Goal: Contribute content: Contribute content

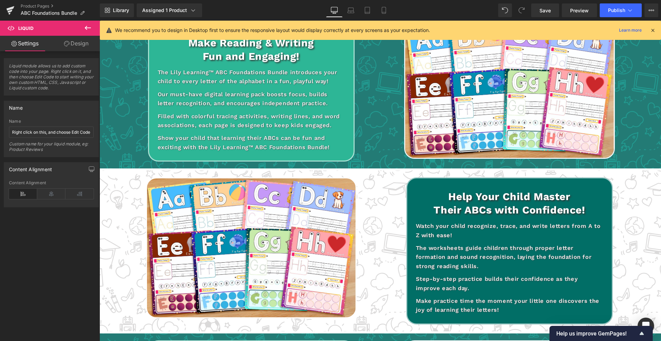
scroll to position [393, 0]
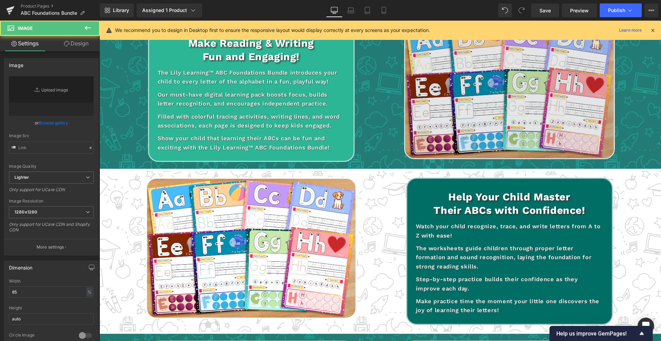
click at [454, 97] on img at bounding box center [509, 88] width 211 height 141
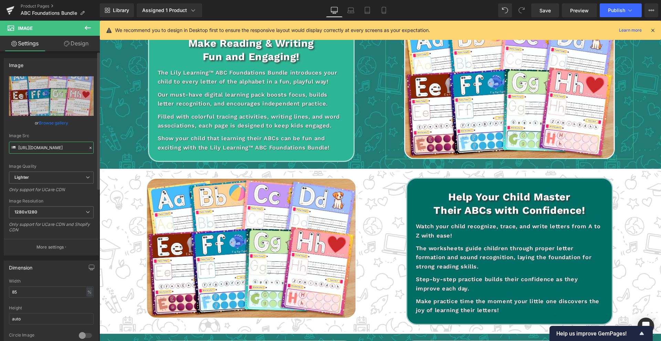
click at [57, 150] on input "[URL][DOMAIN_NAME]" at bounding box center [51, 148] width 85 height 12
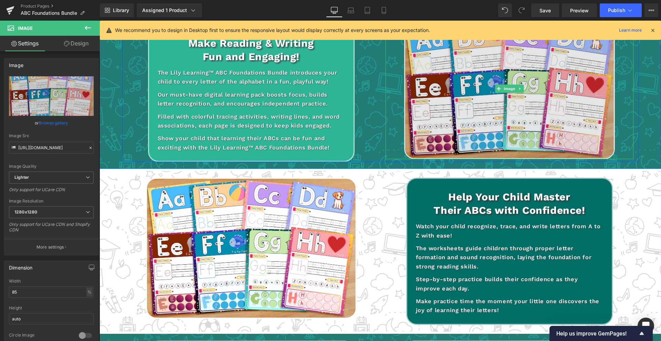
click at [475, 102] on img at bounding box center [509, 88] width 211 height 141
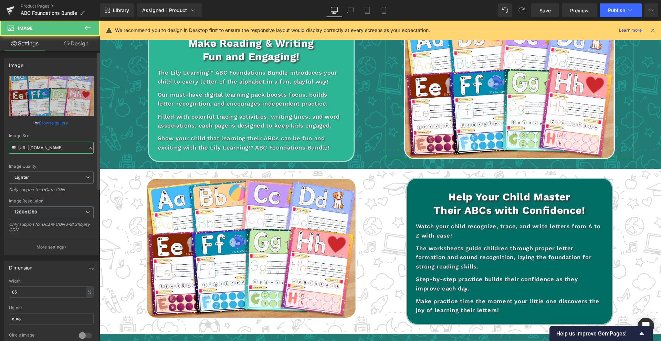
click at [33, 150] on input "[URL][DOMAIN_NAME]" at bounding box center [51, 148] width 85 height 12
paste input "[DOMAIN_NAME][URL]"
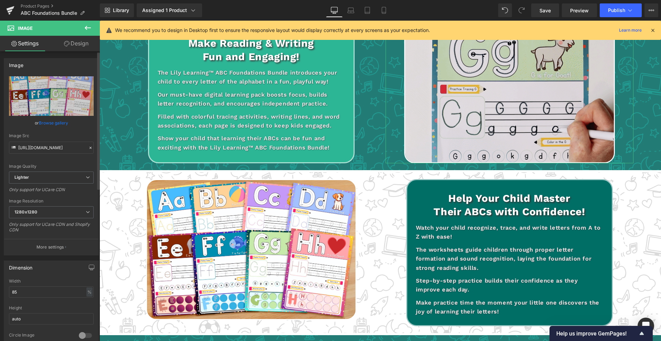
click at [37, 162] on div "Image Quality Lighter Lightest Lighter Lighter Lightest Only support for UCare …" at bounding box center [51, 123] width 85 height 95
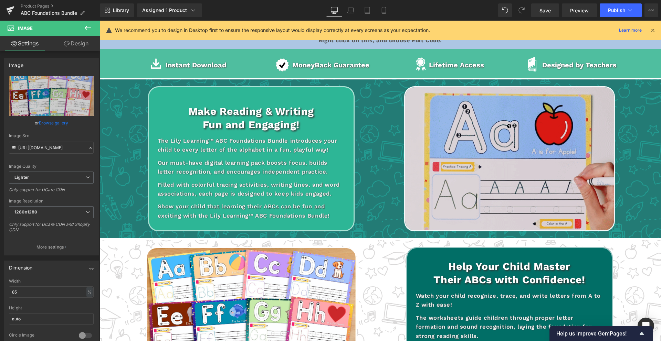
scroll to position [316, 0]
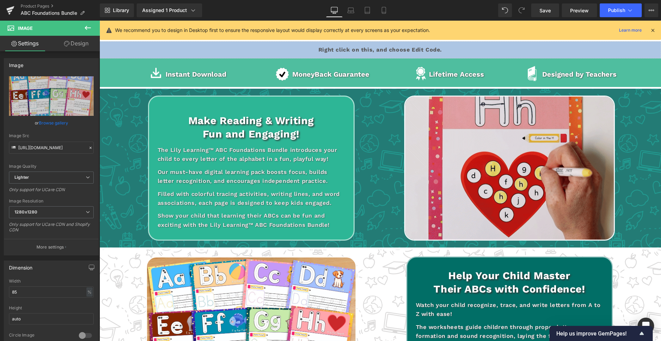
type input "[URL][DOMAIN_NAME]"
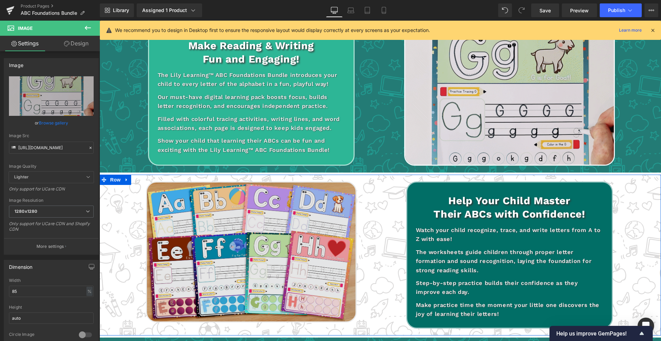
scroll to position [392, 0]
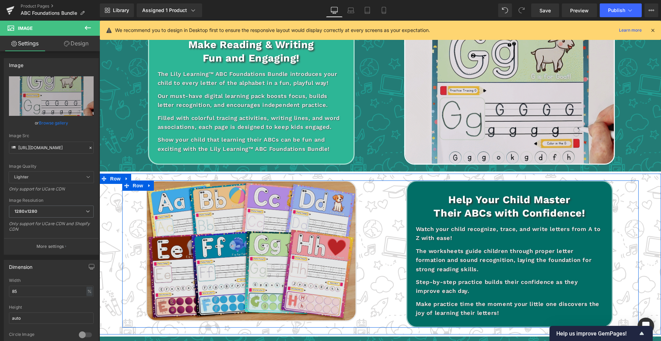
click at [254, 264] on img at bounding box center [251, 251] width 211 height 141
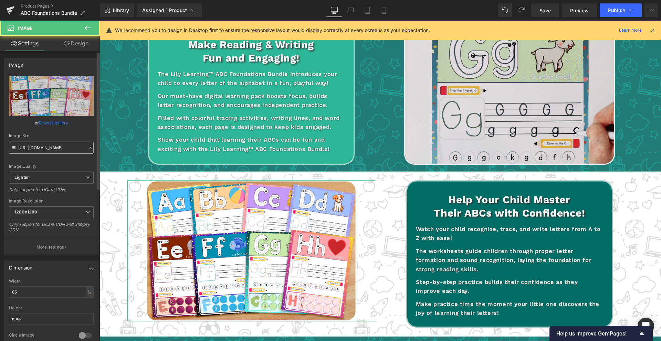
click at [62, 150] on input "[URL][DOMAIN_NAME]" at bounding box center [51, 148] width 85 height 12
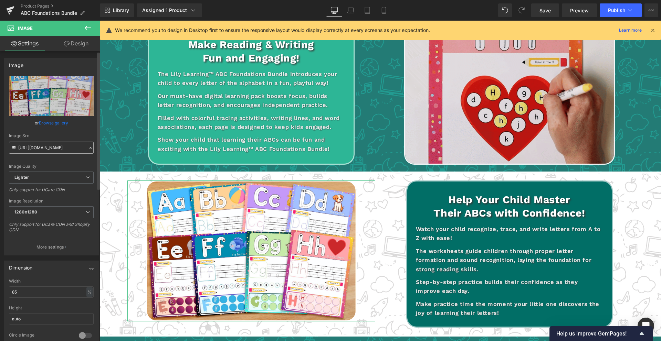
click at [62, 150] on input "[URL][DOMAIN_NAME]" at bounding box center [51, 148] width 85 height 12
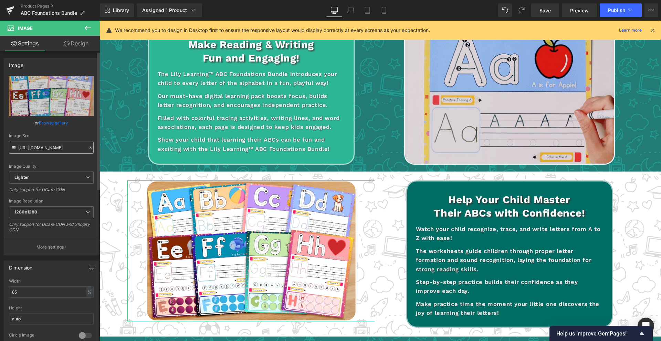
click at [62, 150] on input "[URL][DOMAIN_NAME]" at bounding box center [51, 148] width 85 height 12
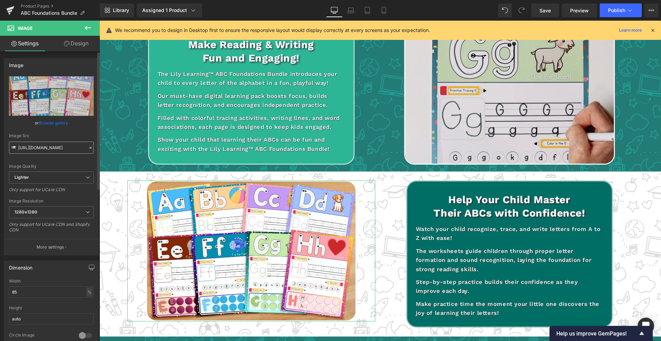
scroll to position [0, 2]
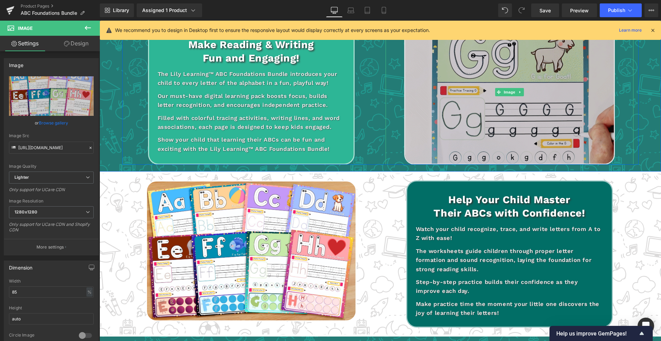
click at [556, 99] on img at bounding box center [509, 92] width 211 height 145
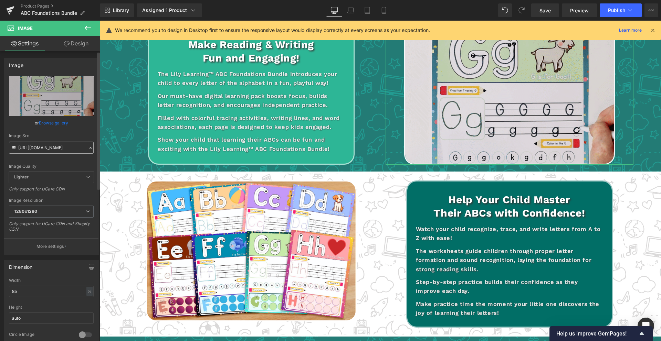
click at [57, 149] on input "[URL][DOMAIN_NAME]" at bounding box center [51, 148] width 85 height 12
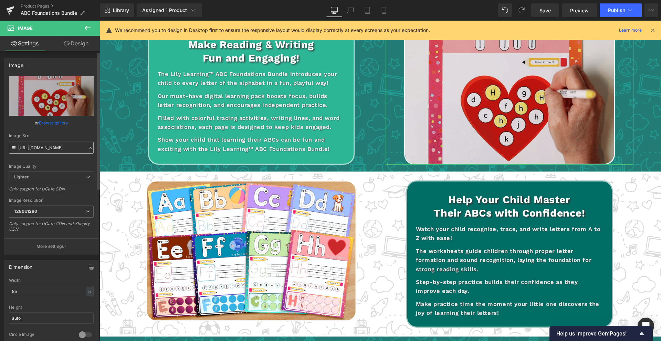
click at [57, 149] on input "[URL][DOMAIN_NAME]" at bounding box center [51, 148] width 85 height 12
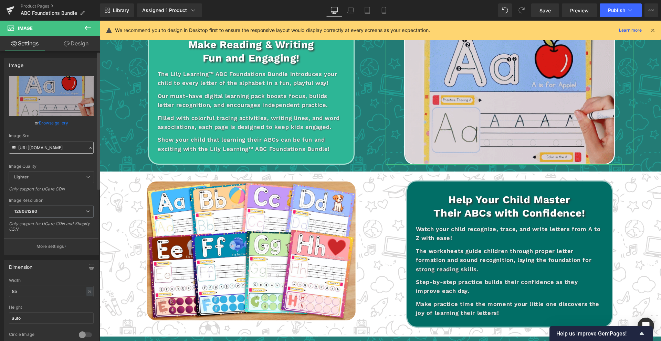
click at [57, 149] on input "[URL][DOMAIN_NAME]" at bounding box center [51, 148] width 85 height 12
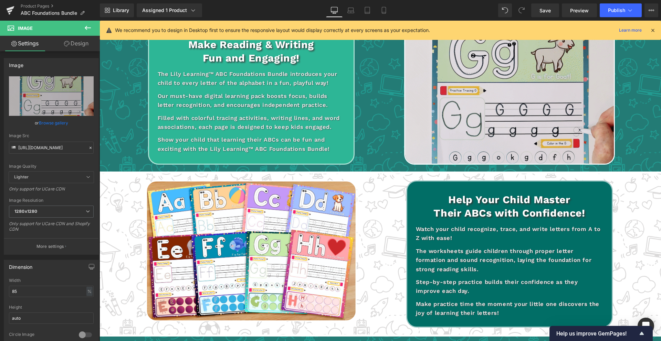
scroll to position [0, 203]
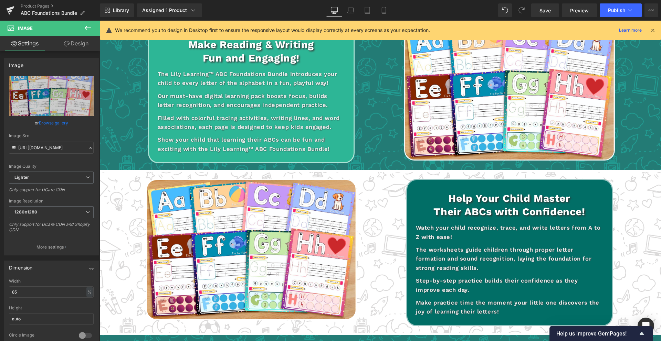
type input "[URL][DOMAIN_NAME]"
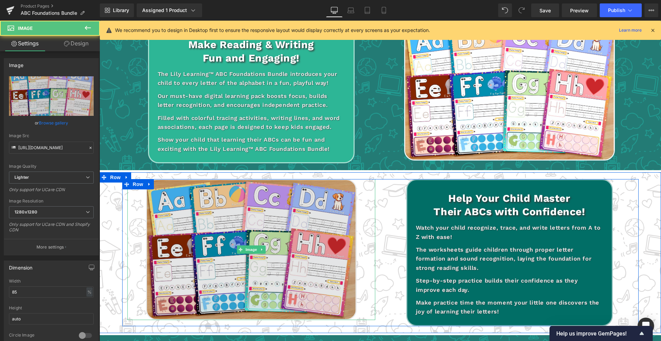
click at [237, 197] on img at bounding box center [251, 249] width 211 height 141
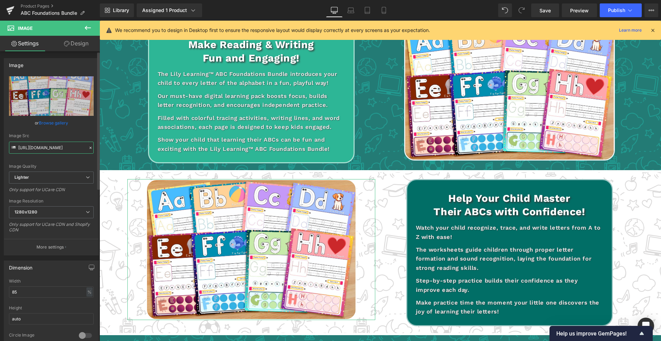
click at [33, 148] on input "[URL][DOMAIN_NAME]" at bounding box center [51, 148] width 85 height 12
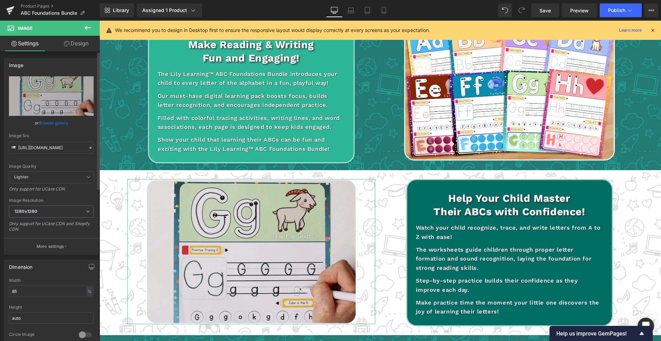
click at [58, 158] on div "Image Quality Lighter Lightest Lighter Lighter Lightest Only support for UCare …" at bounding box center [51, 123] width 85 height 95
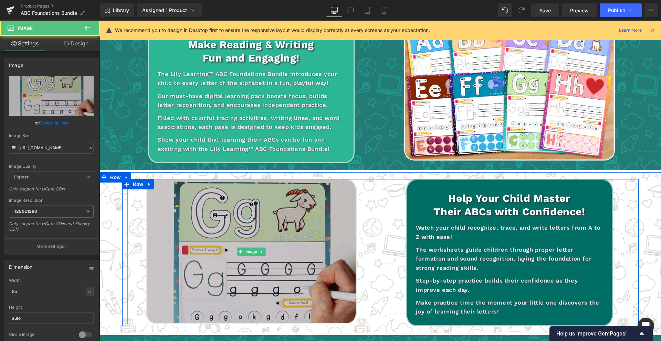
click at [250, 195] on img at bounding box center [251, 251] width 211 height 145
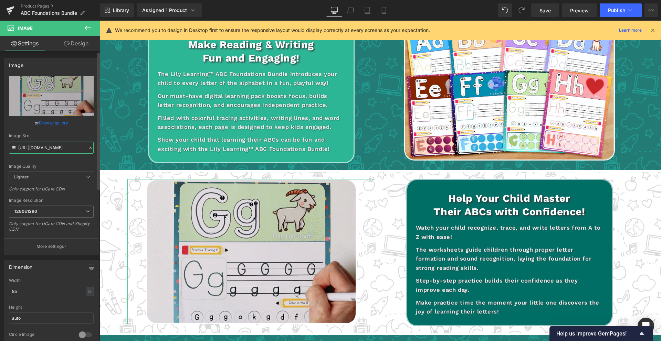
click at [55, 150] on input "[URL][DOMAIN_NAME]" at bounding box center [51, 148] width 85 height 12
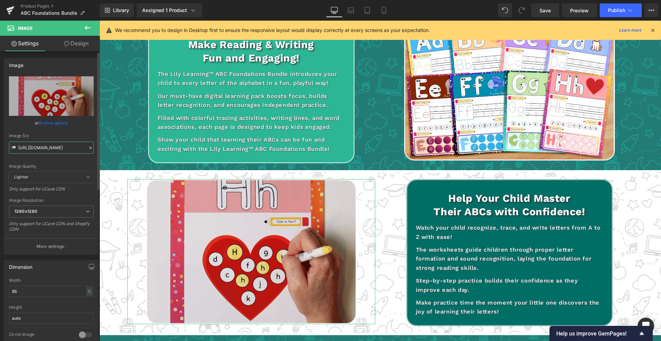
click at [55, 150] on input "[URL][DOMAIN_NAME]" at bounding box center [51, 148] width 85 height 12
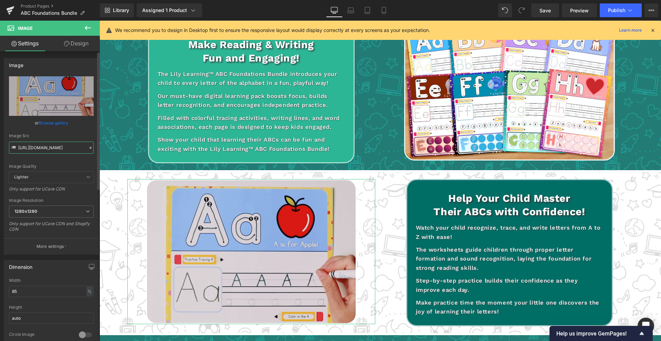
click at [55, 150] on input "[URL][DOMAIN_NAME]" at bounding box center [51, 148] width 85 height 12
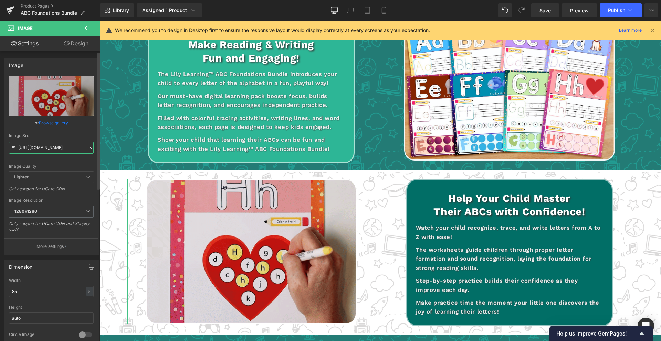
paste input "2_1.gif?v=1759162137"
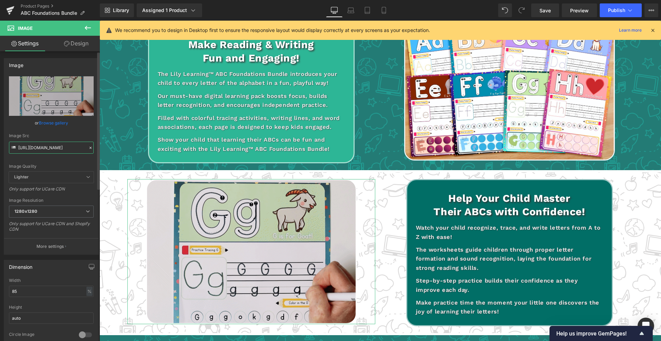
scroll to position [0, 242]
click at [65, 165] on div "Image Quality" at bounding box center [51, 166] width 85 height 5
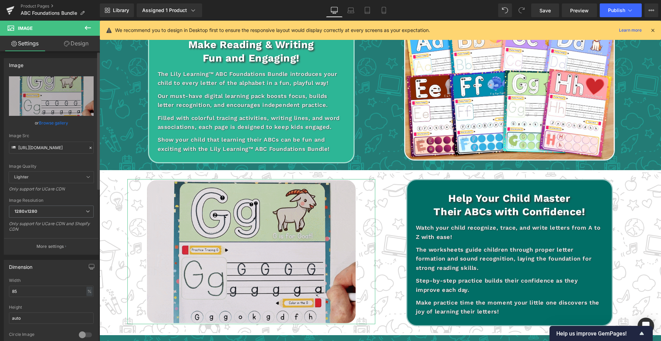
scroll to position [0, 0]
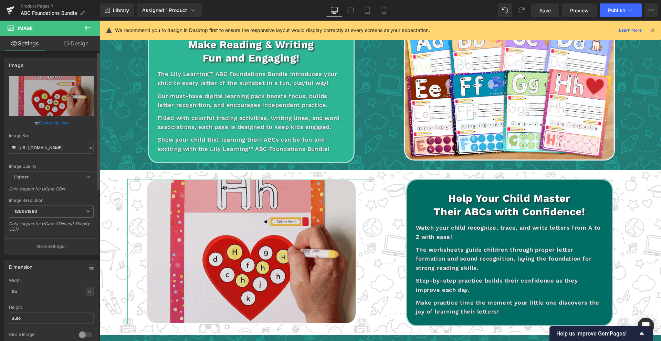
click at [66, 164] on div "Image Quality" at bounding box center [51, 166] width 85 height 5
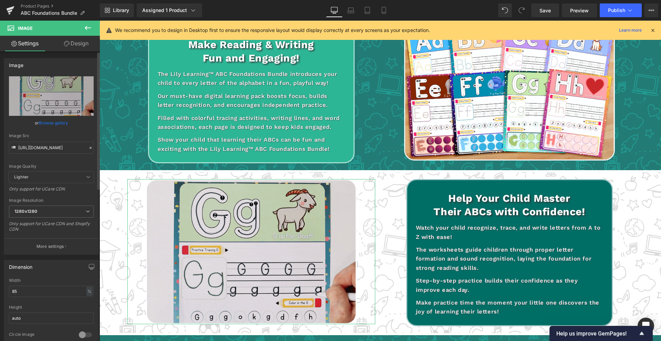
type input "[URL][DOMAIN_NAME]"
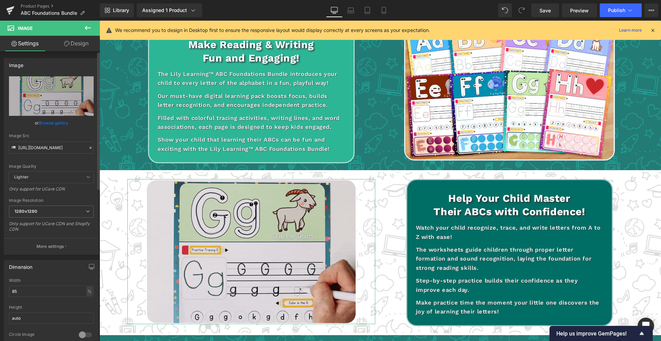
click at [89, 147] on icon at bounding box center [90, 148] width 2 height 2
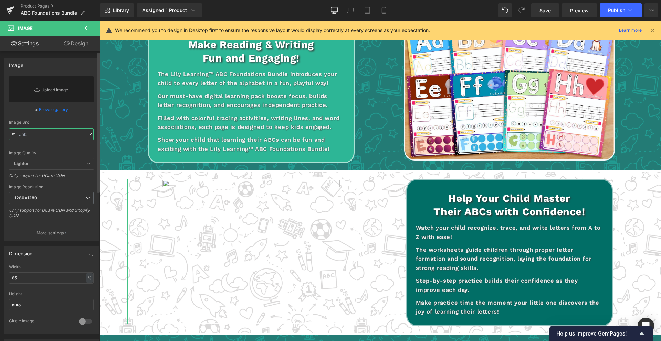
click at [52, 133] on input "text" at bounding box center [51, 134] width 85 height 12
paste input "[URL][DOMAIN_NAME]"
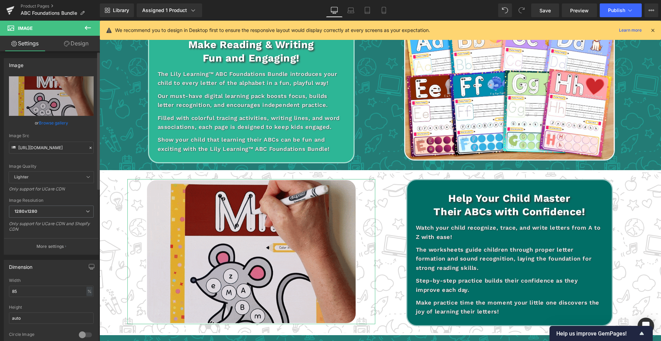
click at [41, 165] on div "Image Quality" at bounding box center [51, 166] width 85 height 5
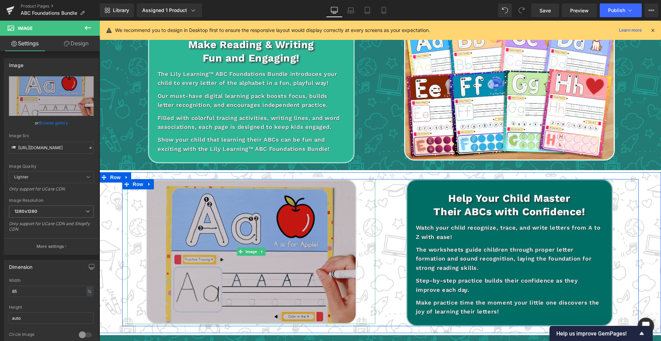
click at [259, 223] on img at bounding box center [251, 251] width 211 height 145
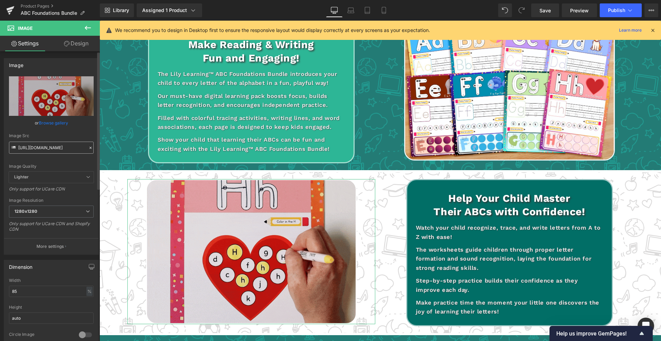
click at [43, 147] on input "[URL][DOMAIN_NAME]" at bounding box center [51, 148] width 85 height 12
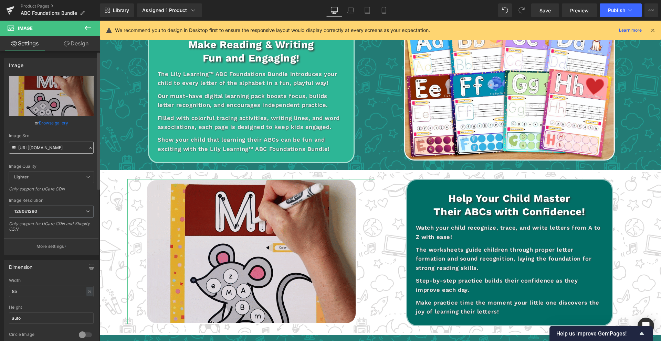
click at [43, 147] on input "[URL][DOMAIN_NAME]" at bounding box center [51, 148] width 85 height 12
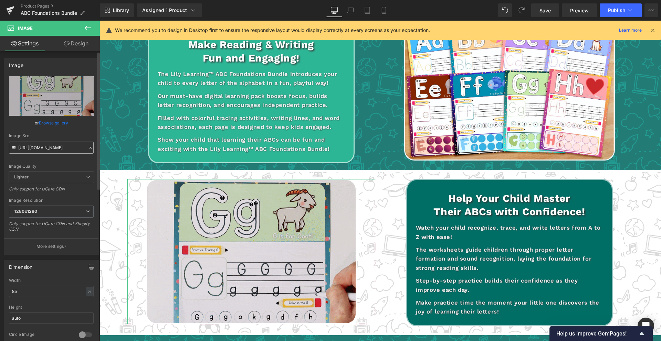
click at [43, 147] on input "[URL][DOMAIN_NAME]" at bounding box center [51, 148] width 85 height 12
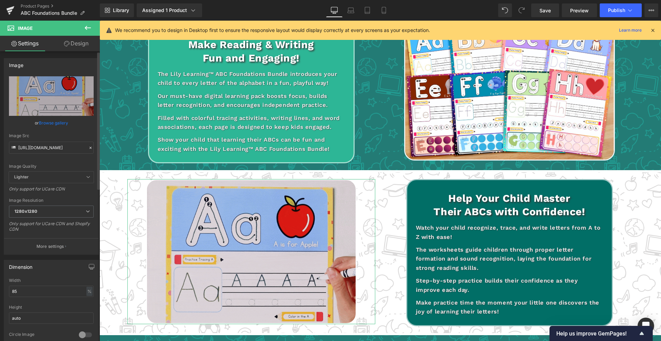
scroll to position [0, 243]
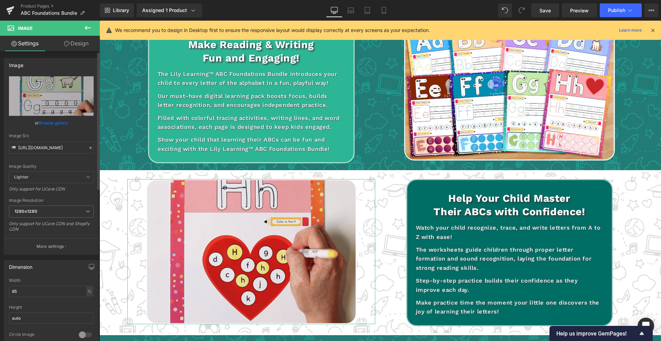
click at [59, 160] on div "Image Quality Lighter Lightest Lighter Lighter Lightest Only support for UCare …" at bounding box center [51, 123] width 85 height 95
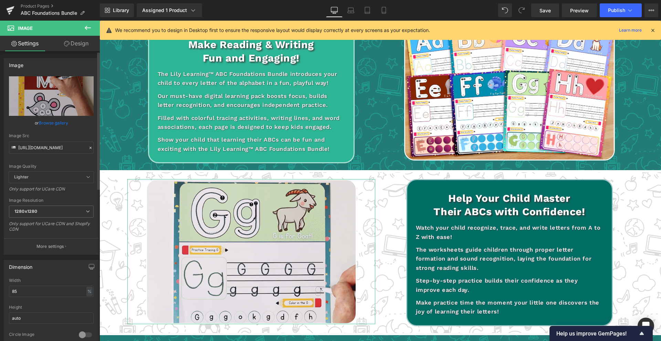
scroll to position [0, 0]
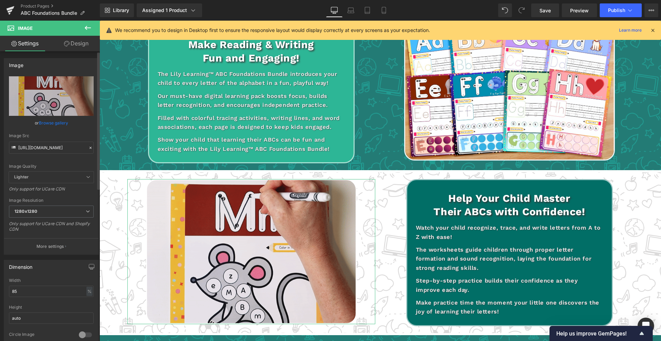
type input "[URL][DOMAIN_NAME]"
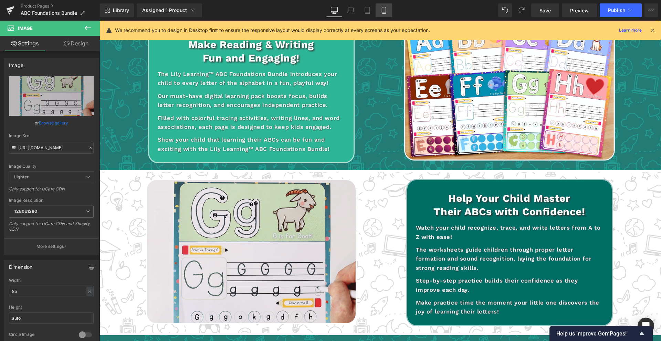
click at [383, 10] on icon at bounding box center [383, 10] width 7 height 7
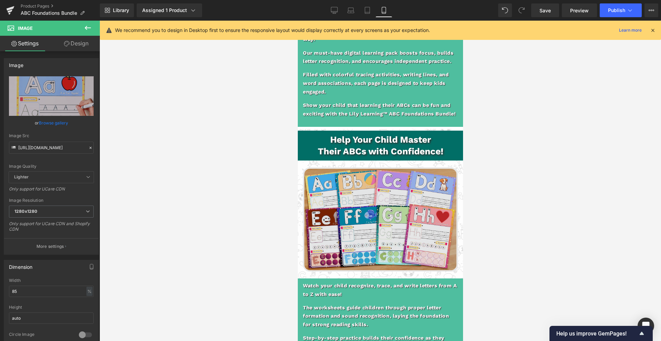
scroll to position [616, 0]
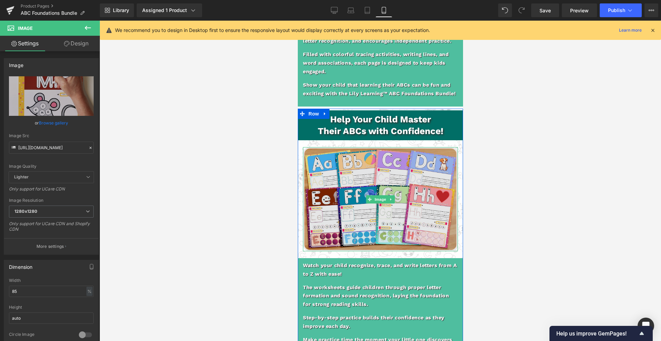
click at [406, 212] on img at bounding box center [379, 199] width 155 height 104
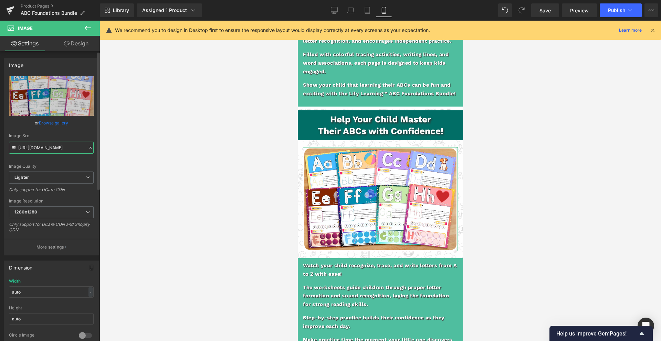
click at [61, 148] on input "[URL][DOMAIN_NAME]" at bounding box center [51, 148] width 85 height 12
paste input "[DOMAIN_NAME][URL]"
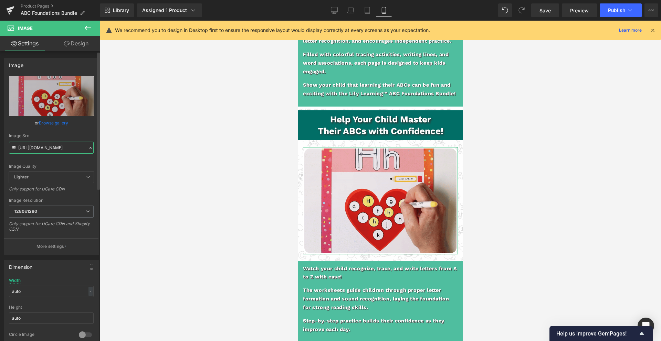
type input "[URL][DOMAIN_NAME]"
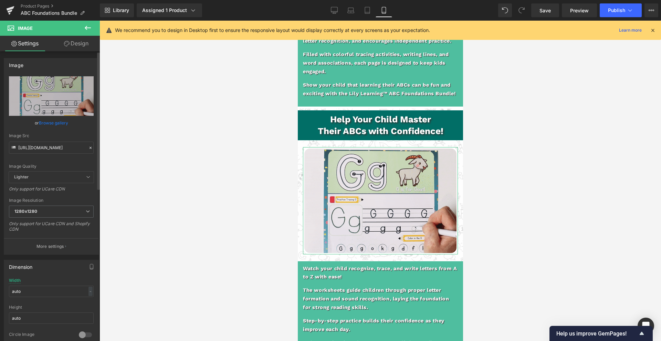
scroll to position [0, 0]
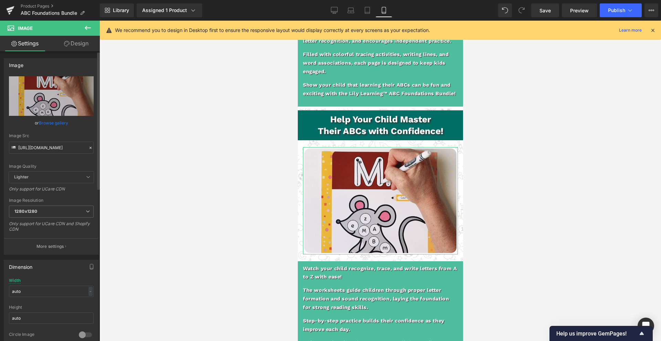
click at [53, 161] on div "Image Quality Lighter Lightest Lighter Lighter Lightest Only support for UCare …" at bounding box center [51, 123] width 85 height 95
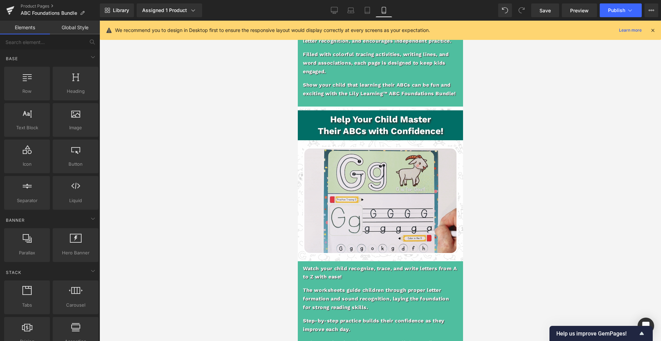
click at [214, 194] on div at bounding box center [379, 181] width 561 height 321
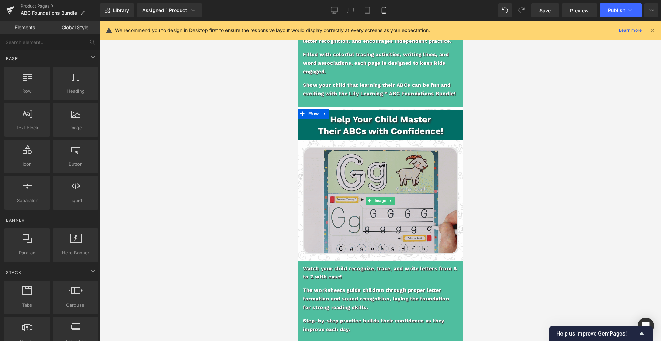
click at [337, 174] on img at bounding box center [379, 200] width 155 height 107
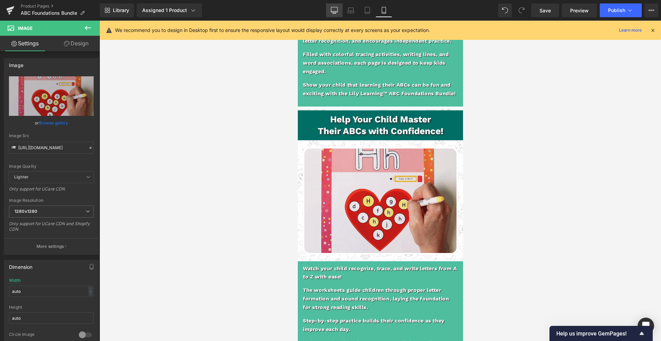
click at [335, 10] on icon at bounding box center [334, 10] width 7 height 7
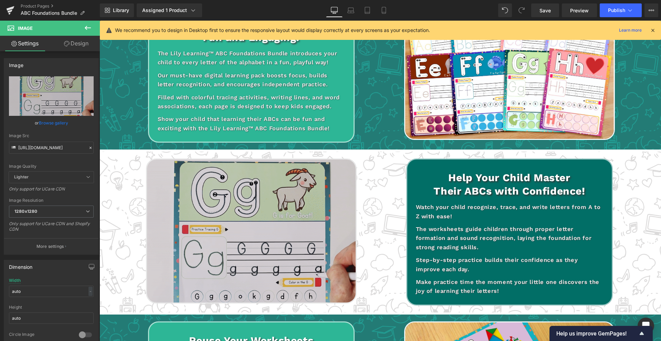
scroll to position [475, 0]
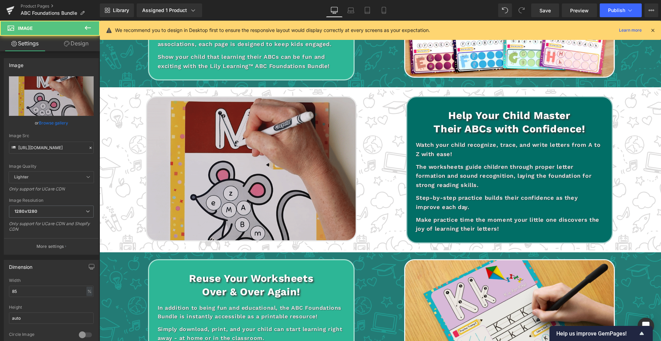
click at [271, 153] on img at bounding box center [251, 168] width 211 height 145
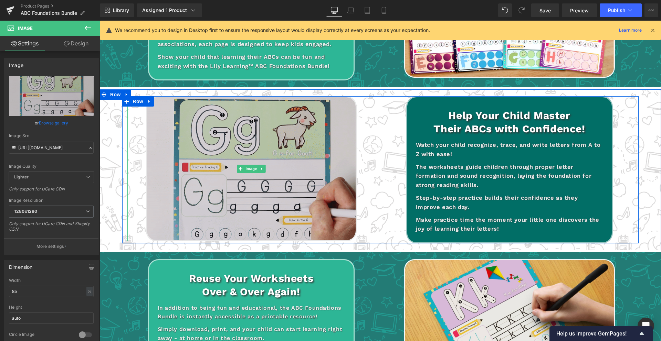
click at [224, 130] on img at bounding box center [251, 168] width 211 height 145
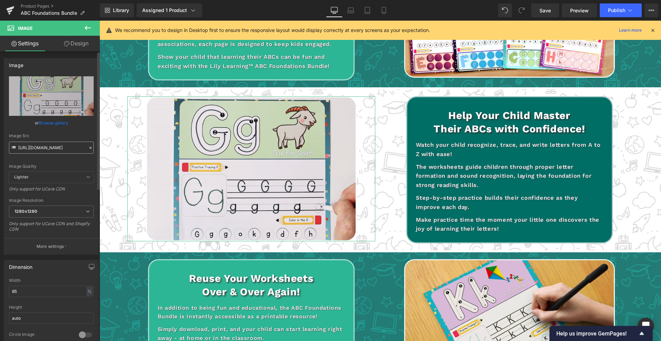
click at [39, 147] on input "[URL][DOMAIN_NAME]" at bounding box center [51, 148] width 85 height 12
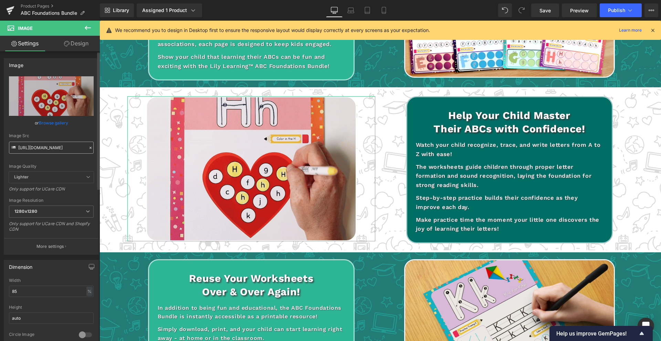
click at [39, 147] on input "[URL][DOMAIN_NAME]" at bounding box center [51, 148] width 85 height 12
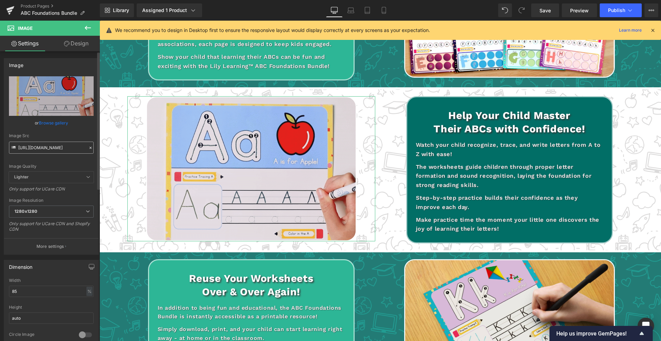
click at [39, 147] on input "[URL][DOMAIN_NAME]" at bounding box center [51, 148] width 85 height 12
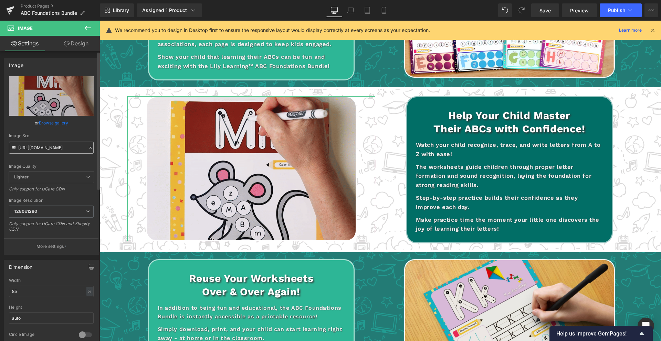
click at [39, 147] on input "[URL][DOMAIN_NAME]" at bounding box center [51, 148] width 85 height 12
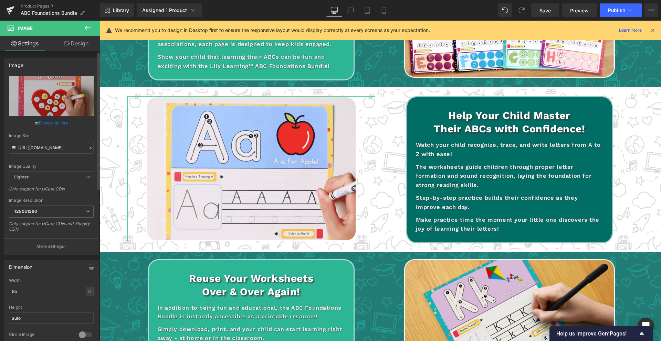
scroll to position [0, 0]
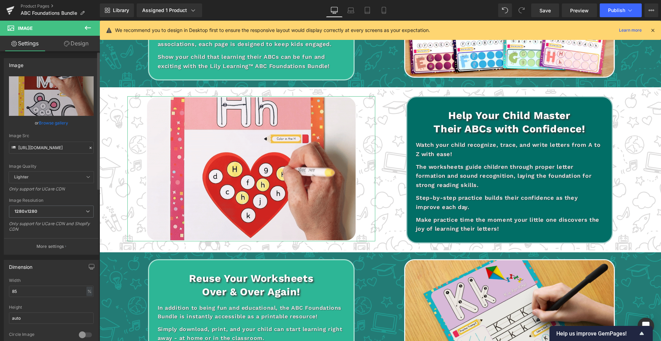
click at [74, 161] on div "Image Quality Lighter Lightest Lighter Lighter Lightest Only support for UCare …" at bounding box center [51, 123] width 85 height 95
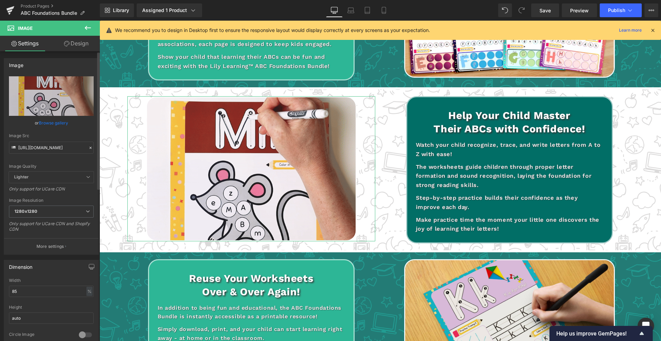
type input "[URL][DOMAIN_NAME]"
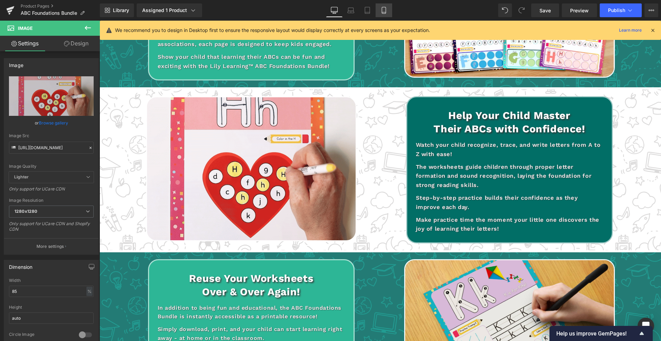
click at [385, 7] on icon at bounding box center [384, 10] width 4 height 7
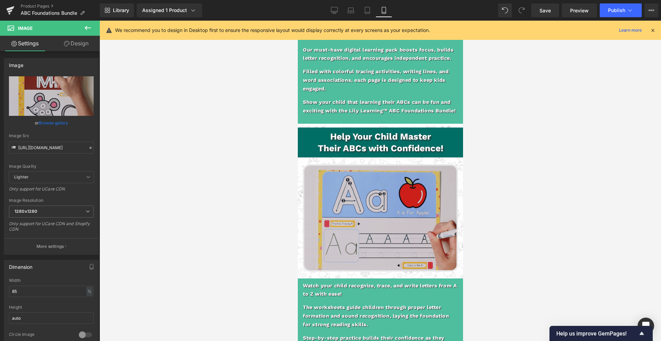
scroll to position [630, 0]
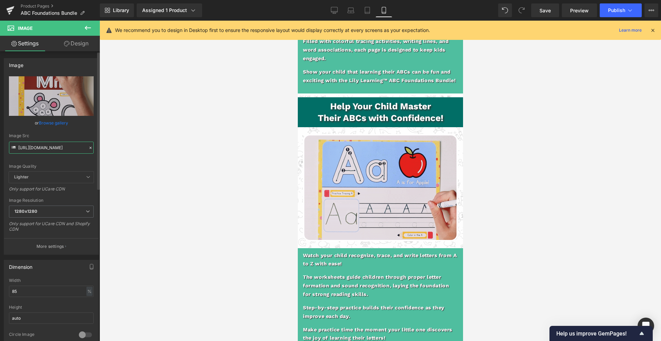
click at [72, 145] on input "[URL][DOMAIN_NAME]" at bounding box center [51, 148] width 85 height 12
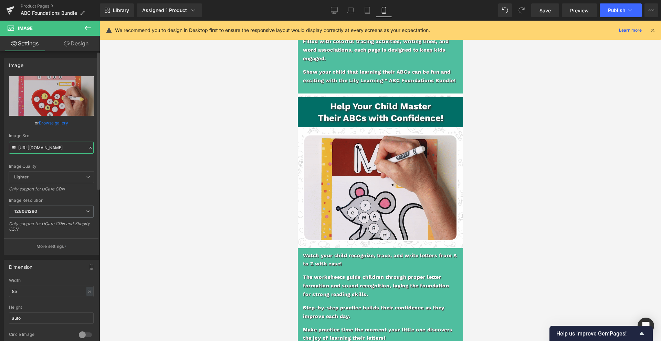
click at [72, 145] on input "[URL][DOMAIN_NAME]" at bounding box center [51, 148] width 85 height 12
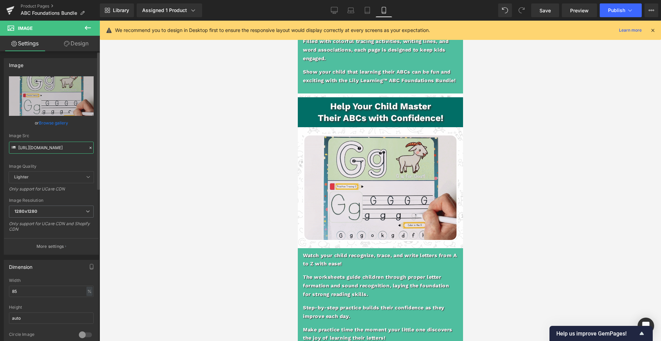
click at [71, 145] on input "[URL][DOMAIN_NAME]" at bounding box center [51, 148] width 85 height 12
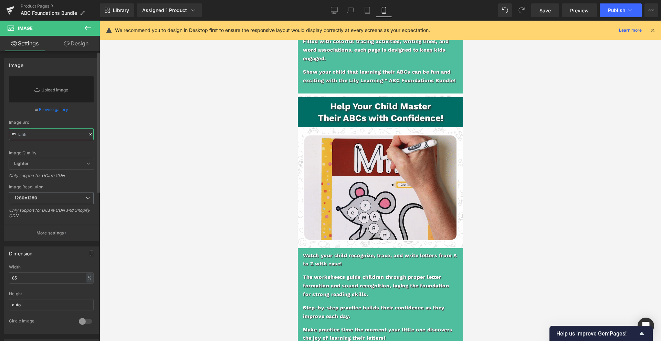
paste input "[URL][DOMAIN_NAME]"
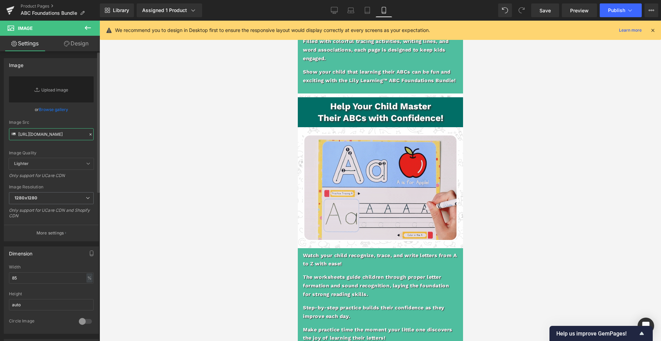
scroll to position [0, 239]
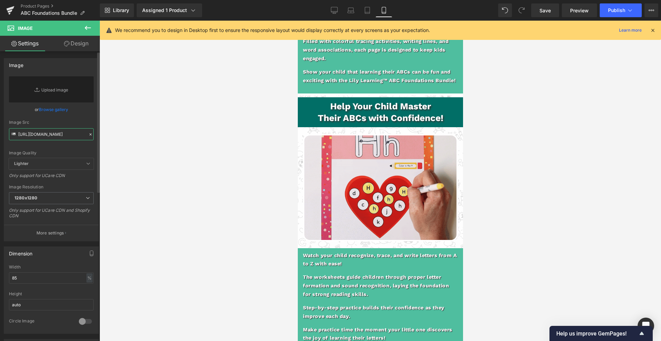
type input "[URL][DOMAIN_NAME]"
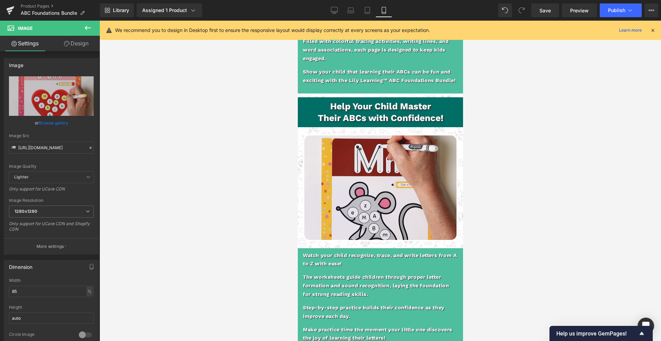
scroll to position [0, 0]
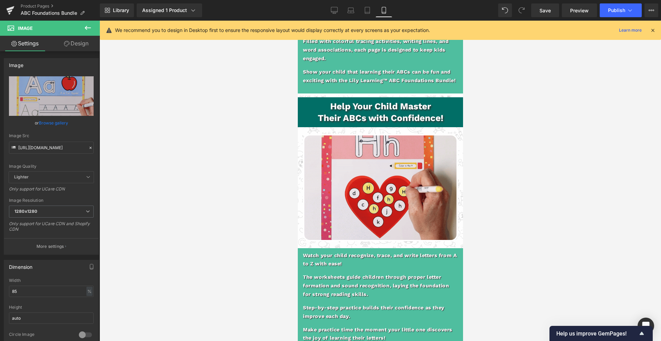
click at [168, 167] on div at bounding box center [379, 181] width 561 height 321
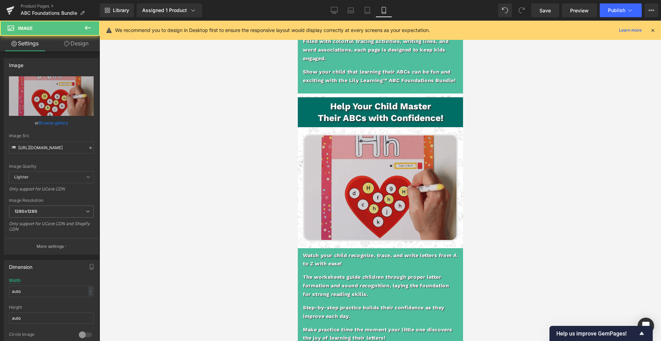
click at [353, 166] on img at bounding box center [379, 187] width 155 height 107
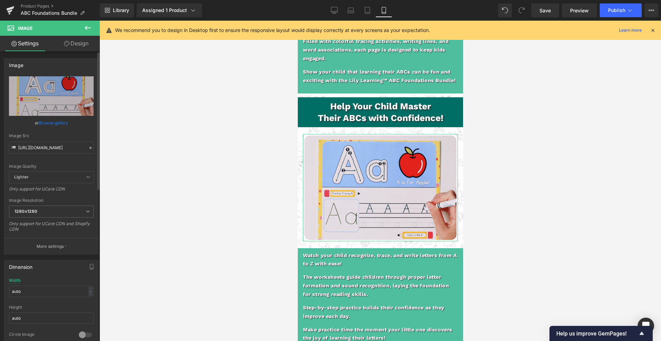
click at [90, 148] on div at bounding box center [90, 148] width 6 height 8
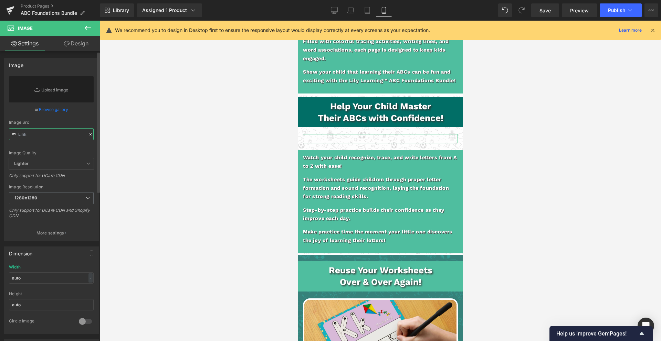
click at [68, 133] on input "text" at bounding box center [51, 134] width 85 height 12
paste input "[URL][DOMAIN_NAME]"
type input "[URL][DOMAIN_NAME]"
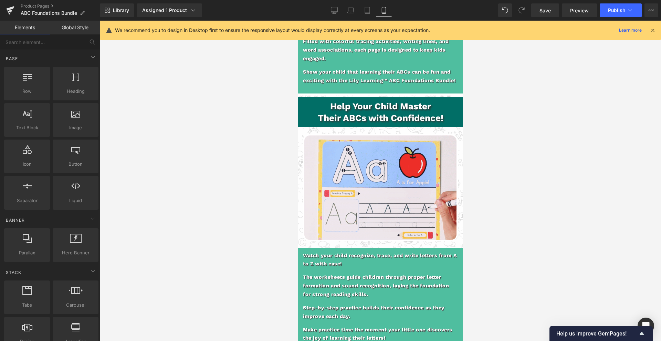
scroll to position [0, 0]
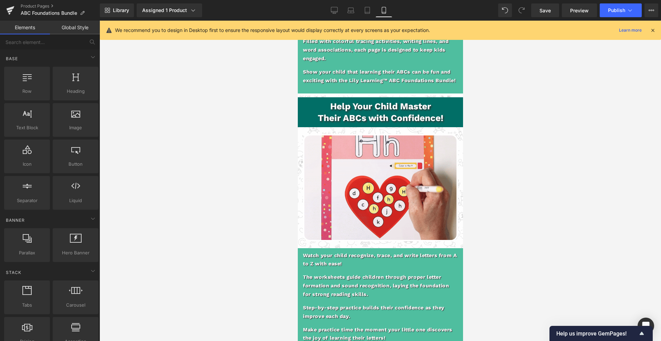
click at [255, 168] on div at bounding box center [379, 181] width 561 height 321
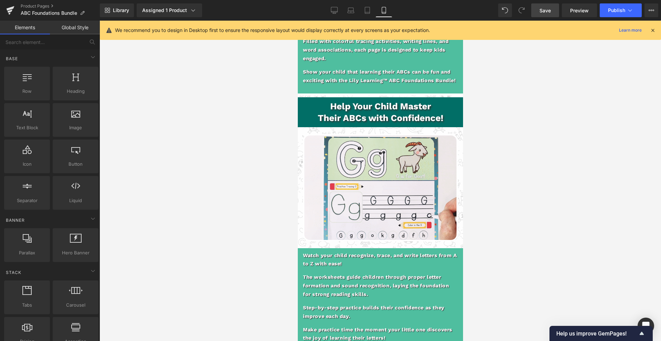
click at [553, 11] on link "Save" at bounding box center [545, 10] width 28 height 14
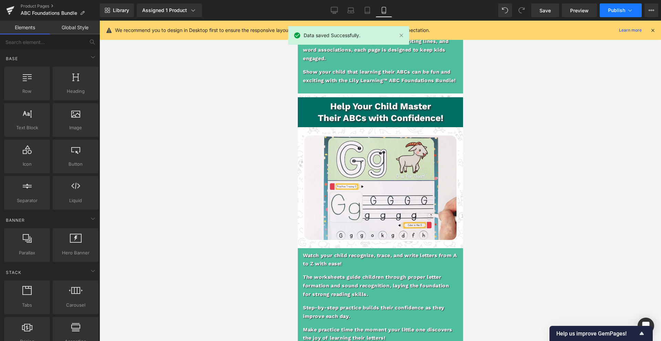
click at [609, 8] on span "Publish" at bounding box center [616, 11] width 17 height 6
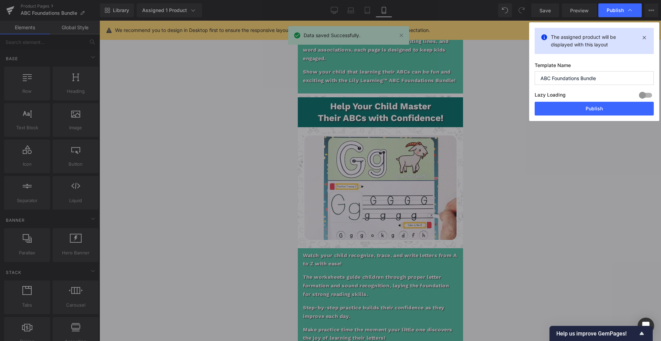
click at [594, 108] on button "Publish" at bounding box center [593, 109] width 119 height 14
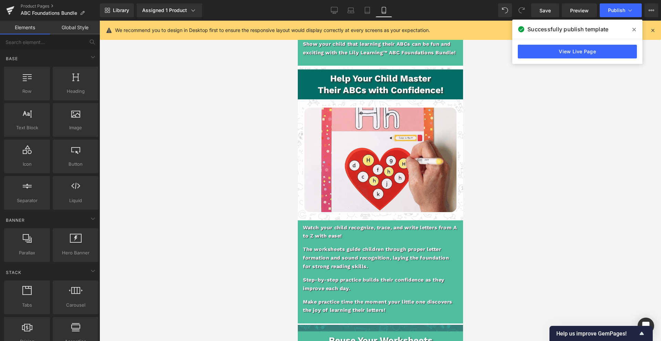
scroll to position [694, 0]
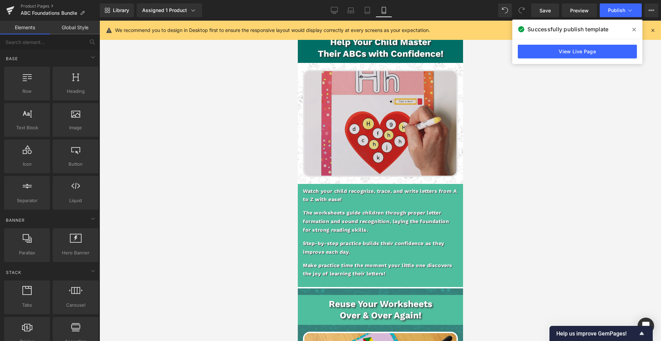
click at [357, 119] on img at bounding box center [379, 123] width 155 height 107
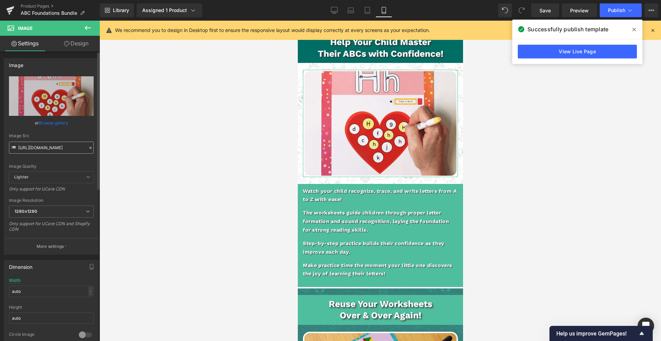
click at [50, 144] on input "[URL][DOMAIN_NAME]" at bounding box center [51, 148] width 85 height 12
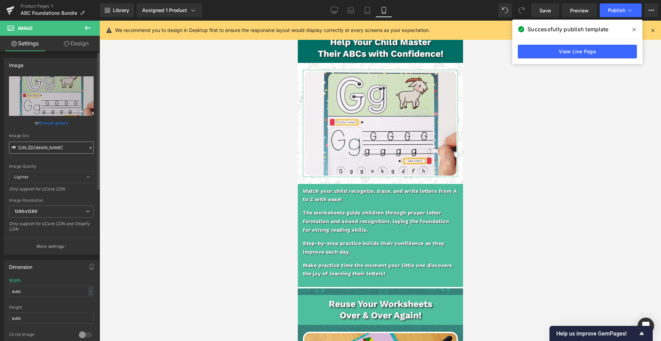
click at [50, 144] on input "[URL][DOMAIN_NAME]" at bounding box center [51, 148] width 85 height 12
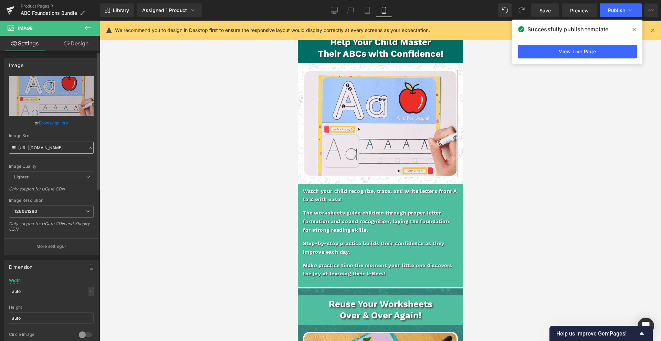
click at [50, 144] on input "[URL][DOMAIN_NAME]" at bounding box center [51, 148] width 85 height 12
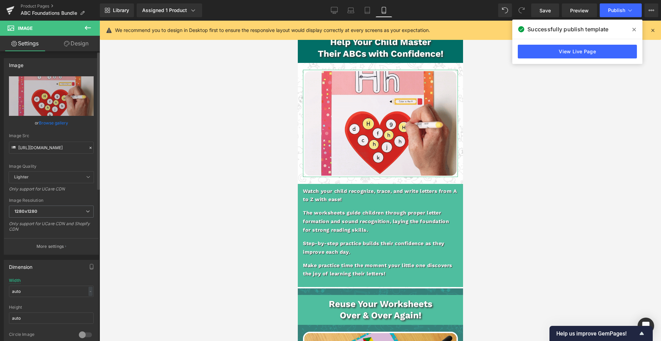
scroll to position [0, 239]
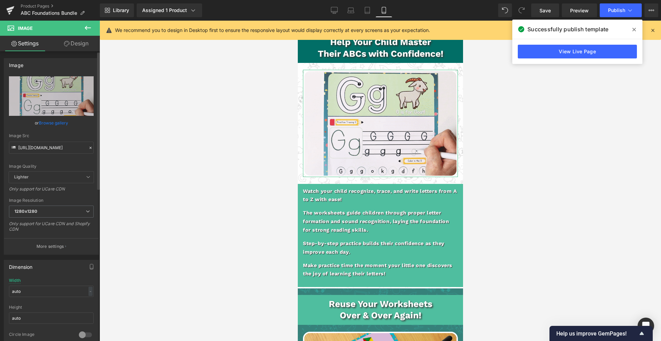
type input "[URL][DOMAIN_NAME]"
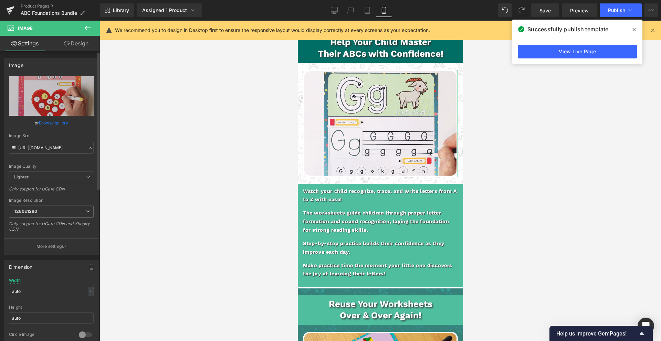
scroll to position [0, 0]
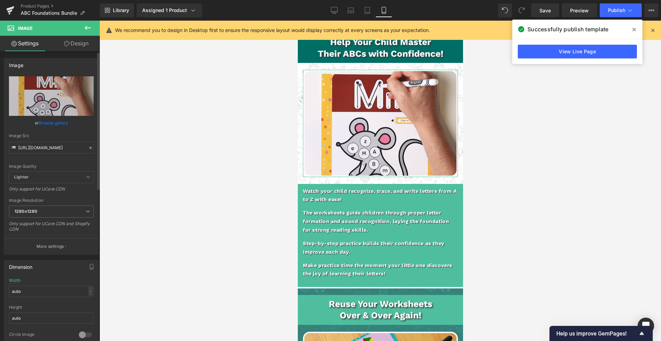
click at [88, 149] on icon at bounding box center [90, 148] width 5 height 5
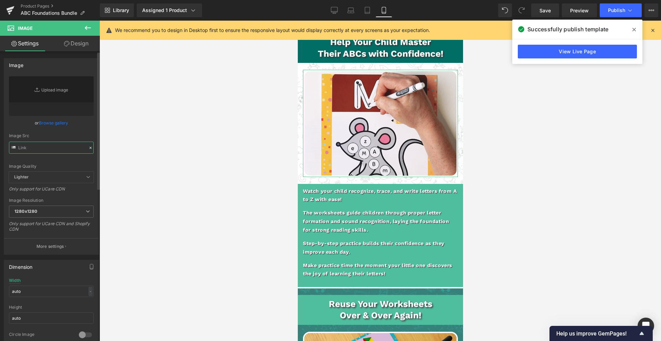
click at [53, 149] on input "text" at bounding box center [51, 148] width 85 height 12
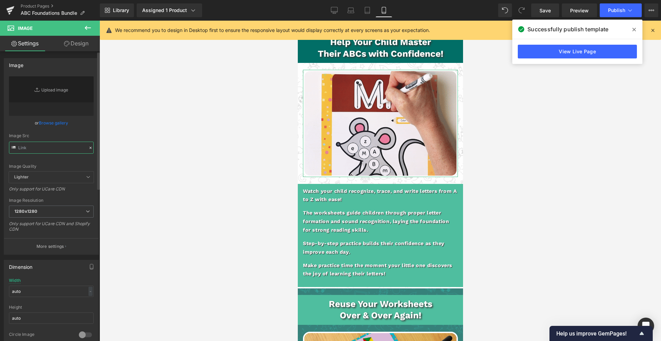
paste input "[URL][DOMAIN_NAME]"
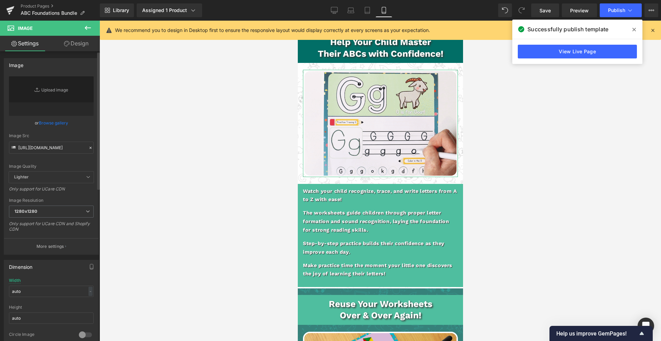
click at [56, 160] on div "Image Quality Lighter Lightest Lighter Lighter Lightest Only support for UCare …" at bounding box center [51, 123] width 85 height 95
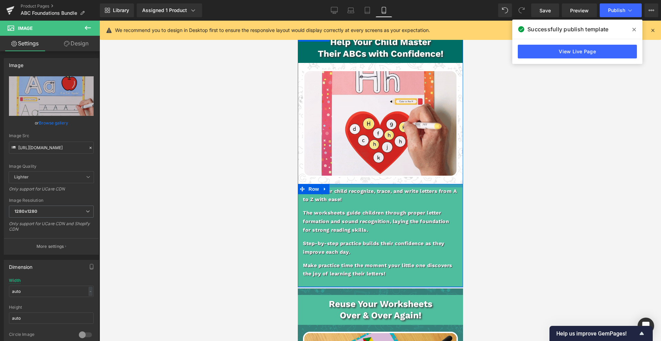
type input "[URL][DOMAIN_NAME]"
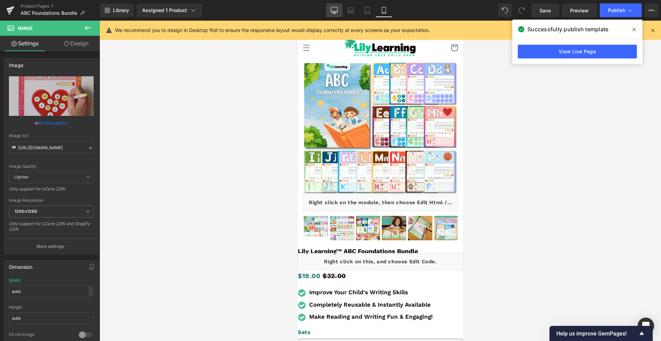
click at [336, 12] on icon at bounding box center [334, 9] width 7 height 5
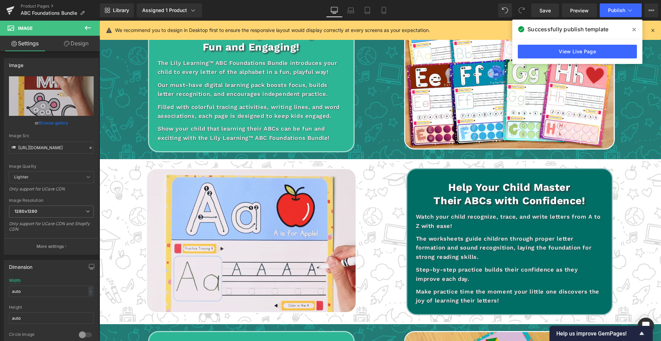
scroll to position [433, 0]
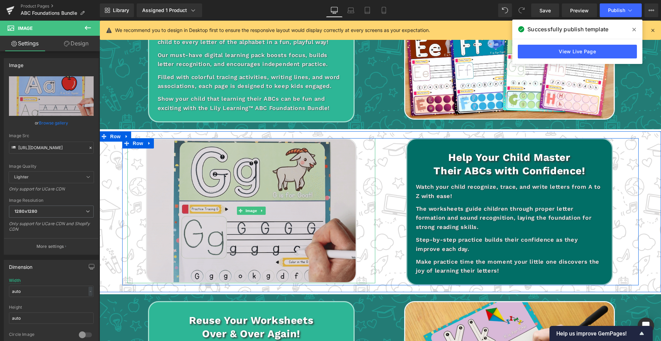
click at [242, 182] on img at bounding box center [251, 210] width 211 height 145
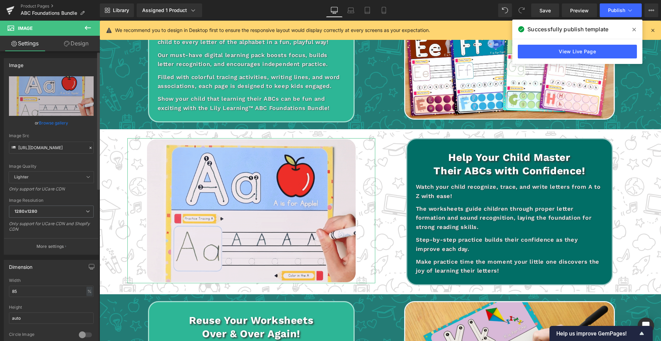
click at [89, 148] on icon at bounding box center [90, 148] width 2 height 2
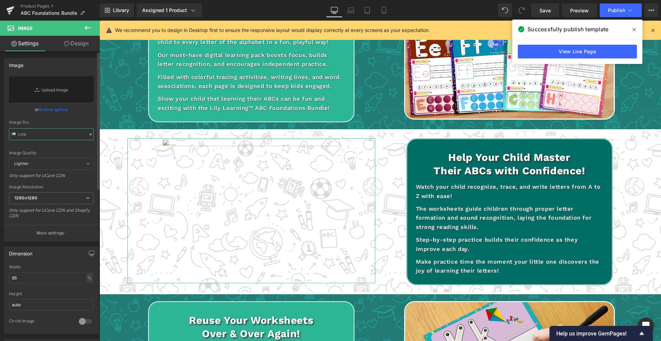
click at [28, 134] on input "text" at bounding box center [51, 134] width 85 height 12
paste input "[URL][DOMAIN_NAME]"
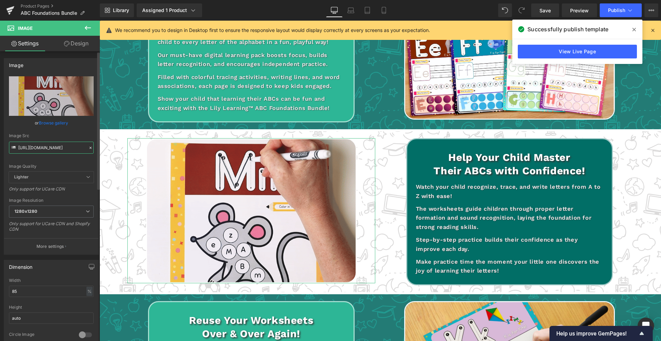
type input "[URL][DOMAIN_NAME]"
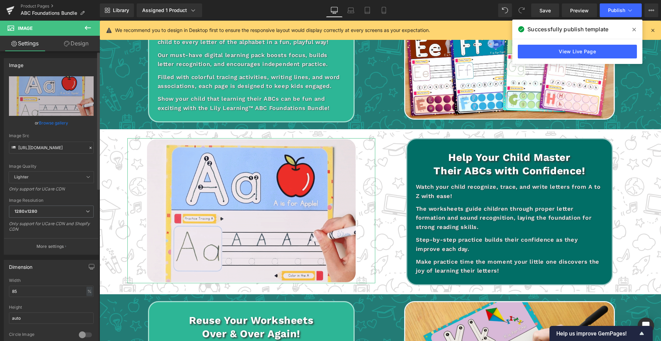
scroll to position [0, 0]
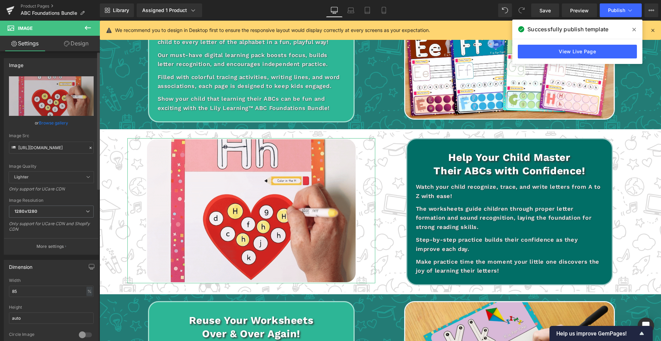
click at [54, 168] on div "Image Quality" at bounding box center [51, 166] width 85 height 5
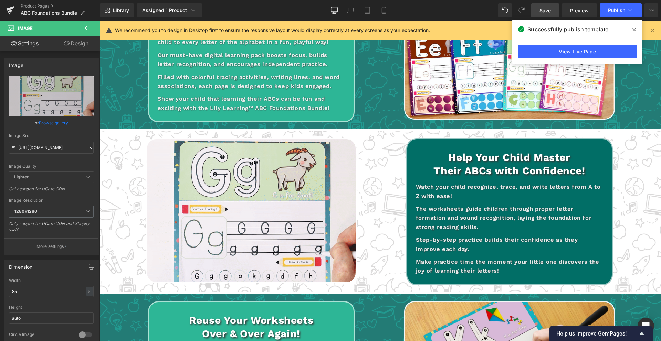
click at [547, 12] on span "Save" at bounding box center [544, 10] width 11 height 7
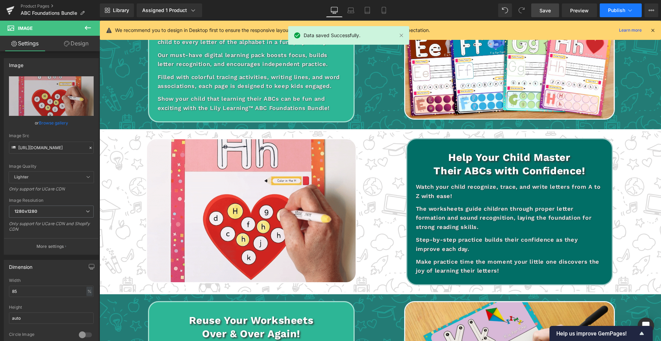
click at [613, 10] on span "Publish" at bounding box center [616, 11] width 17 height 6
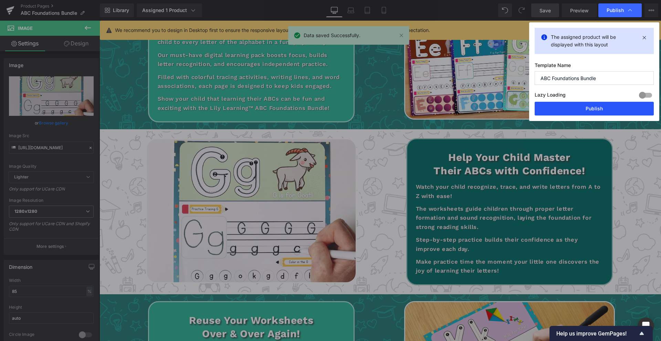
click at [584, 111] on button "Publish" at bounding box center [593, 109] width 119 height 14
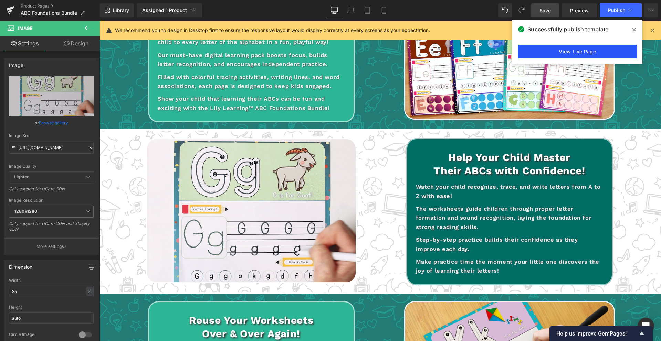
click at [605, 51] on link "View Live Page" at bounding box center [576, 52] width 119 height 14
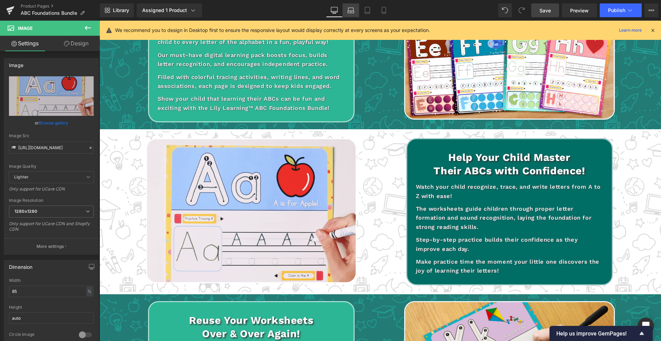
click at [354, 11] on link "Laptop" at bounding box center [350, 10] width 17 height 14
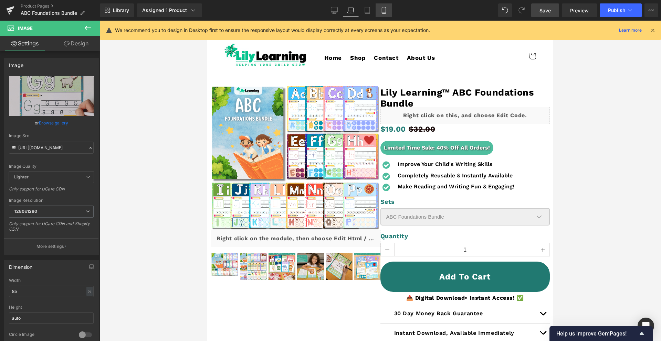
click at [382, 9] on icon at bounding box center [383, 10] width 7 height 7
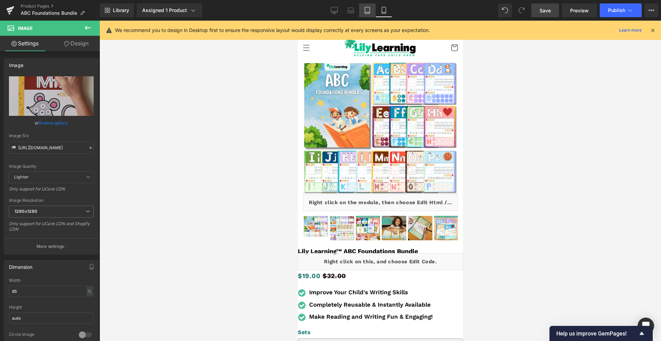
click at [368, 12] on icon at bounding box center [367, 10] width 7 height 7
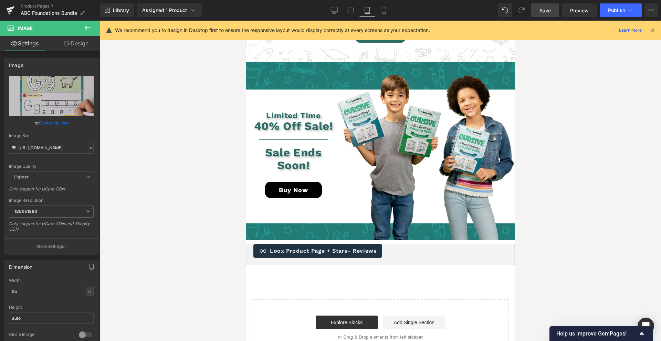
scroll to position [2651, 0]
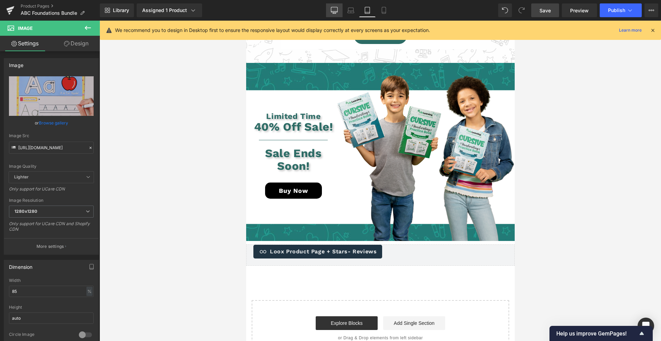
click at [336, 14] on link "Desktop" at bounding box center [334, 10] width 17 height 14
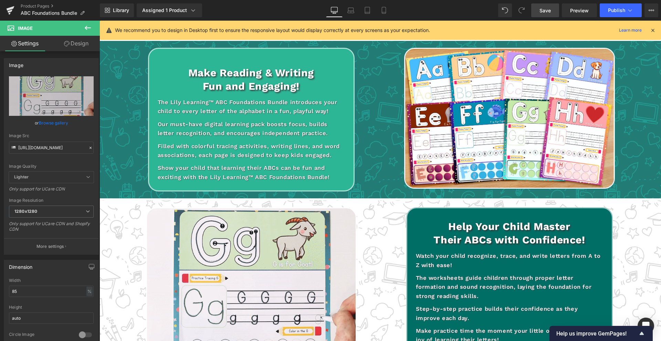
scroll to position [0, 0]
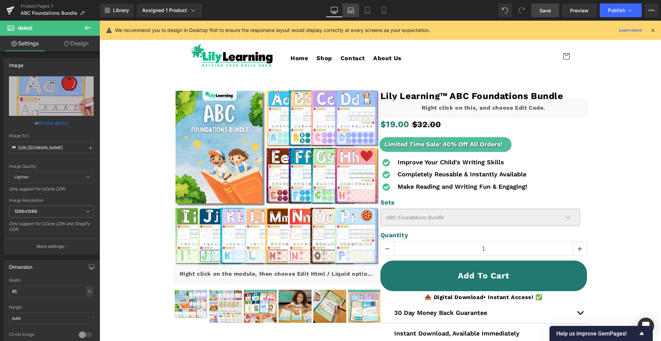
click at [354, 10] on icon at bounding box center [350, 10] width 7 height 7
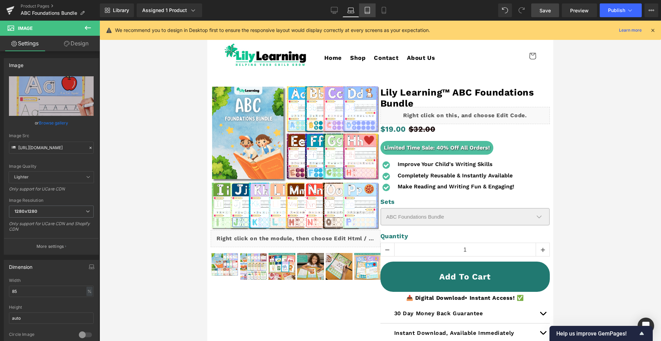
click at [368, 10] on icon at bounding box center [367, 10] width 7 height 7
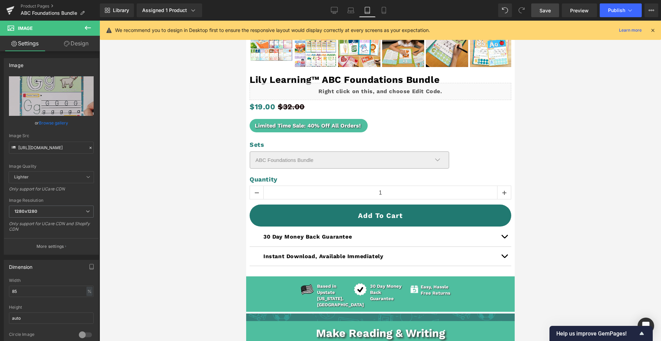
scroll to position [296, 0]
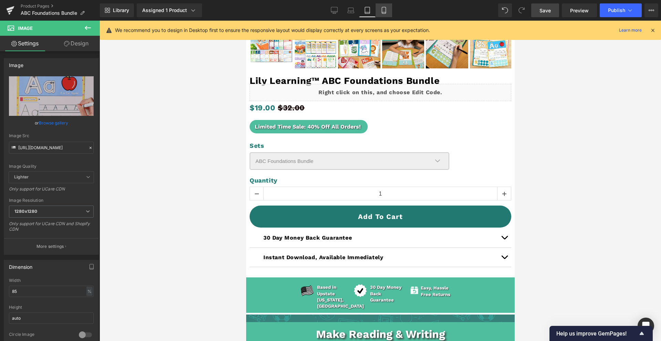
click at [381, 13] on icon at bounding box center [383, 10] width 7 height 7
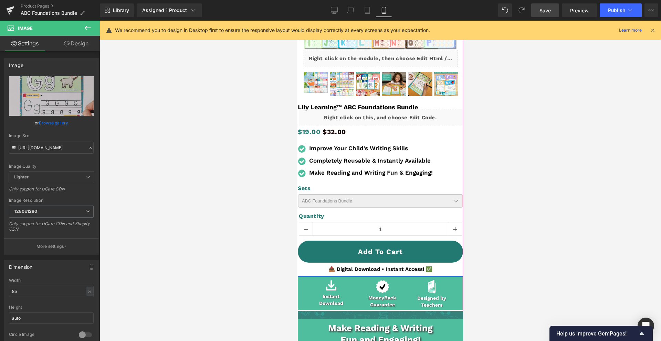
scroll to position [172, 0]
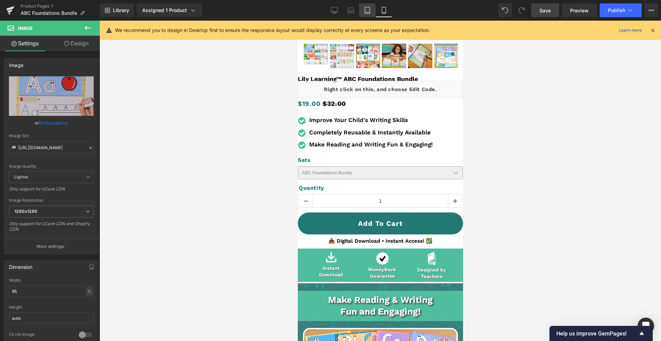
click at [369, 13] on icon at bounding box center [367, 10] width 5 height 7
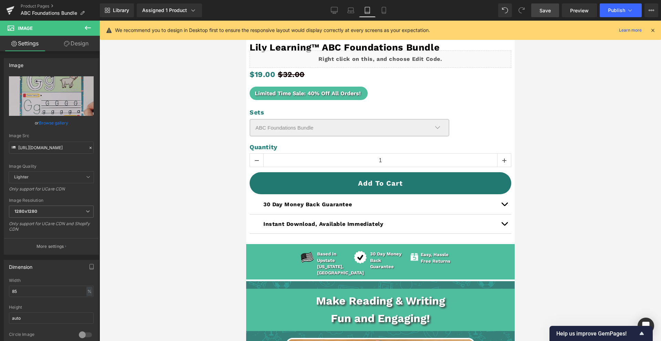
scroll to position [330, 0]
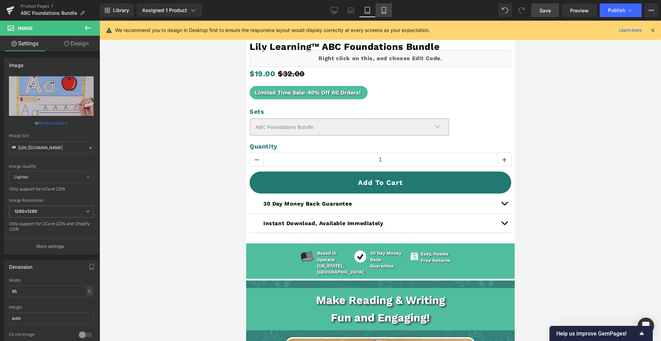
click at [384, 11] on icon at bounding box center [383, 10] width 7 height 7
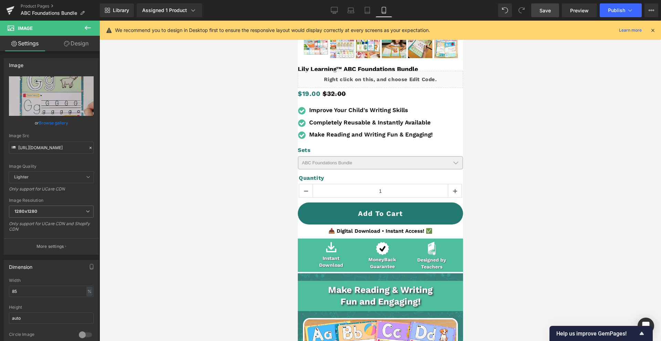
scroll to position [189, 0]
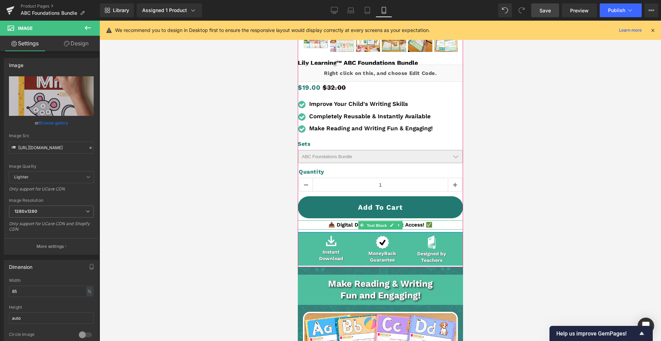
drag, startPoint x: 376, startPoint y: 225, endPoint x: 360, endPoint y: 218, distance: 17.9
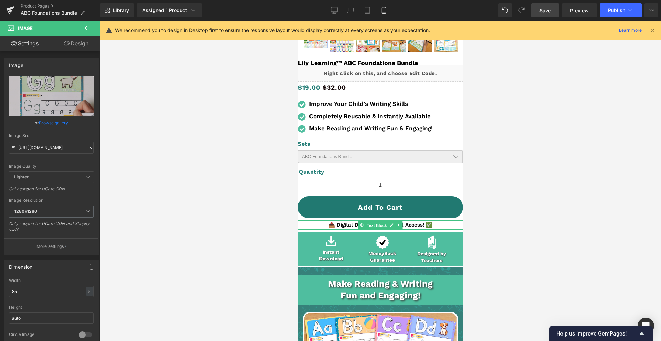
click at [376, 226] on span "Text Block" at bounding box center [376, 226] width 23 height 8
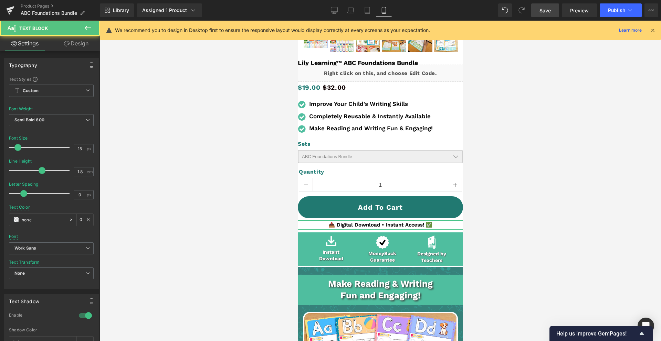
click at [79, 46] on link "Design" at bounding box center [76, 43] width 50 height 15
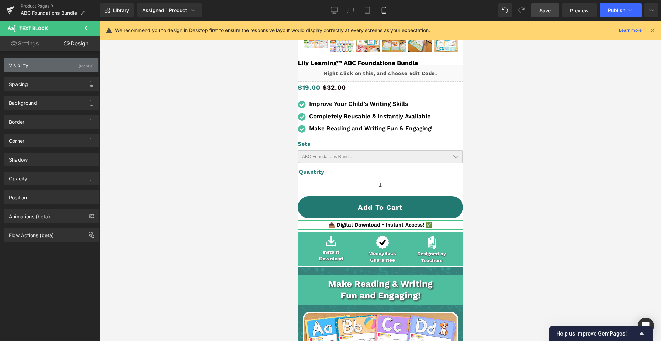
click at [56, 58] on div "Visibility (Mobile)" at bounding box center [51, 64] width 94 height 13
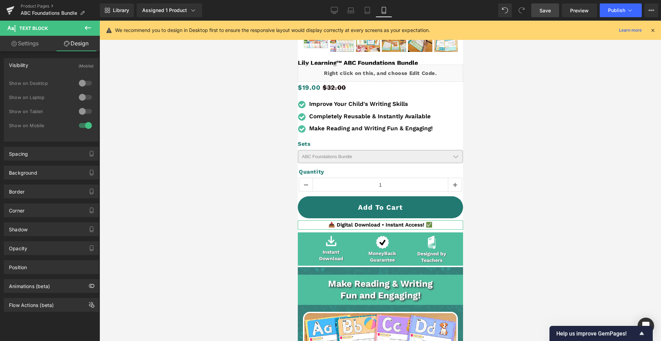
click at [84, 116] on div at bounding box center [85, 111] width 17 height 11
click at [369, 12] on icon at bounding box center [367, 10] width 7 height 7
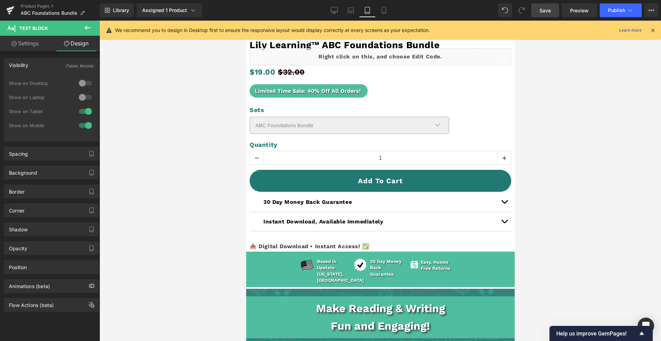
scroll to position [353, 0]
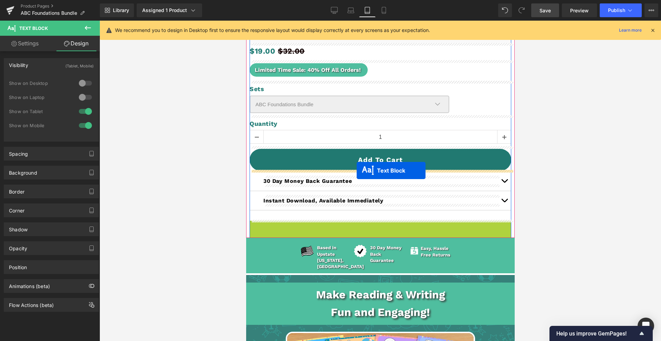
drag, startPoint x: 359, startPoint y: 224, endPoint x: 356, endPoint y: 171, distance: 53.4
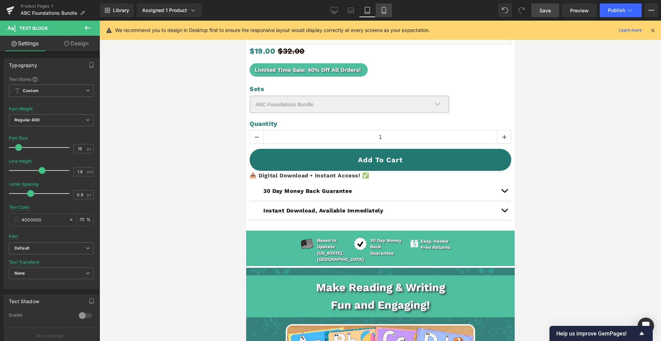
click at [391, 14] on link "Mobile" at bounding box center [383, 10] width 17 height 14
type input "15"
type input "0"
type input "none"
type input "0"
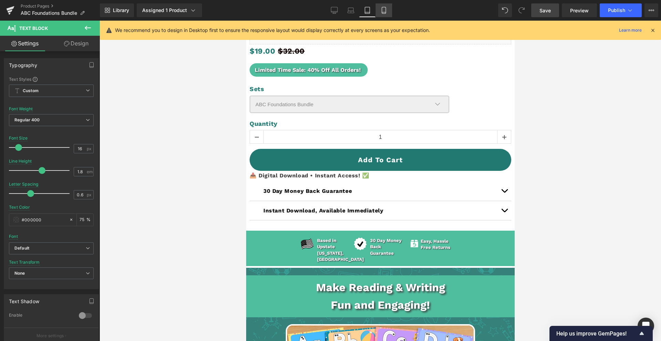
type input "100"
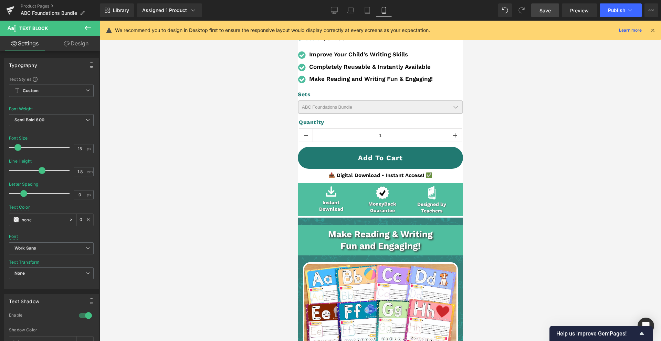
drag, startPoint x: 369, startPoint y: 8, endPoint x: 381, endPoint y: 24, distance: 19.4
click at [369, 9] on icon at bounding box center [367, 10] width 7 height 7
type input "16"
type input "0.6"
type input "#000000"
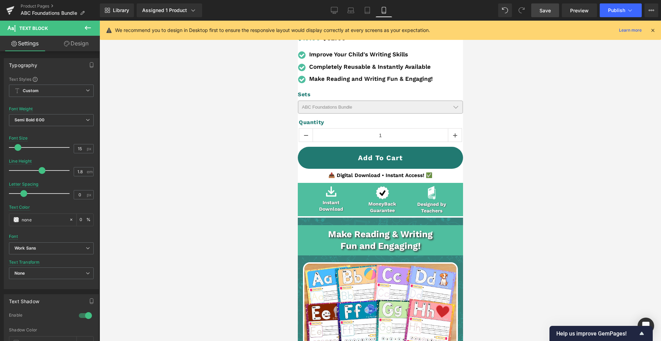
type input "75"
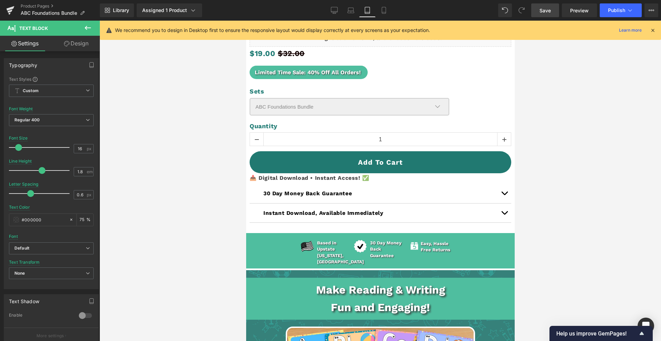
scroll to position [353, 0]
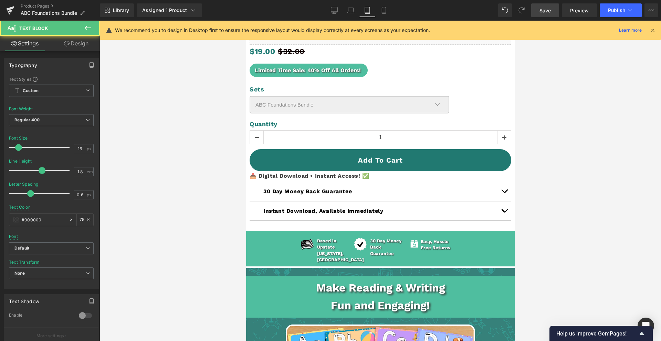
click at [318, 176] on p "📥 Digital Download • Instant Access! ✅" at bounding box center [379, 176] width 261 height 10
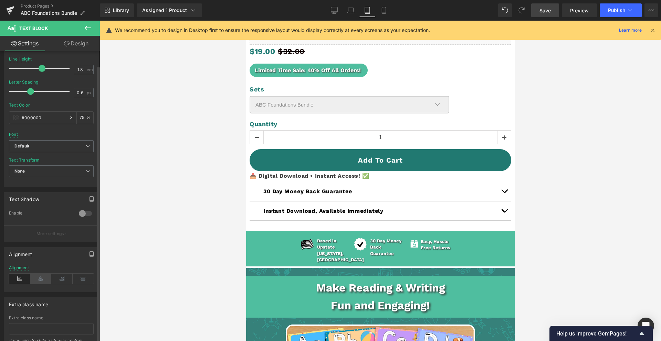
scroll to position [104, 0]
click at [42, 278] on icon at bounding box center [40, 277] width 21 height 10
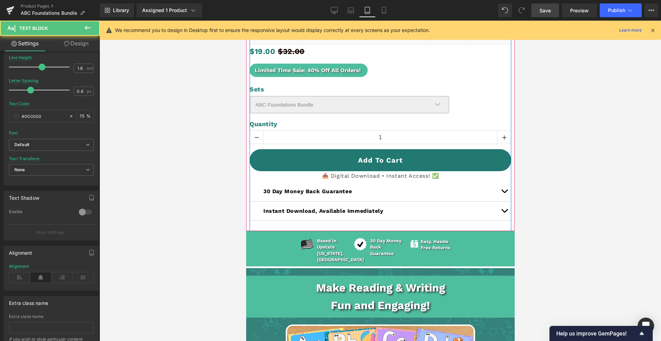
click at [340, 174] on p "📥 Digital Download • Instant Access! ✅" at bounding box center [379, 176] width 261 height 10
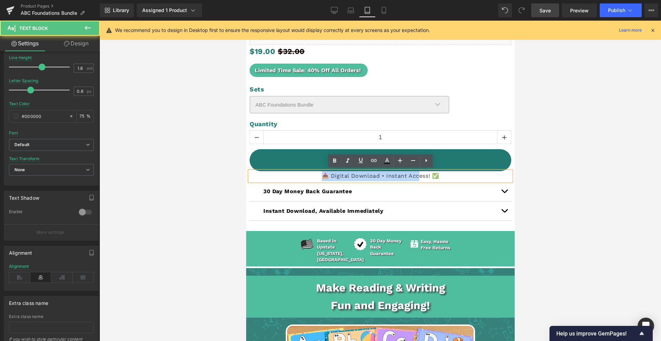
drag, startPoint x: 319, startPoint y: 174, endPoint x: 421, endPoint y: 173, distance: 102.2
click at [419, 174] on p "📥 Digital Download • Instant Access! ✅" at bounding box center [379, 176] width 261 height 10
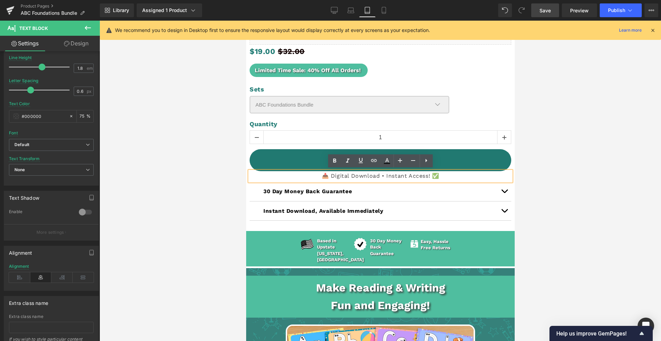
click at [425, 173] on p "📥 Digital Download • Instant Access! ✅" at bounding box center [379, 176] width 261 height 10
drag, startPoint x: 429, startPoint y: 173, endPoint x: 334, endPoint y: 172, distance: 95.0
click at [333, 177] on p "📥 Digital Download • Instant Access! ✅" at bounding box center [379, 176] width 261 height 10
click at [336, 162] on icon at bounding box center [334, 161] width 8 height 8
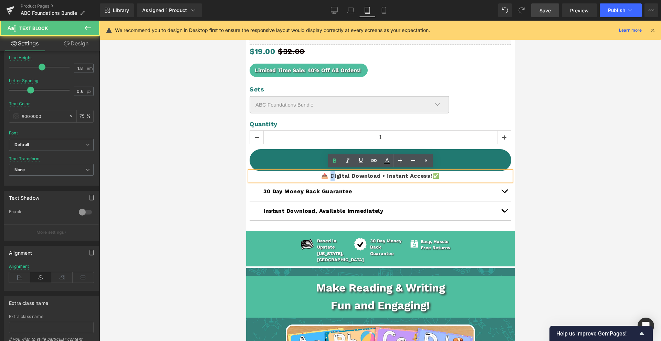
click at [333, 175] on p "📥 D igital Download • Instant Access! ✅" at bounding box center [379, 176] width 261 height 10
drag, startPoint x: 332, startPoint y: 158, endPoint x: 335, endPoint y: 163, distance: 5.9
click at [332, 159] on icon at bounding box center [334, 161] width 8 height 8
click at [336, 175] on strong "igital Download • Instant Access!" at bounding box center [382, 176] width 98 height 7
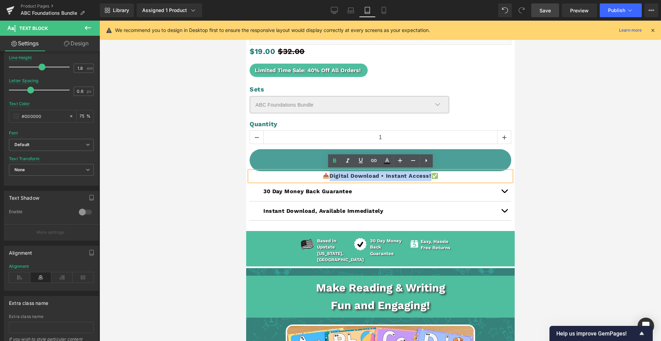
drag, startPoint x: 330, startPoint y: 176, endPoint x: 402, endPoint y: 168, distance: 72.0
click at [430, 176] on p "📥 D igital Download • Instant Access! ✅" at bounding box center [379, 176] width 261 height 10
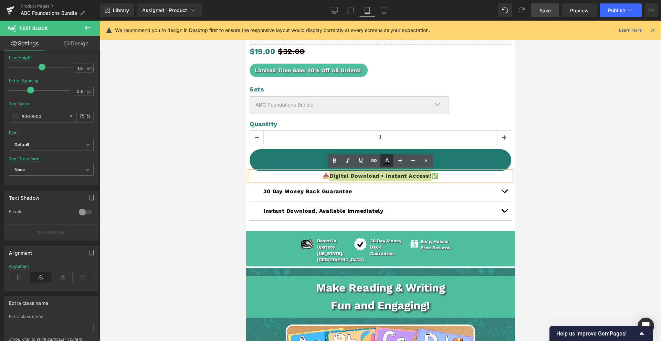
click at [385, 162] on icon at bounding box center [387, 161] width 8 height 8
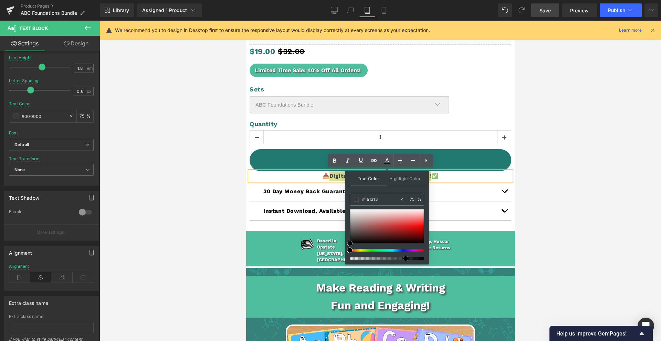
click at [360, 240] on div at bounding box center [387, 226] width 74 height 34
type input "#000000"
drag, startPoint x: 359, startPoint y: 241, endPoint x: 401, endPoint y: 226, distance: 44.3
click at [366, 256] on div at bounding box center [387, 234] width 74 height 51
click at [413, 195] on input "75" at bounding box center [413, 199] width 8 height 8
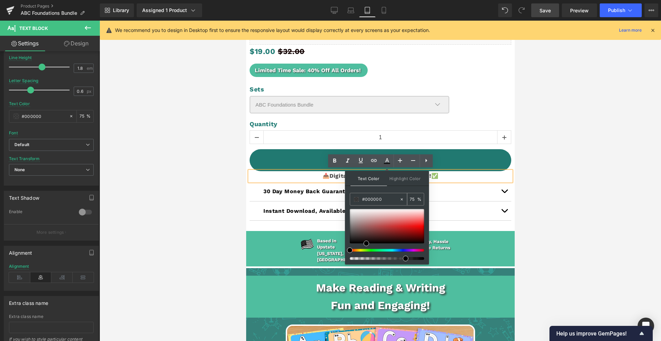
click at [410, 200] on input "75" at bounding box center [413, 199] width 8 height 8
click at [410, 201] on input "75" at bounding box center [413, 199] width 8 height 8
type input "100"
drag, startPoint x: 488, startPoint y: 115, endPoint x: 483, endPoint y: 116, distance: 5.3
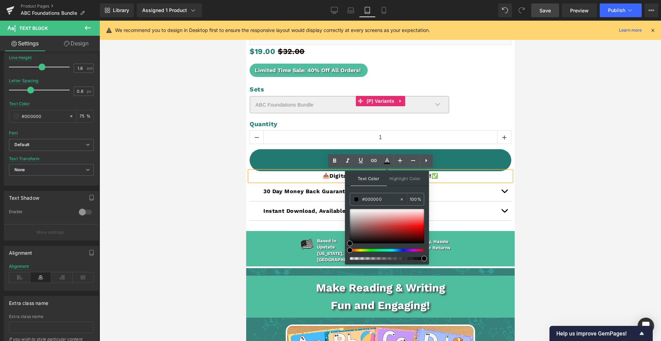
click at [488, 115] on div "Sets ABC Foundations Bundle Complete Foundations Bundle - ABC / Sight Words / M…" at bounding box center [379, 101] width 261 height 31
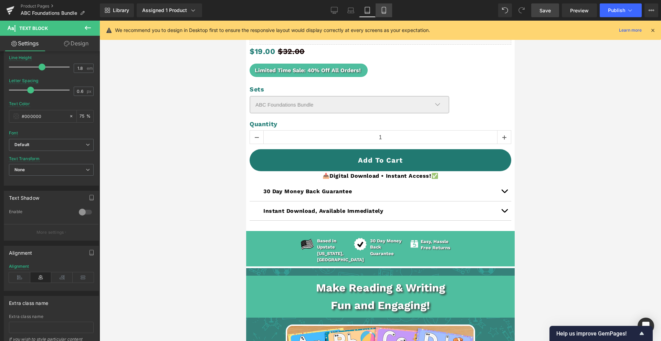
click at [385, 13] on icon at bounding box center [384, 10] width 4 height 7
type input "15"
type input "0"
type input "none"
type input "0"
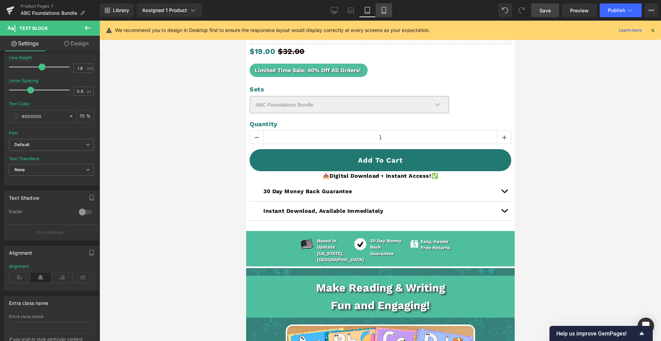
type input "100"
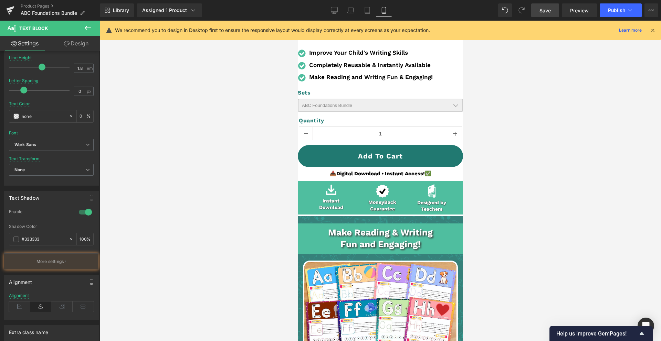
scroll to position [238, 0]
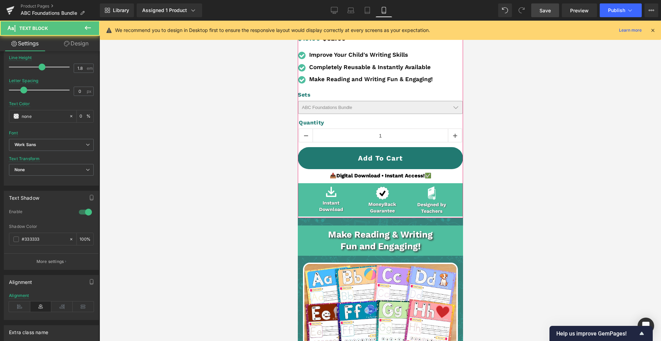
click at [410, 175] on strong "igital Download • Instant Access!" at bounding box center [382, 176] width 85 height 6
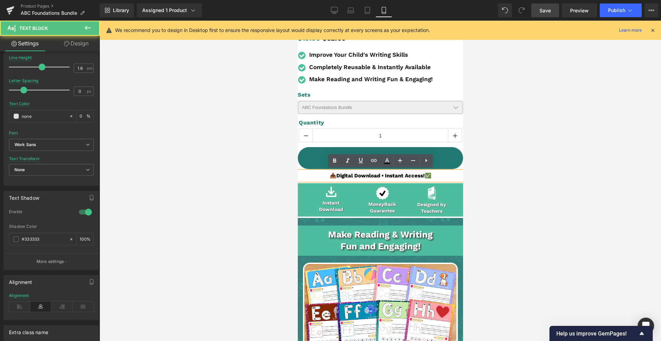
click at [418, 191] on span "Row" at bounding box center [423, 188] width 11 height 8
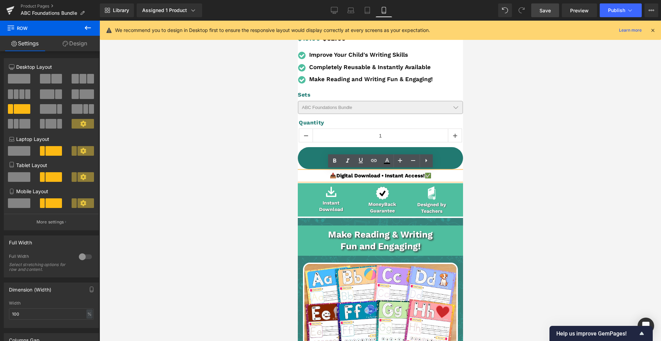
click at [390, 173] on strong "igital Download • Instant Access!" at bounding box center [382, 176] width 85 height 6
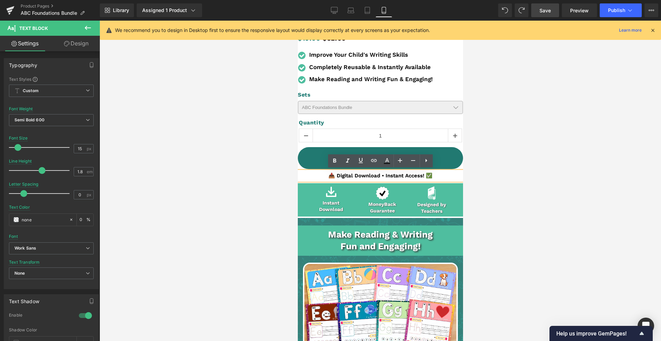
type input "16"
type input "0.6"
type input "#000000"
type input "75"
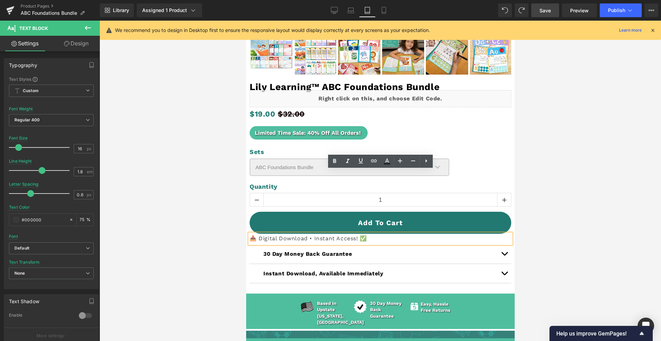
scroll to position [352, 0]
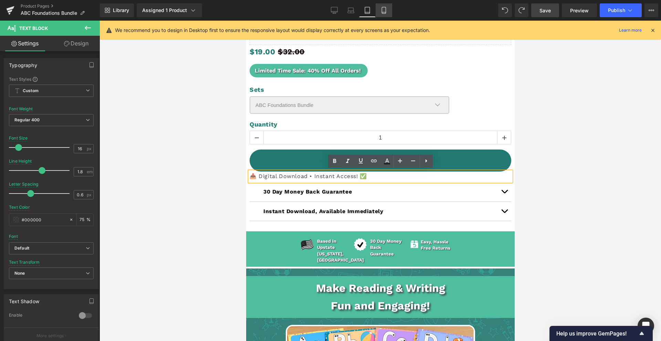
click at [383, 10] on icon at bounding box center [383, 10] width 7 height 7
type input "15"
type input "0"
type input "none"
type input "0"
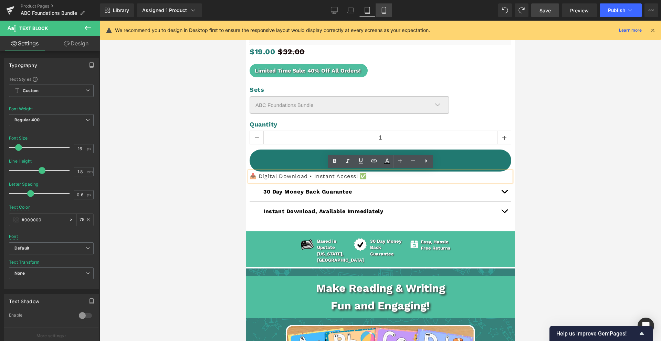
type input "100"
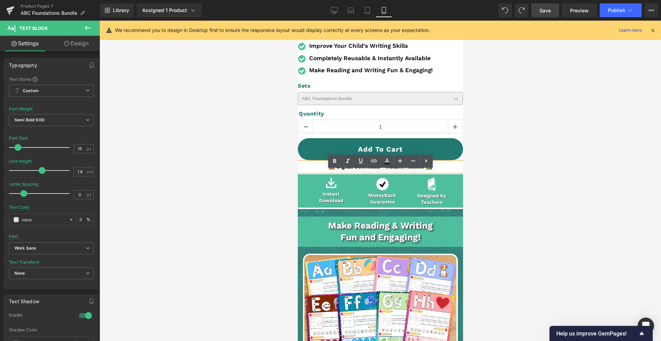
scroll to position [237, 0]
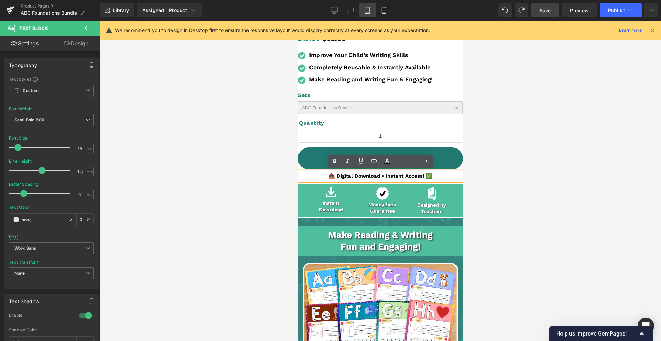
click at [375, 10] on link "Tablet" at bounding box center [367, 10] width 17 height 14
type input "16"
type input "0.6"
type input "#000000"
type input "75"
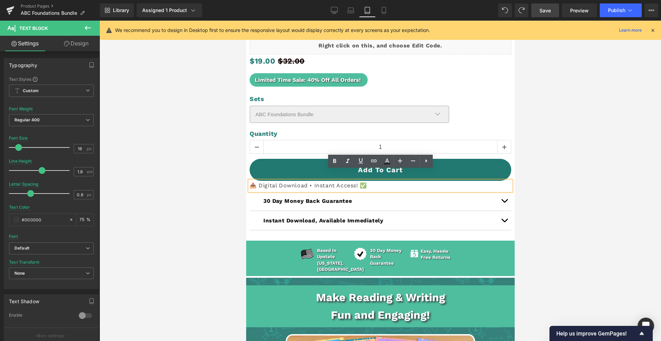
scroll to position [352, 0]
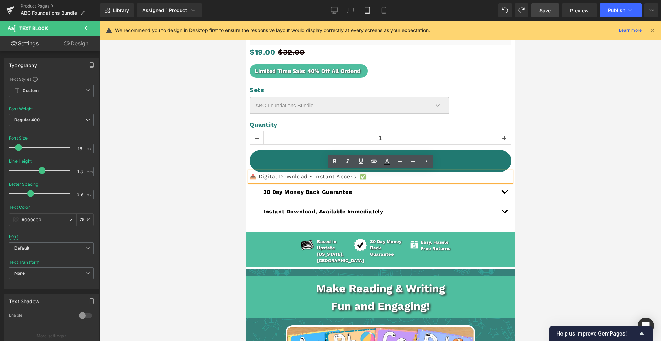
click at [341, 178] on p "📥 Digital Download • Instant Access! ✅" at bounding box center [379, 177] width 261 height 10
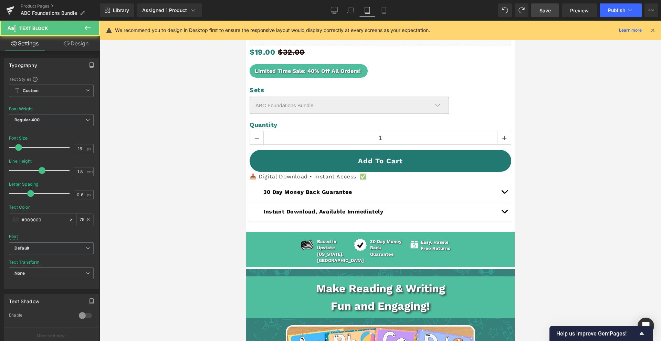
click at [67, 43] on icon at bounding box center [67, 44] width 6 height 6
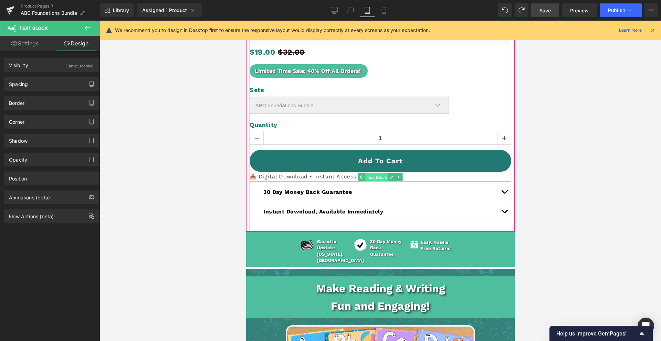
click at [373, 174] on span "Text Block" at bounding box center [376, 177] width 23 height 8
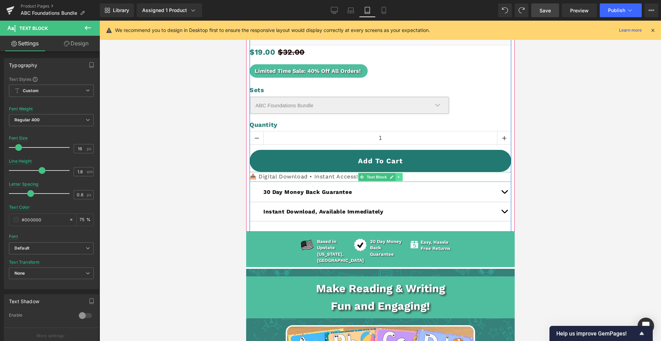
click at [399, 175] on icon at bounding box center [398, 177] width 4 height 4
click at [397, 176] on link at bounding box center [394, 177] width 7 height 8
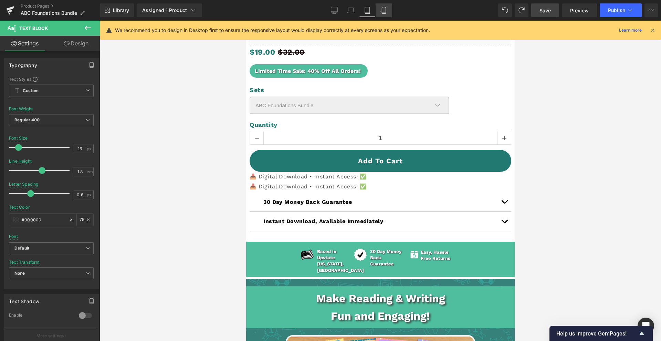
click at [383, 9] on icon at bounding box center [383, 10] width 7 height 7
type input "15"
type input "0"
type input "none"
type input "0"
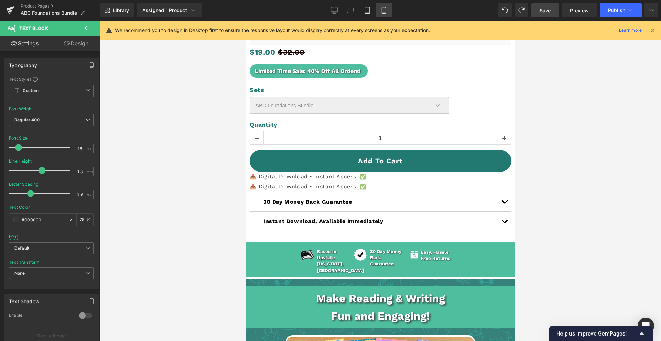
type input "100"
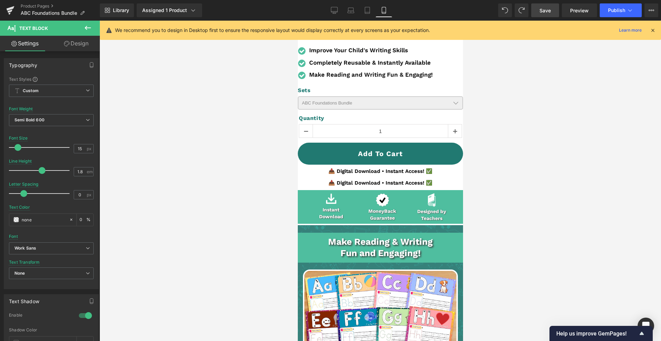
scroll to position [237, 0]
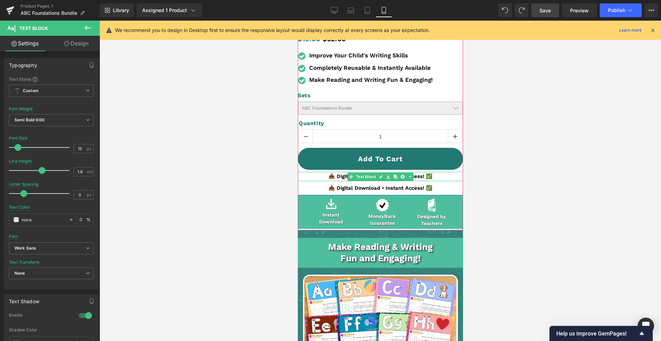
click at [377, 178] on link at bounding box center [380, 177] width 7 height 8
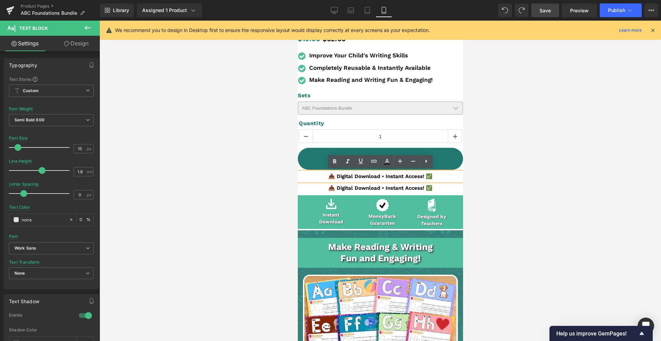
click at [74, 42] on link "Design" at bounding box center [76, 43] width 50 height 15
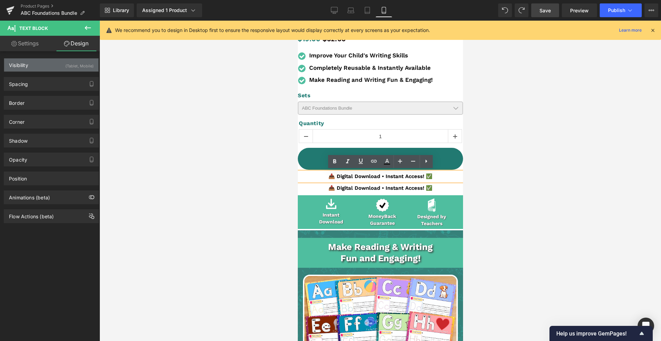
click at [78, 67] on div "(Tablet, Mobile)" at bounding box center [79, 63] width 28 height 11
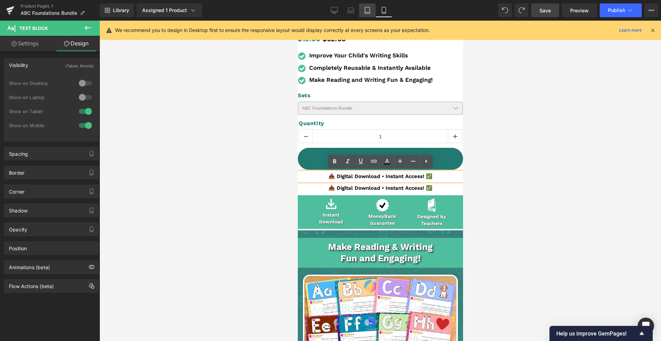
click at [369, 3] on link "Tablet" at bounding box center [367, 10] width 17 height 14
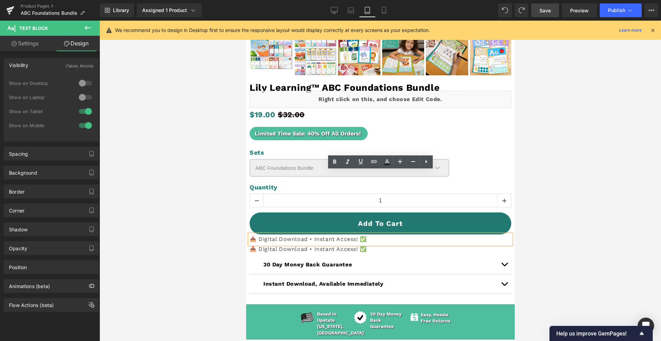
scroll to position [352, 0]
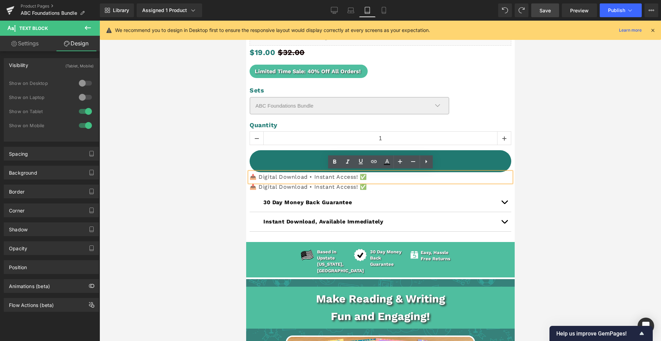
click at [84, 128] on div at bounding box center [85, 125] width 17 height 11
click at [380, 8] on icon at bounding box center [383, 10] width 7 height 7
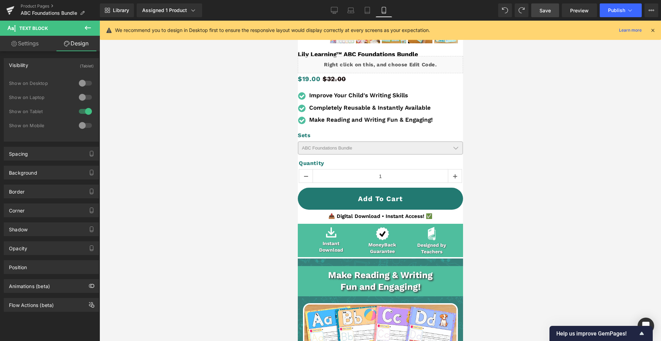
scroll to position [202, 0]
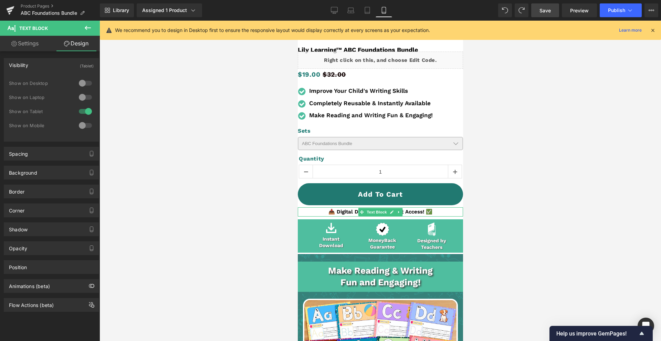
click at [384, 212] on div "📥 Digital Download • Instant Access! ✅ Text Block" at bounding box center [379, 211] width 165 height 9
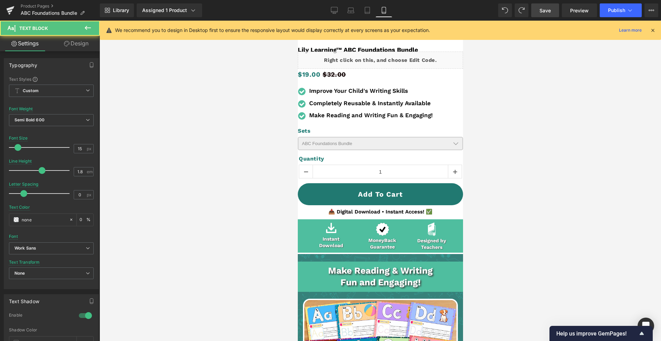
click at [81, 45] on link "Design" at bounding box center [76, 43] width 50 height 15
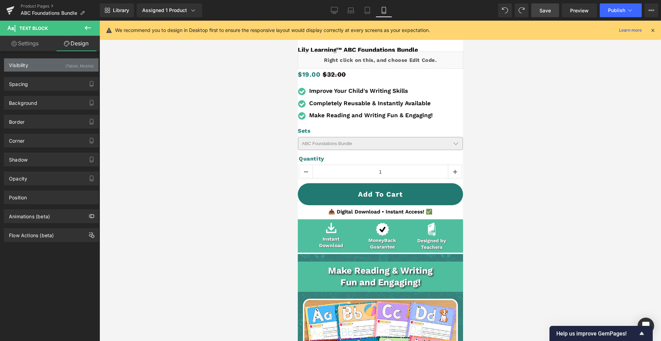
click at [65, 66] on div "(Tablet, Mobile)" at bounding box center [79, 63] width 28 height 11
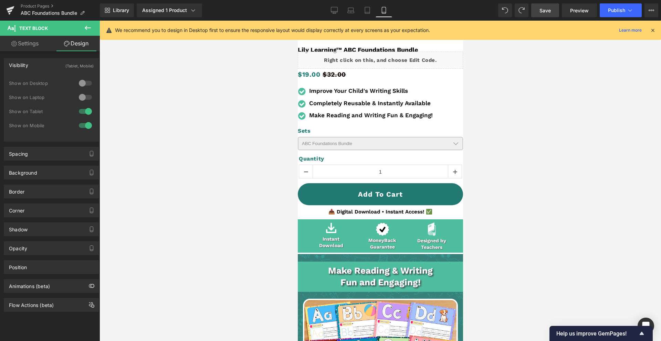
click at [86, 106] on div at bounding box center [85, 111] width 17 height 11
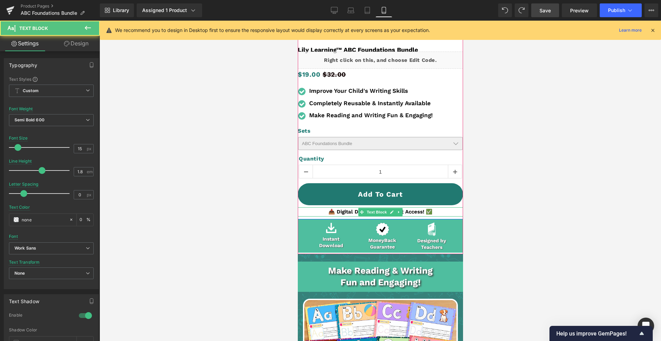
click at [415, 211] on p "📥 Digital Download • Instant Access! ✅" at bounding box center [379, 211] width 165 height 9
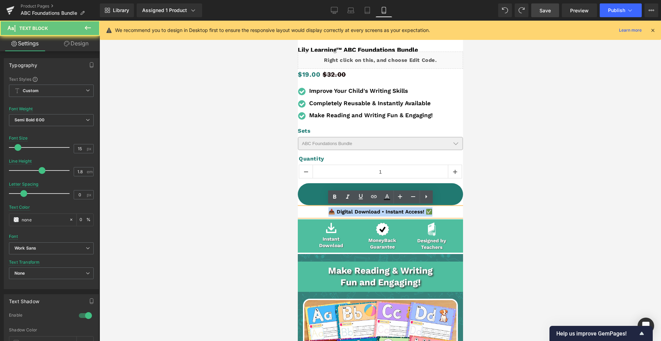
click at [415, 211] on p "📥 Digital Download • Instant Access! ✅" at bounding box center [379, 211] width 165 height 9
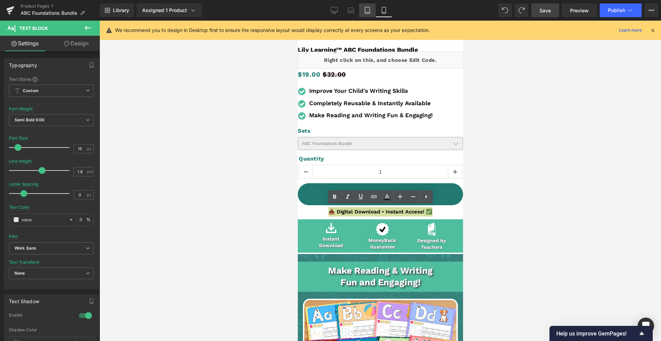
click at [364, 11] on icon at bounding box center [367, 10] width 7 height 7
type input "16"
type input "0.6"
type input "#000000"
type input "75"
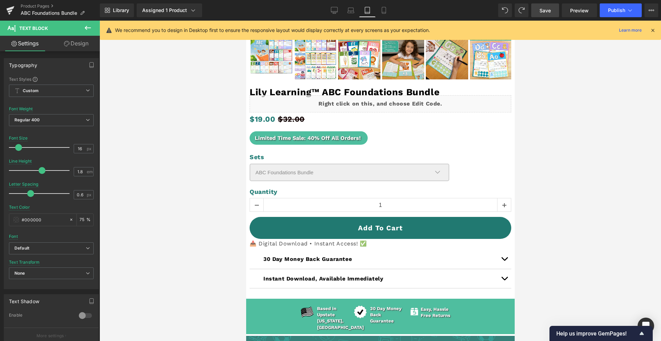
scroll to position [295, 0]
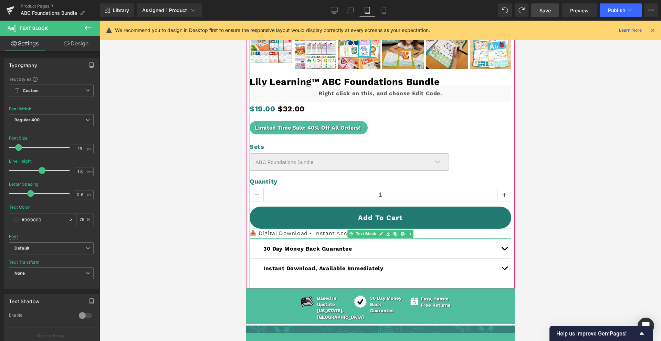
click at [345, 235] on p "📥 Digital Download • Instant Access! ✅" at bounding box center [379, 234] width 261 height 10
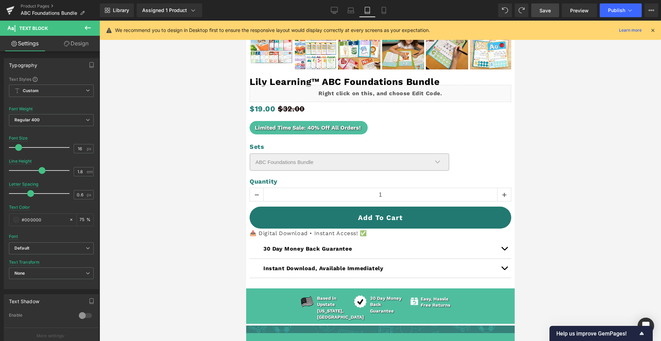
drag, startPoint x: 75, startPoint y: 47, endPoint x: 76, endPoint y: 54, distance: 6.6
click at [75, 47] on link "Design" at bounding box center [76, 43] width 50 height 15
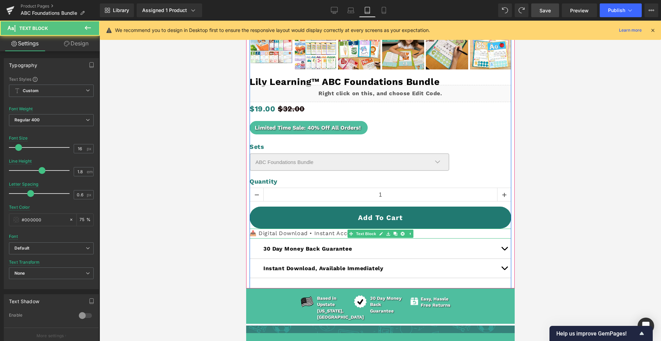
click at [269, 234] on p "📥 Digital Download • Instant Access! ✅" at bounding box center [379, 234] width 261 height 10
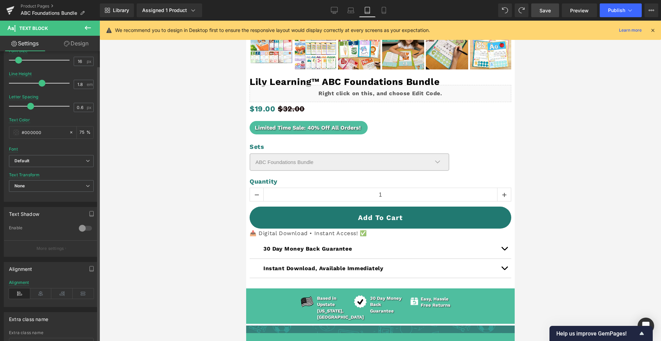
scroll to position [146, 0]
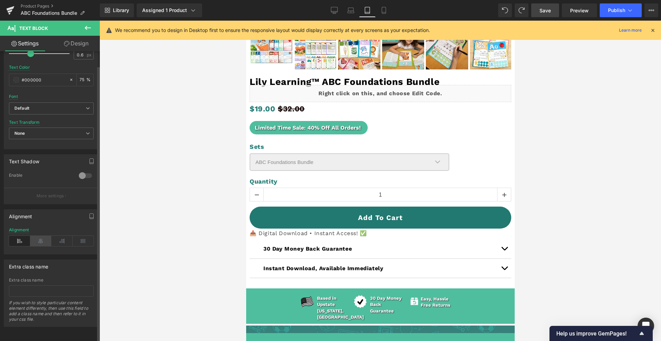
click at [40, 237] on icon at bounding box center [40, 241] width 21 height 10
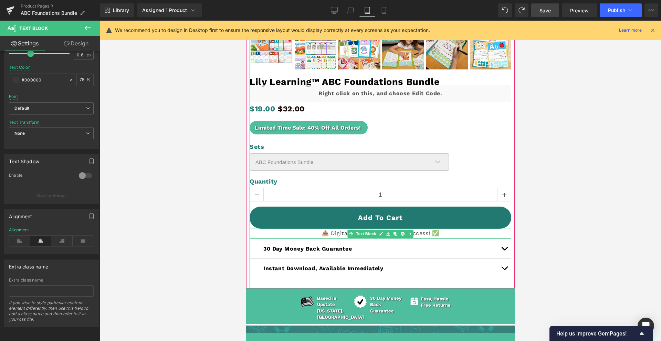
click at [353, 232] on div "📥 Digital Download • Instant Access! ✅ Text Block" at bounding box center [379, 234] width 261 height 10
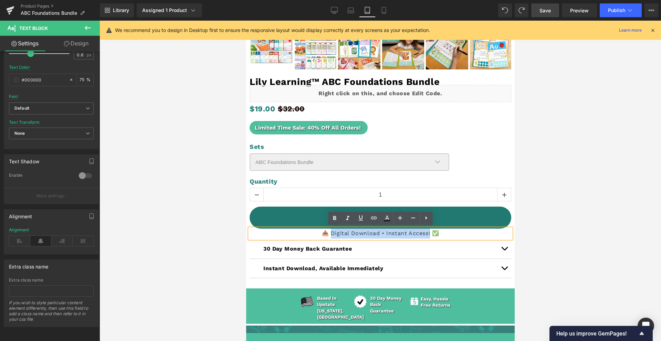
drag, startPoint x: 359, startPoint y: 233, endPoint x: 423, endPoint y: 232, distance: 64.3
click at [430, 230] on p "📥 Digital Download • Instant Access! ✅" at bounding box center [379, 234] width 261 height 10
click at [331, 219] on icon at bounding box center [334, 218] width 8 height 8
click at [451, 237] on p "📥 Digital Download • Instant Access! ✅" at bounding box center [379, 234] width 261 height 10
drag, startPoint x: 431, startPoint y: 233, endPoint x: 350, endPoint y: 233, distance: 80.8
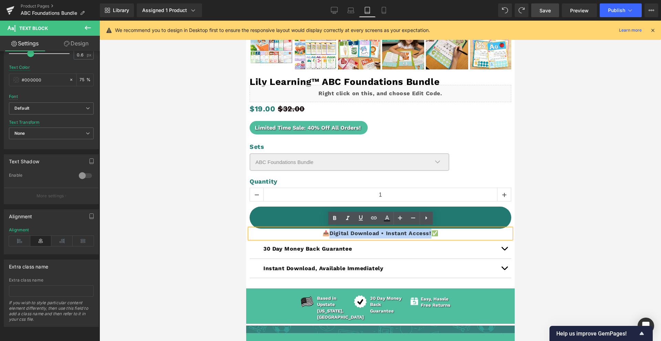
click at [330, 236] on p "📥 Digital Download • Instant Access! ✅" at bounding box center [379, 234] width 261 height 10
click at [388, 221] on icon at bounding box center [387, 221] width 6 height 1
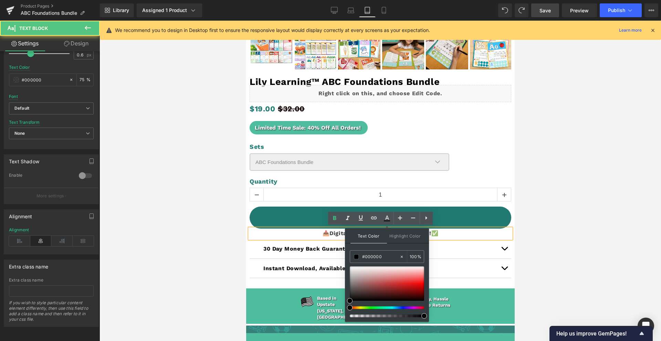
click at [470, 231] on p "📥 Digital Download • Instant Access! ✅" at bounding box center [379, 234] width 261 height 10
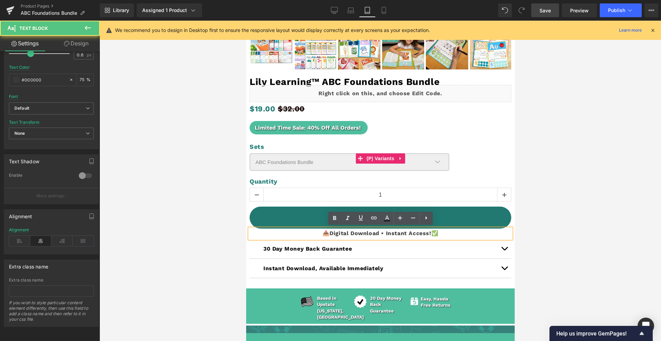
click at [473, 162] on div "Sets ABC Foundations Bundle Complete Foundations Bundle - ABC / Sight Words / M…" at bounding box center [379, 158] width 261 height 31
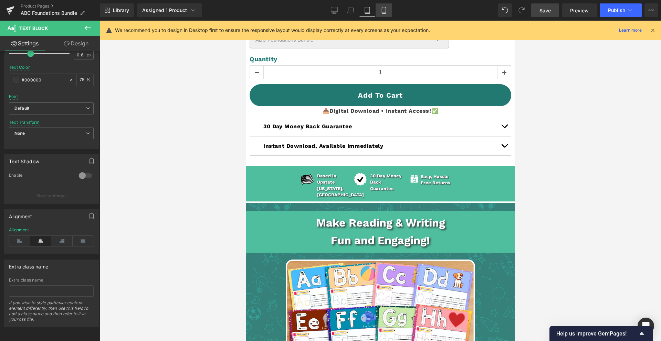
scroll to position [401, 0]
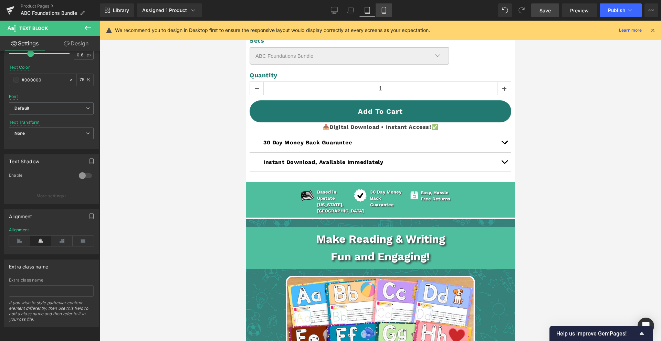
click at [383, 4] on link "Mobile" at bounding box center [383, 10] width 17 height 14
type input "15"
type input "0"
type input "none"
type input "0"
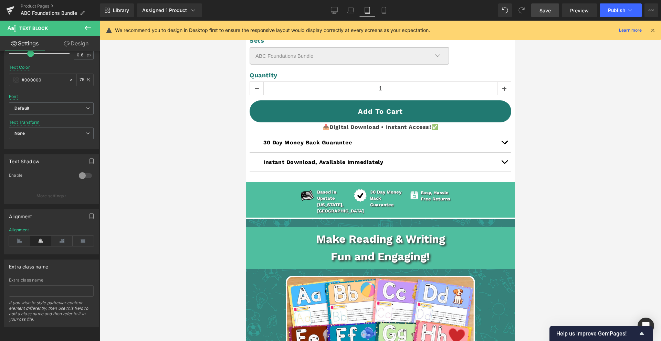
type input "100"
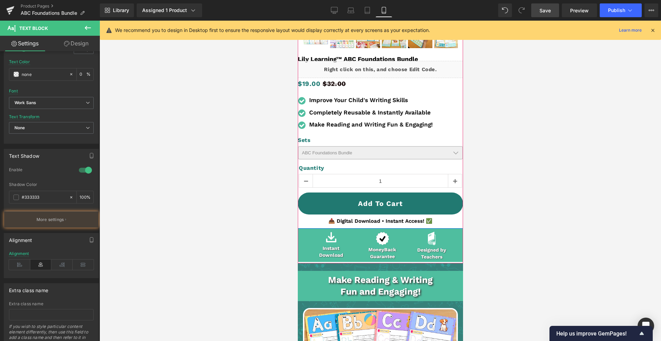
scroll to position [202, 0]
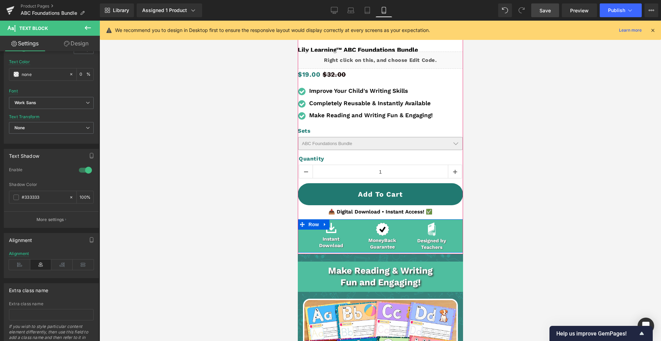
click at [326, 224] on icon at bounding box center [324, 224] width 5 height 5
click at [335, 225] on icon at bounding box center [333, 224] width 5 height 5
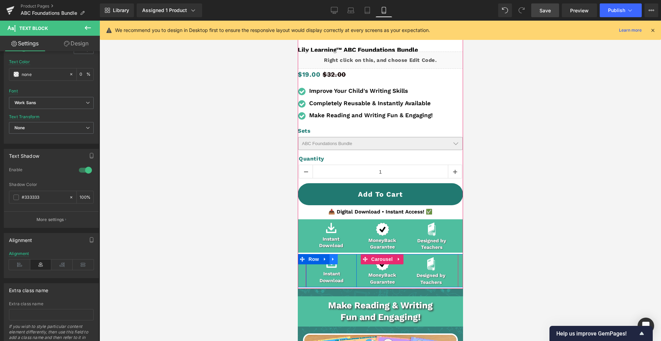
click at [332, 259] on icon at bounding box center [332, 259] width 1 height 3
click at [319, 259] on span "Row" at bounding box center [313, 259] width 14 height 10
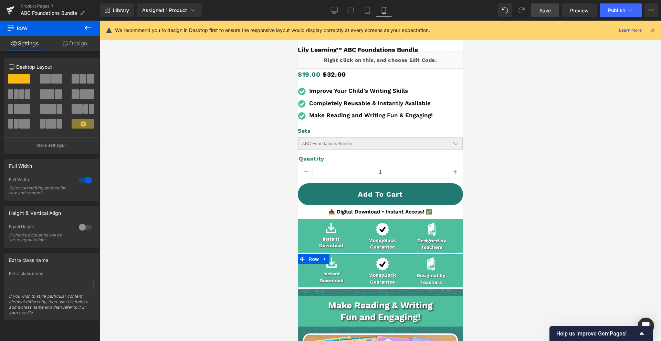
click at [84, 44] on link "Design" at bounding box center [75, 43] width 50 height 15
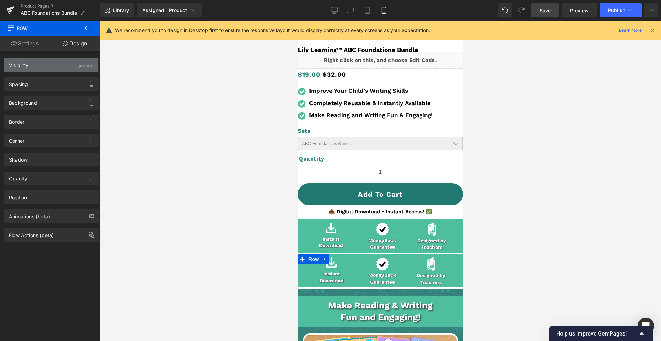
click at [73, 65] on div "Visibility (Mobile)" at bounding box center [51, 64] width 94 height 13
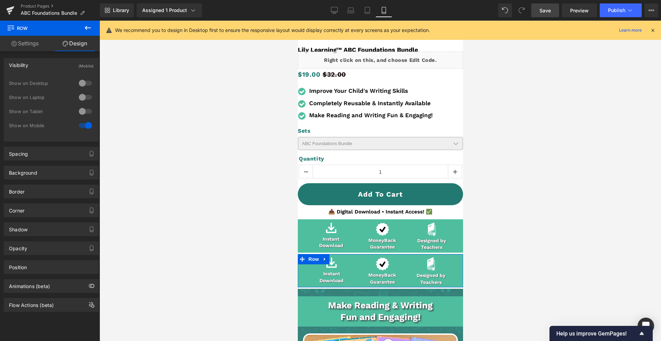
drag, startPoint x: 82, startPoint y: 111, endPoint x: 87, endPoint y: 123, distance: 12.8
click at [83, 112] on div at bounding box center [85, 111] width 17 height 11
click at [80, 124] on div at bounding box center [85, 125] width 17 height 11
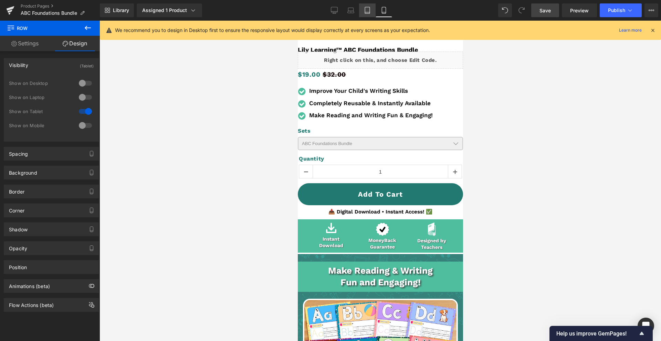
click at [360, 9] on link "Tablet" at bounding box center [367, 10] width 17 height 14
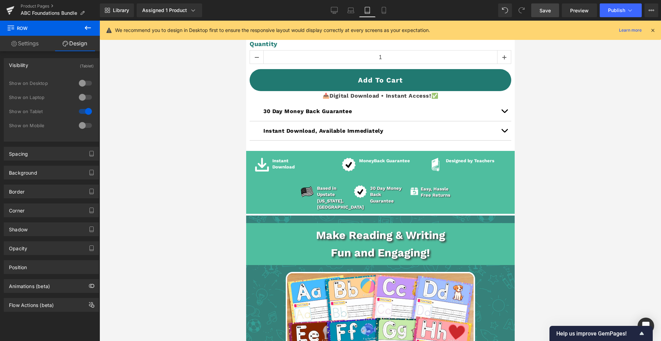
scroll to position [454, 0]
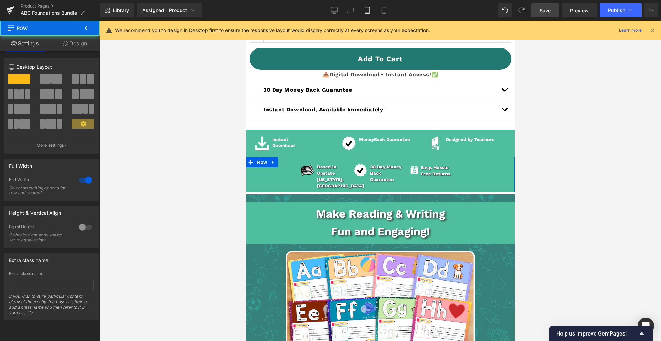
click at [268, 169] on div "Image Based in Upstate [US_STATE], [GEOGRAPHIC_DATA] Text Block Row Image 30 Da…" at bounding box center [380, 174] width 268 height 35
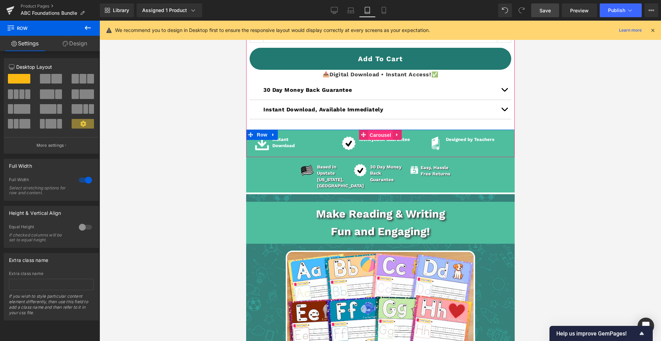
click at [382, 132] on span "Carousel" at bounding box center [379, 135] width 25 height 10
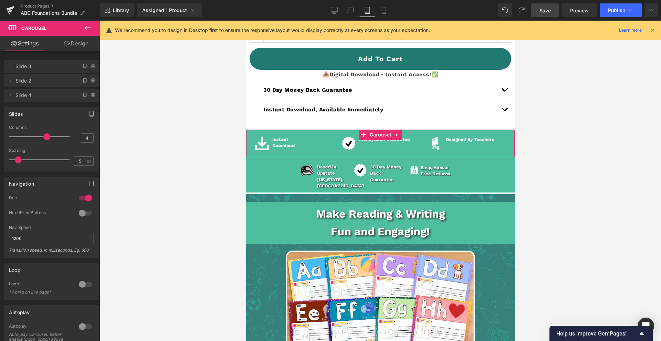
drag, startPoint x: 83, startPoint y: 45, endPoint x: 78, endPoint y: 56, distance: 12.2
click at [83, 46] on link "Design" at bounding box center [76, 43] width 50 height 15
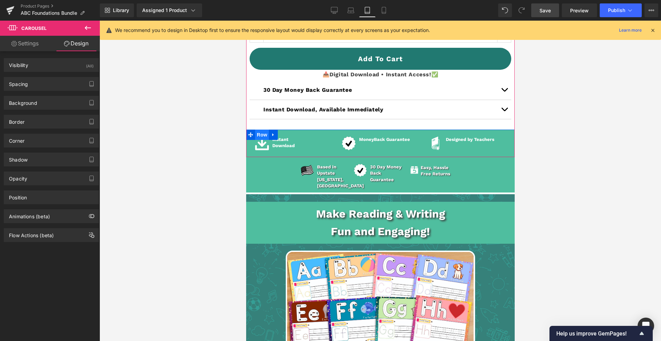
click at [265, 138] on span "Row" at bounding box center [262, 135] width 14 height 10
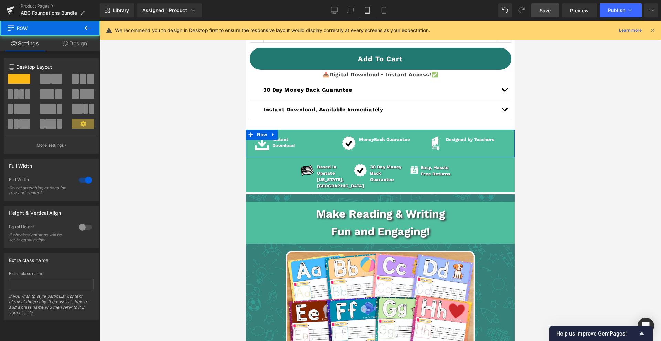
click at [57, 41] on link "Design" at bounding box center [75, 43] width 50 height 15
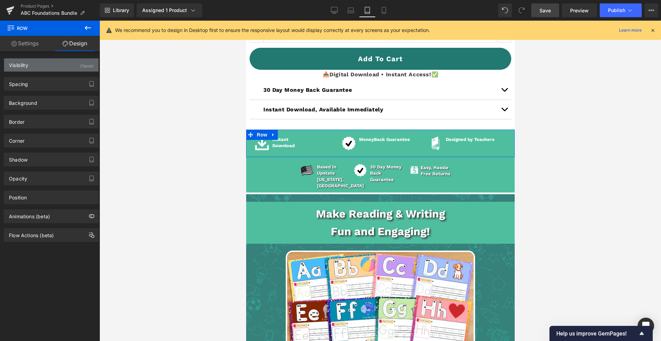
click at [62, 68] on div "Visibility (Tablet)" at bounding box center [51, 64] width 94 height 13
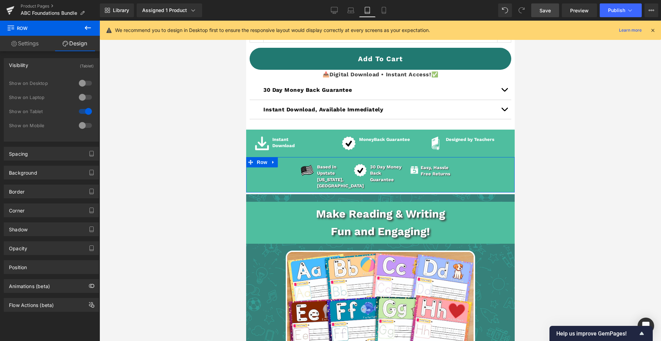
click at [274, 162] on icon at bounding box center [272, 162] width 5 height 5
click at [292, 161] on icon at bounding box center [290, 162] width 5 height 5
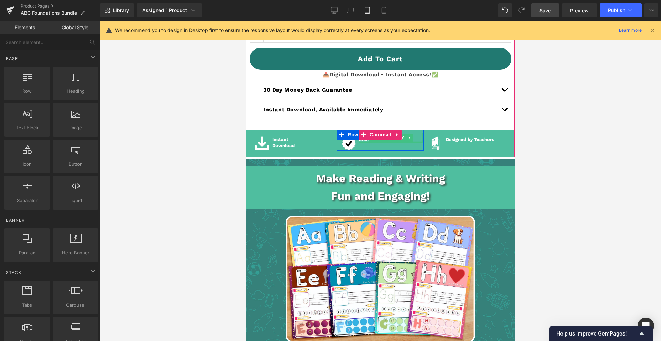
click at [400, 141] on div at bounding box center [389, 142] width 63 height 2
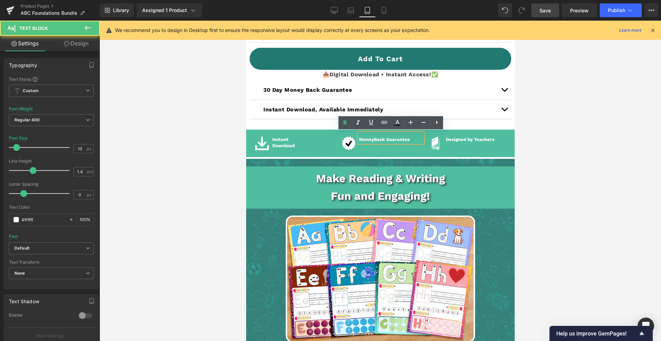
drag, startPoint x: 386, startPoint y: 138, endPoint x: 395, endPoint y: 148, distance: 13.4
click at [386, 138] on span "Back Guarantee" at bounding box center [391, 139] width 36 height 5
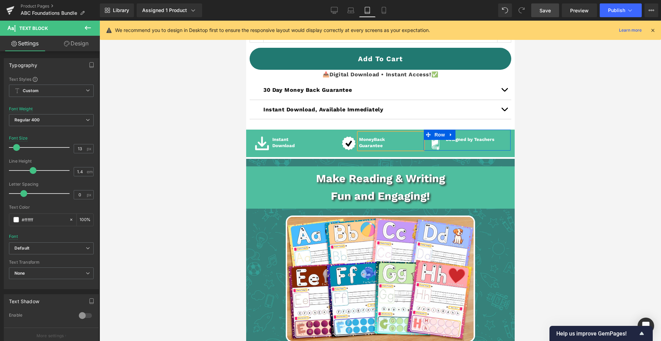
click at [474, 141] on div "Designed by Teachers Text Block" at bounding box center [476, 138] width 63 height 10
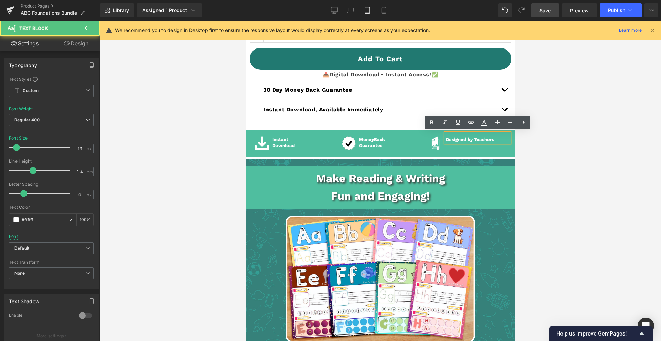
click at [474, 139] on b "Designed by Teachers" at bounding box center [469, 139] width 49 height 5
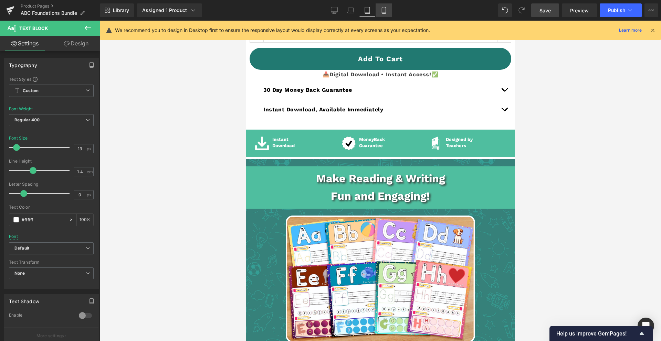
click at [389, 8] on link "Mobile" at bounding box center [383, 10] width 17 height 14
type input "14"
type input "100"
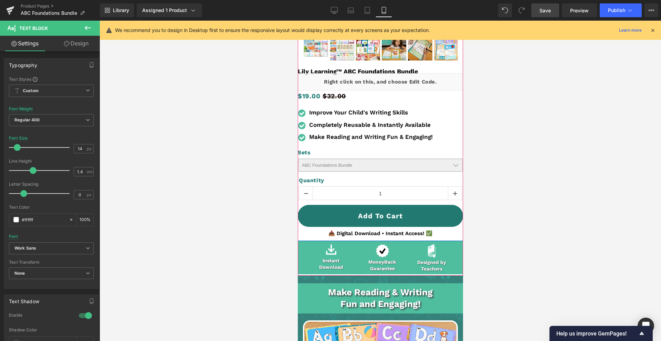
scroll to position [181, 0]
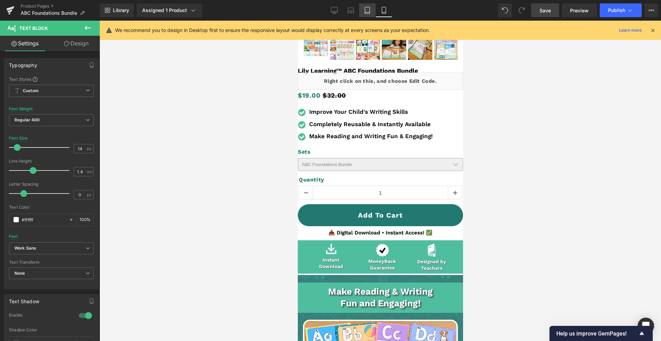
click at [370, 11] on icon at bounding box center [367, 10] width 7 height 7
type input "13"
type input "100"
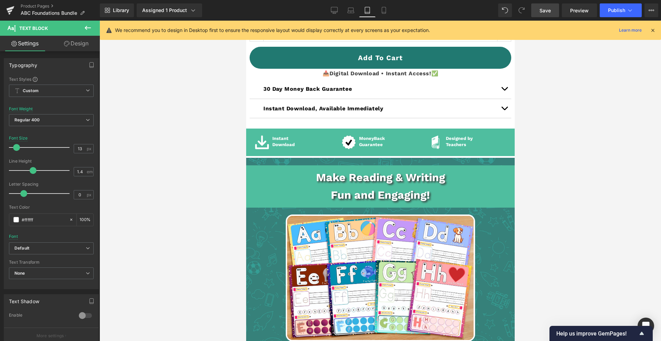
scroll to position [458, 0]
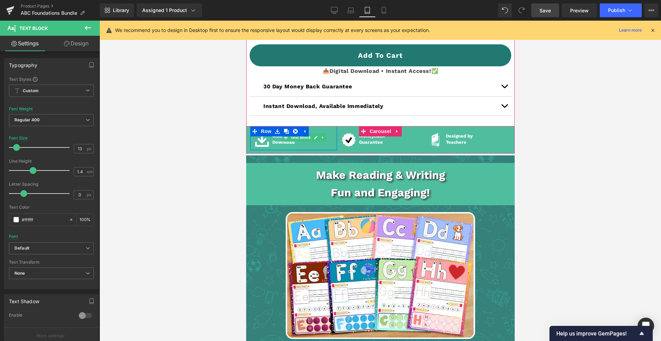
click at [285, 141] on p "Download" at bounding box center [303, 142] width 63 height 6
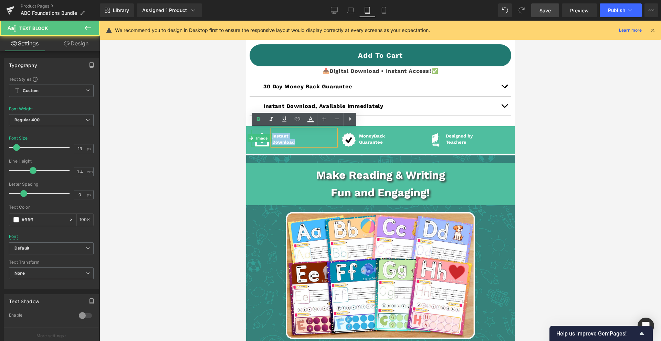
drag, startPoint x: 297, startPoint y: 142, endPoint x: 269, endPoint y: 132, distance: 29.4
click at [269, 132] on div "Image Instant Download Text Block Row" at bounding box center [293, 138] width 87 height 24
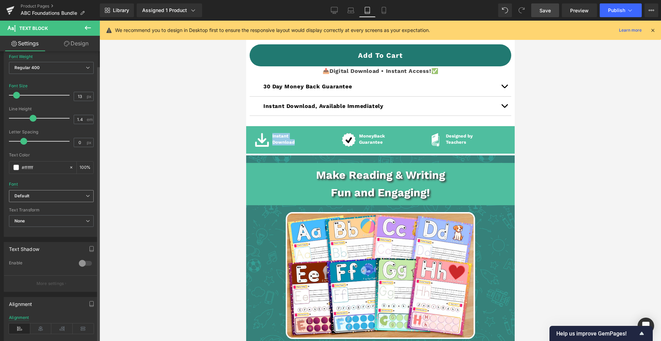
scroll to position [53, 0]
click at [55, 220] on span "None" at bounding box center [51, 221] width 85 height 12
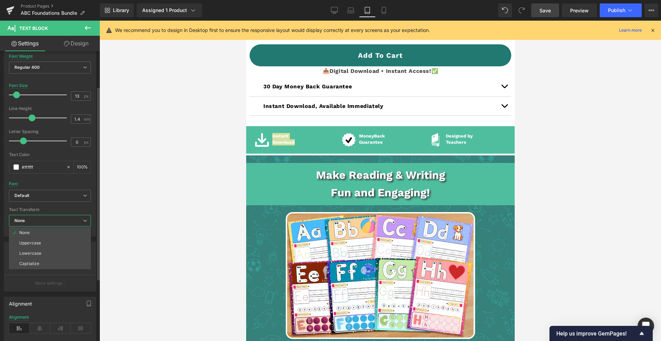
click at [54, 221] on span "None" at bounding box center [50, 221] width 82 height 12
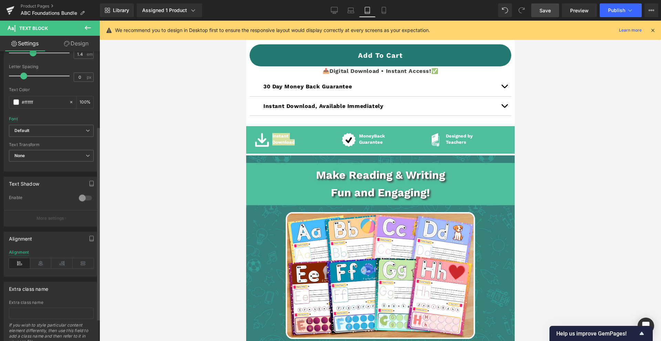
scroll to position [134, 0]
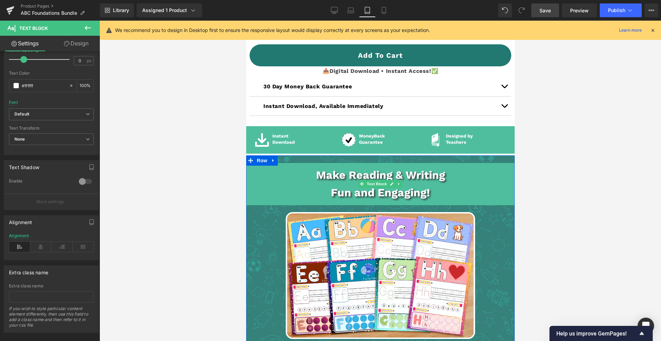
click at [448, 196] on p "Fun and Engaging!" at bounding box center [380, 193] width 268 height 18
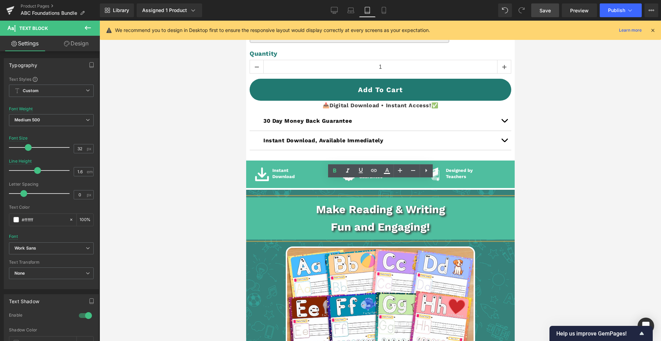
scroll to position [421, 0]
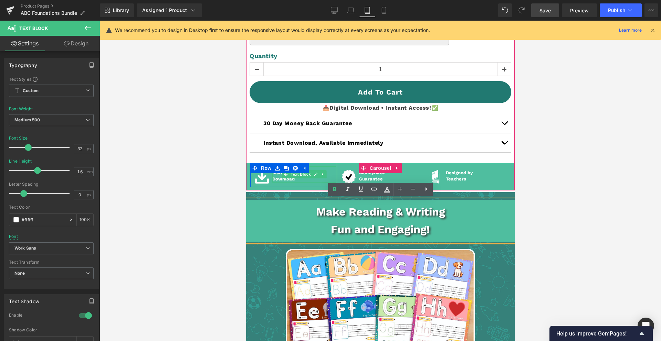
click at [279, 176] on p "Download" at bounding box center [303, 179] width 63 height 6
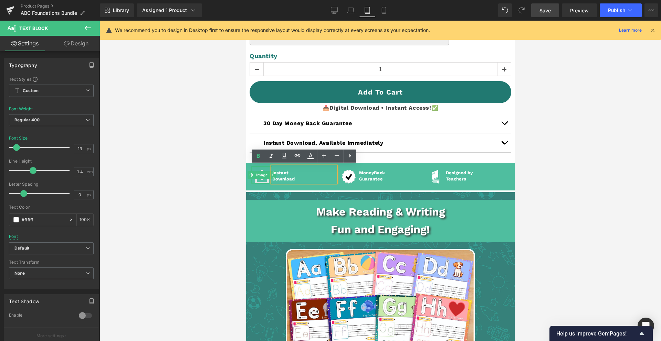
click at [260, 179] on img at bounding box center [262, 175] width 14 height 17
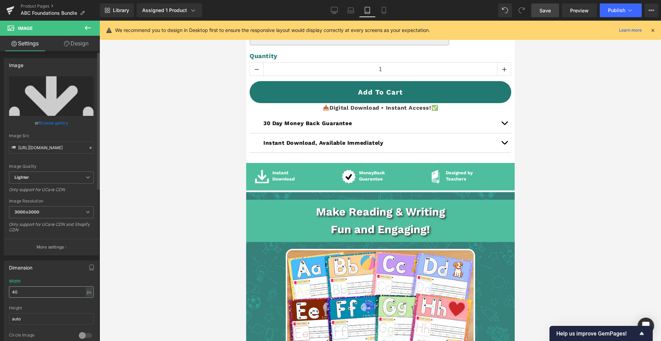
click at [42, 296] on input "40" at bounding box center [51, 292] width 85 height 11
type input "30"
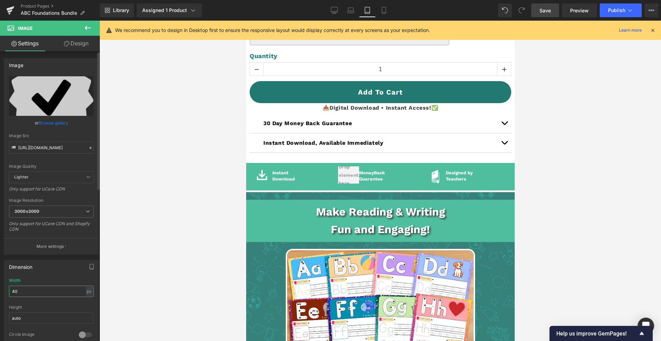
click at [52, 296] on input "40" at bounding box center [51, 291] width 85 height 11
click at [54, 293] on input "40" at bounding box center [51, 291] width 85 height 11
type input "30"
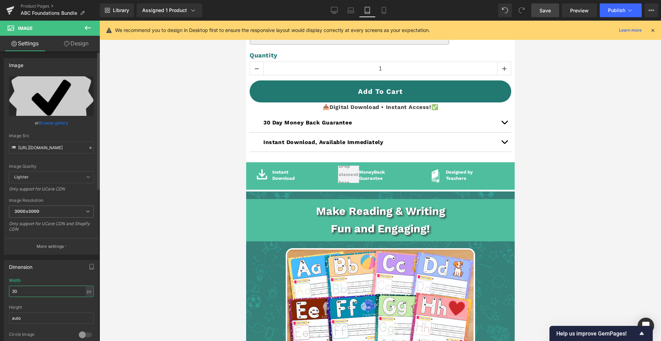
scroll to position [434, 0]
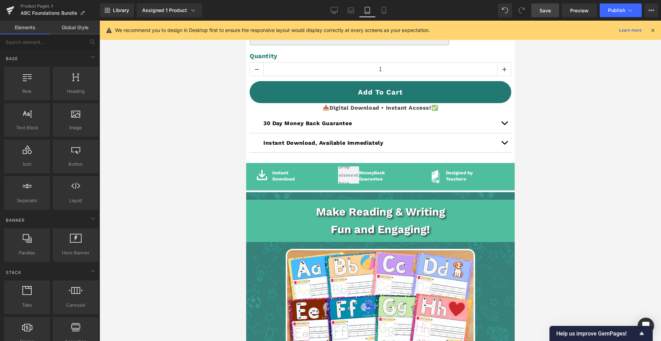
drag, startPoint x: 541, startPoint y: 160, endPoint x: 538, endPoint y: 148, distance: 11.8
click at [541, 159] on div at bounding box center [379, 181] width 561 height 321
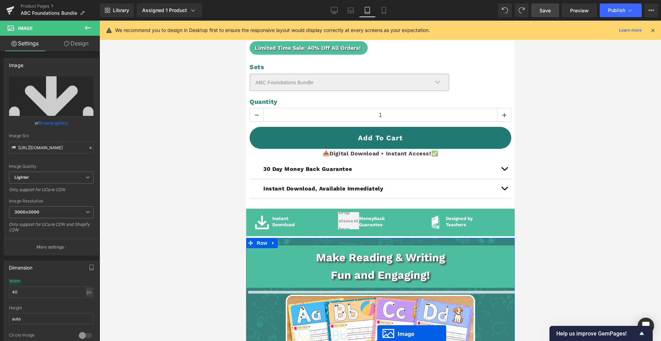
scroll to position [413, 0]
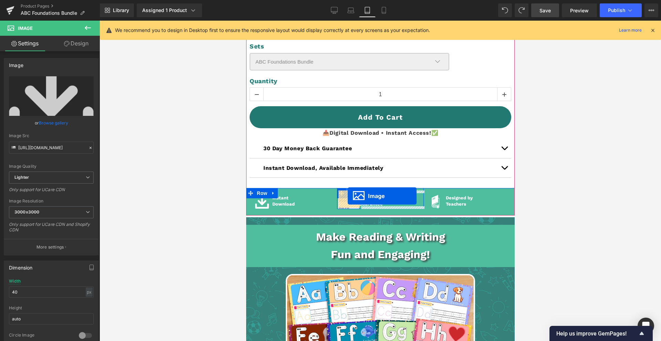
drag, startPoint x: 367, startPoint y: 76, endPoint x: 347, endPoint y: 196, distance: 121.7
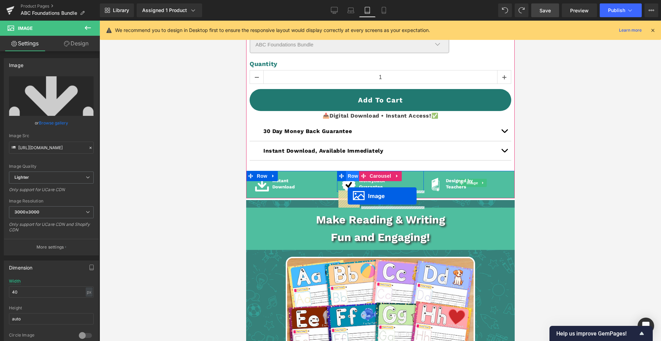
scroll to position [396, 0]
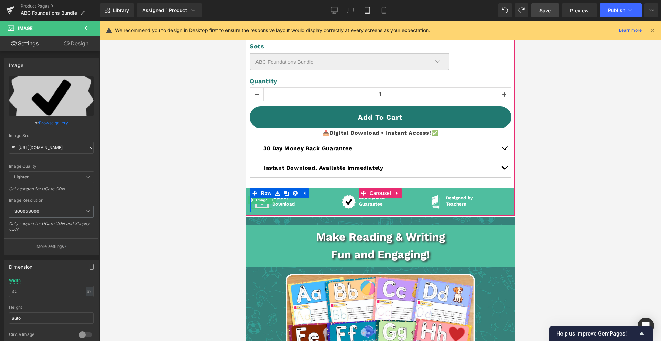
click at [263, 204] on img at bounding box center [262, 200] width 14 height 17
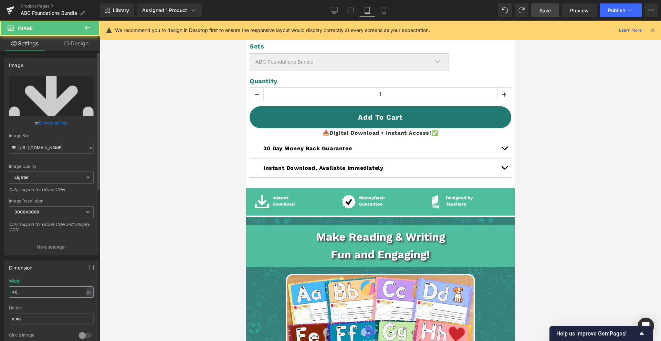
click at [40, 292] on input "40" at bounding box center [51, 292] width 85 height 11
type input "30"
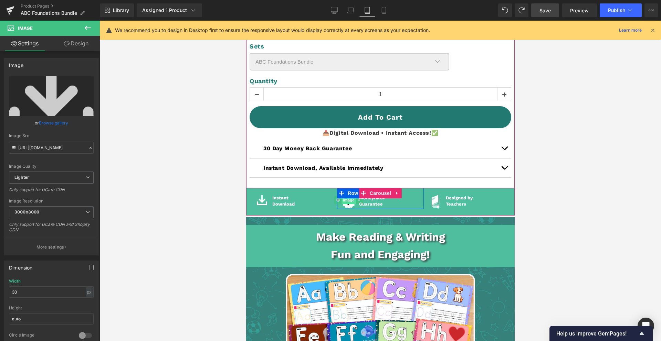
click at [350, 202] on span "Image" at bounding box center [348, 200] width 14 height 8
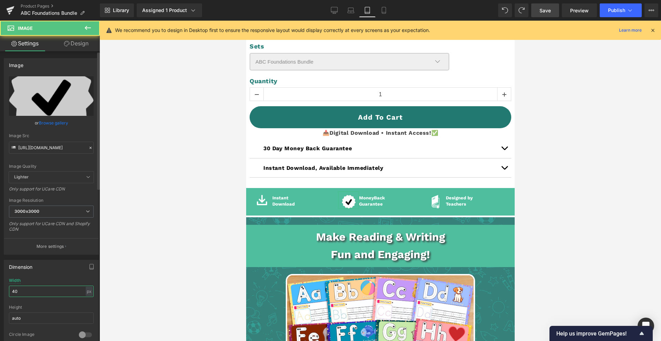
click at [33, 290] on input "40" at bounding box center [51, 291] width 85 height 11
click at [33, 291] on input "40" at bounding box center [51, 291] width 85 height 11
type input "35"
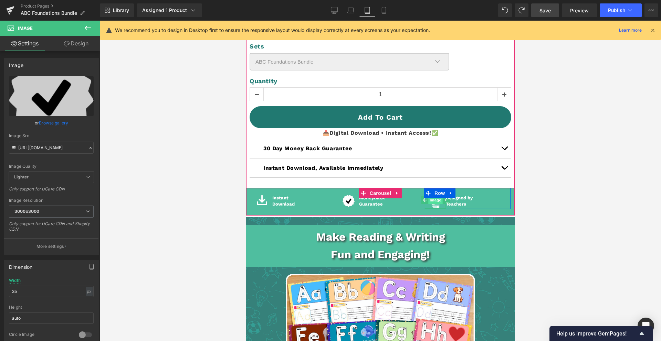
click at [434, 202] on span "Image" at bounding box center [435, 200] width 14 height 8
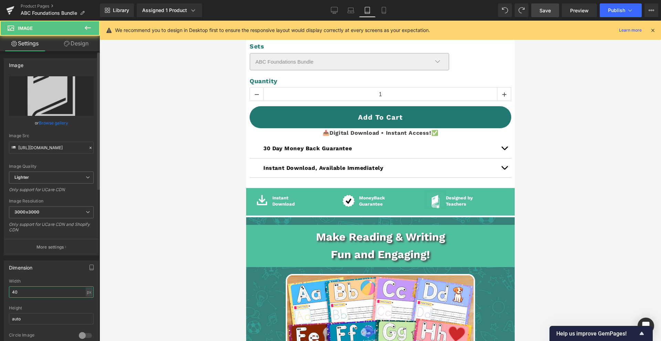
click at [40, 293] on input "40" at bounding box center [51, 292] width 85 height 11
type input "38"
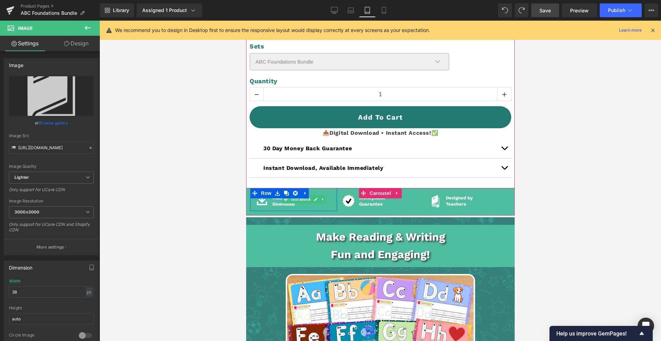
click at [276, 203] on p "Download" at bounding box center [303, 204] width 63 height 6
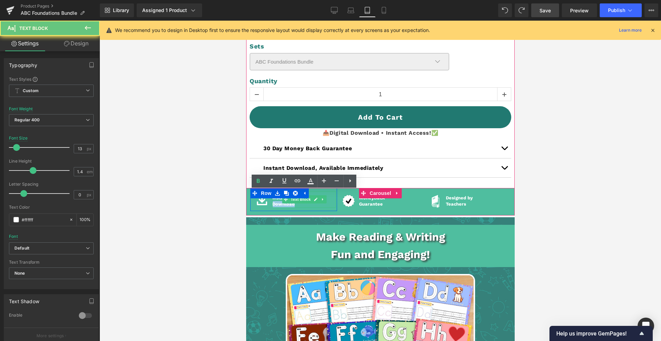
click at [276, 203] on p "Download" at bounding box center [303, 204] width 63 height 6
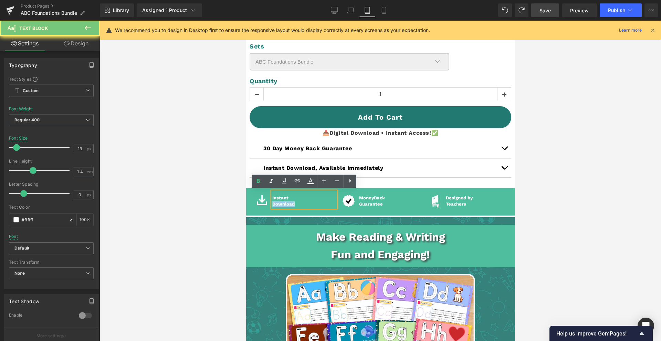
click at [276, 203] on p "Download" at bounding box center [303, 204] width 63 height 6
click at [283, 201] on p "Download" at bounding box center [303, 204] width 63 height 6
click at [302, 202] on p "Download" at bounding box center [303, 204] width 63 height 6
click at [257, 192] on div "Image Instant Download Text Block Row" at bounding box center [293, 199] width 87 height 23
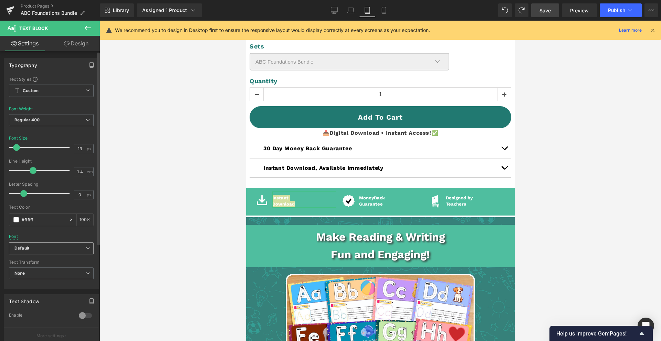
click at [79, 258] on div "Default Default Work Sans Open Font Manager" at bounding box center [51, 251] width 85 height 16
click at [68, 273] on span "None" at bounding box center [51, 274] width 85 height 12
click at [67, 273] on span "None" at bounding box center [50, 274] width 82 height 12
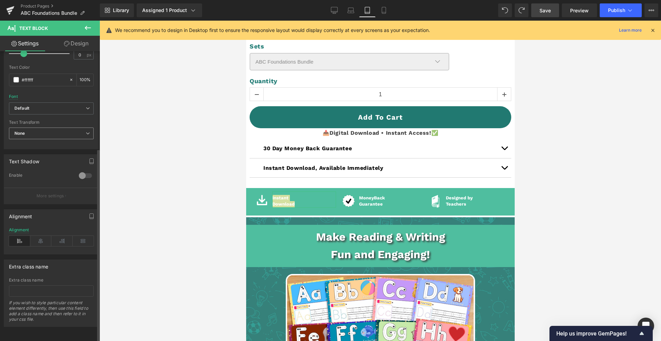
scroll to position [0, 0]
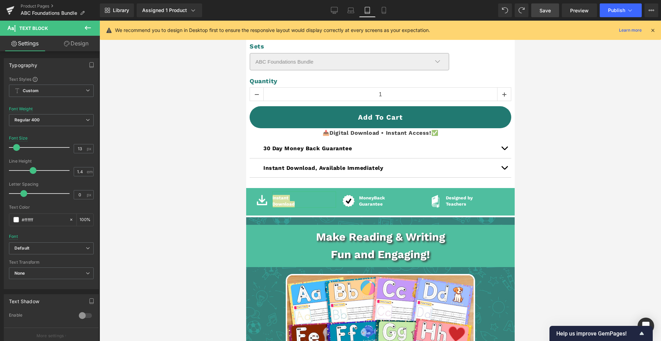
click at [86, 48] on link "Design" at bounding box center [76, 43] width 50 height 15
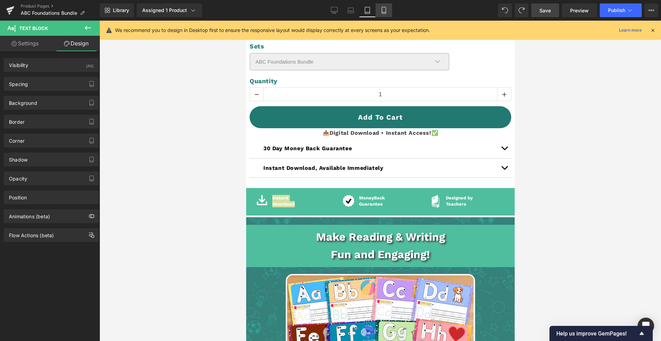
click at [385, 14] on link "Mobile" at bounding box center [383, 10] width 17 height 14
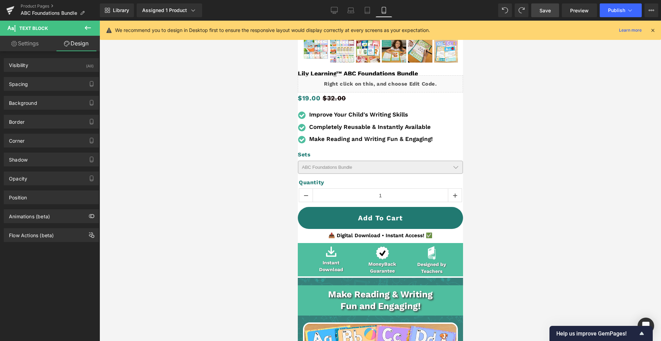
scroll to position [179, 0]
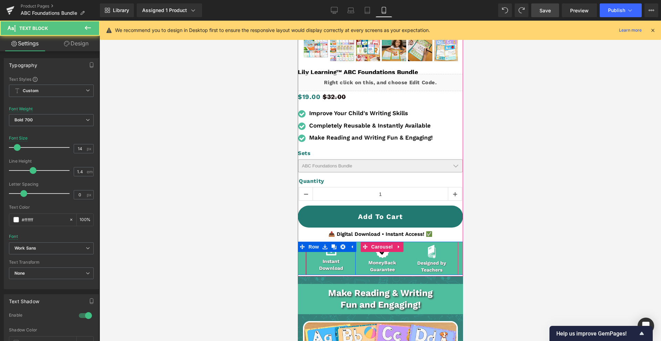
click at [297, 21] on div at bounding box center [297, 21] width 0 height 0
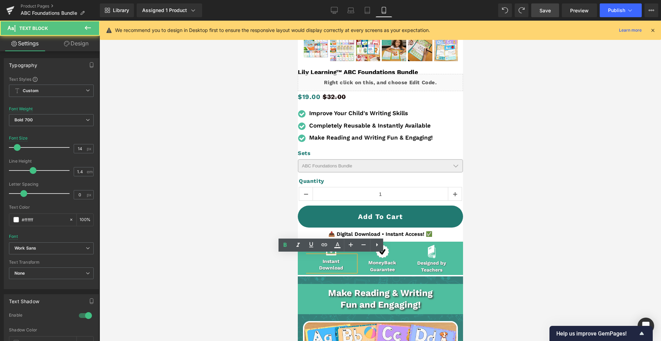
click at [333, 268] on p "Download" at bounding box center [330, 268] width 49 height 7
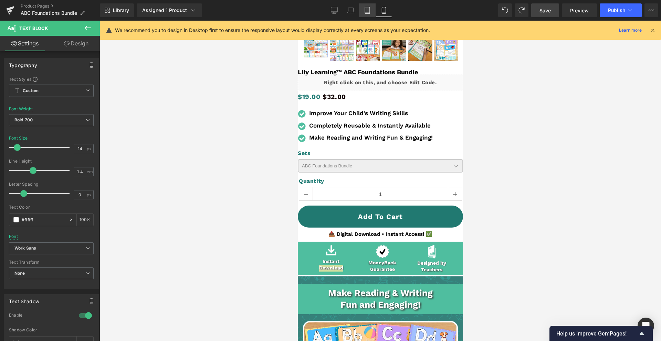
click at [365, 10] on icon at bounding box center [367, 10] width 5 height 7
type input "13"
type input "100"
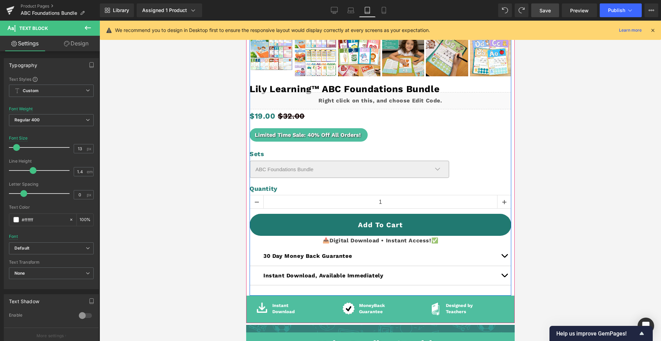
scroll to position [374, 0]
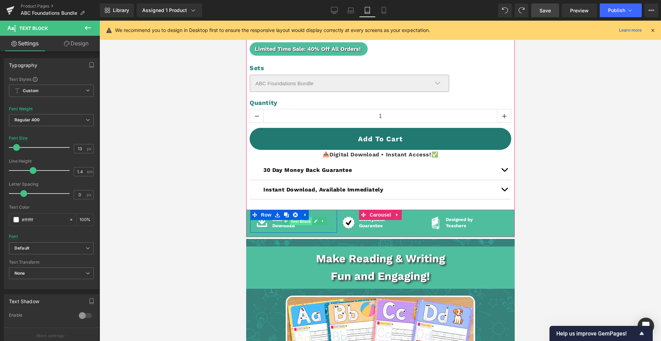
click at [290, 223] on span "Text Block" at bounding box center [300, 221] width 23 height 8
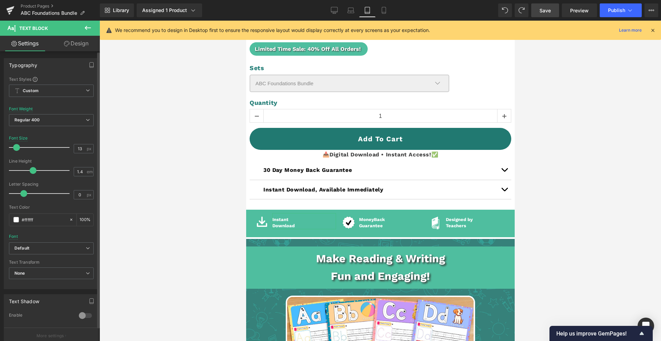
click at [79, 316] on div at bounding box center [85, 315] width 17 height 11
click at [375, 224] on span at bounding box center [371, 221] width 7 height 8
click at [82, 318] on div at bounding box center [85, 315] width 17 height 11
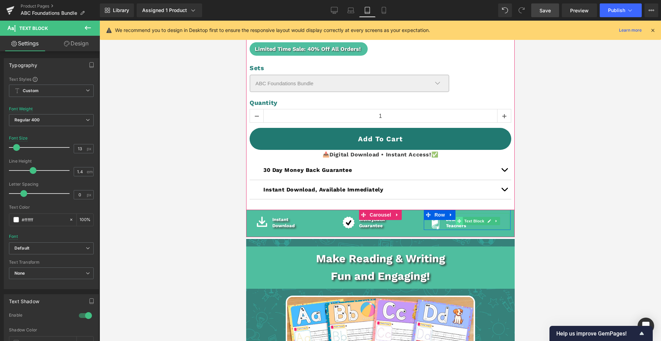
click at [457, 222] on icon at bounding box center [459, 221] width 4 height 4
click at [446, 226] on div at bounding box center [446, 221] width 2 height 16
drag, startPoint x: 80, startPoint y: 316, endPoint x: 84, endPoint y: 316, distance: 4.5
click at [80, 316] on div at bounding box center [85, 315] width 17 height 11
click at [282, 228] on div at bounding box center [303, 229] width 63 height 2
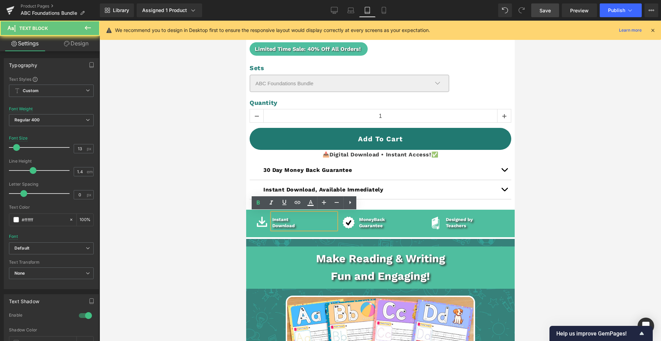
click at [281, 220] on p "Instant" at bounding box center [303, 220] width 63 height 6
drag, startPoint x: 300, startPoint y: 224, endPoint x: 311, endPoint y: 215, distance: 14.2
click at [262, 215] on div "Image Instant Download Text Block Row" at bounding box center [293, 221] width 87 height 23
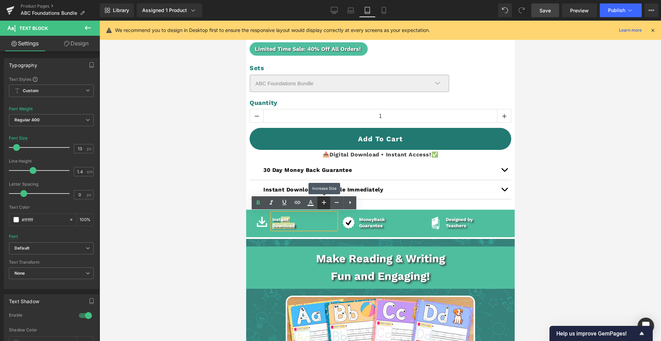
click at [321, 204] on icon at bounding box center [324, 202] width 8 height 8
type input "15"
click at [314, 226] on p "Download" at bounding box center [303, 227] width 63 height 7
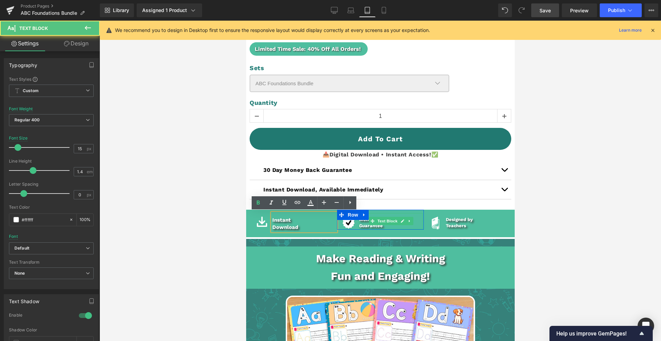
click at [365, 221] on p "Money Back" at bounding box center [389, 220] width 63 height 6
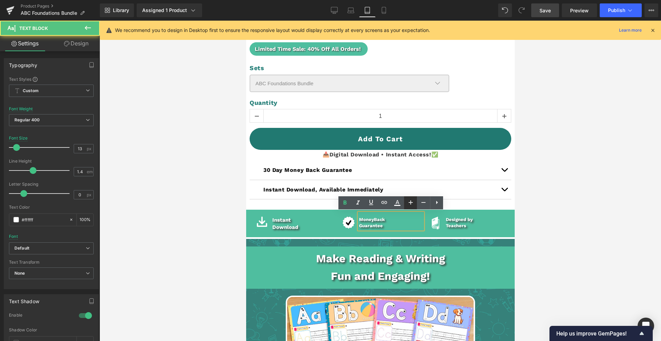
click at [409, 200] on icon at bounding box center [410, 202] width 8 height 8
type input "15"
click at [454, 223] on b "Teachers" at bounding box center [455, 225] width 20 height 5
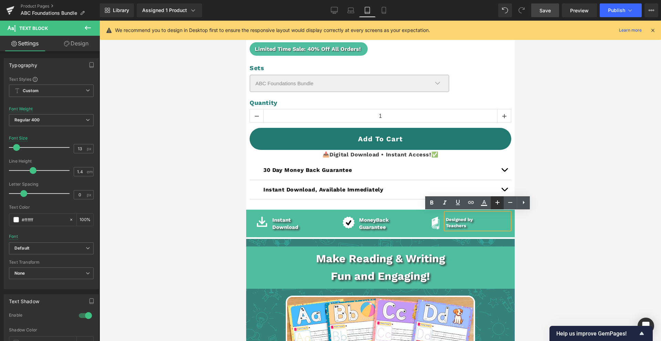
click at [500, 203] on icon at bounding box center [497, 202] width 8 height 8
type input "15"
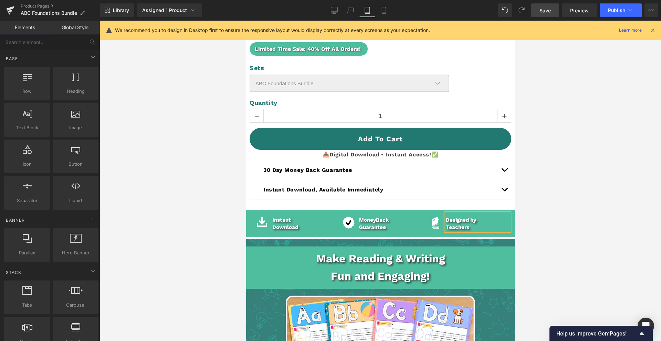
click at [515, 229] on div at bounding box center [379, 181] width 561 height 321
drag, startPoint x: 579, startPoint y: 228, endPoint x: 573, endPoint y: 229, distance: 6.6
click at [579, 228] on div at bounding box center [379, 181] width 561 height 321
click at [461, 227] on b "Teachers" at bounding box center [456, 227] width 23 height 6
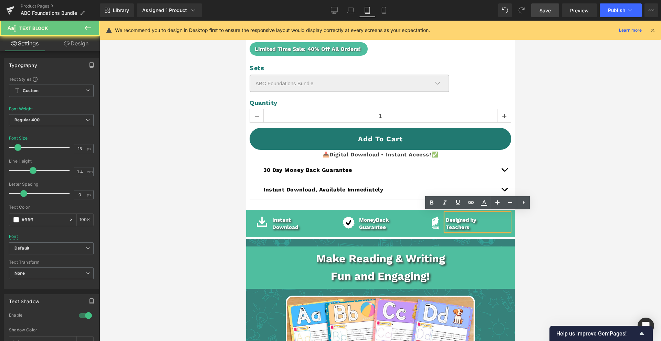
click at [461, 227] on b "Teachers" at bounding box center [456, 227] width 23 height 6
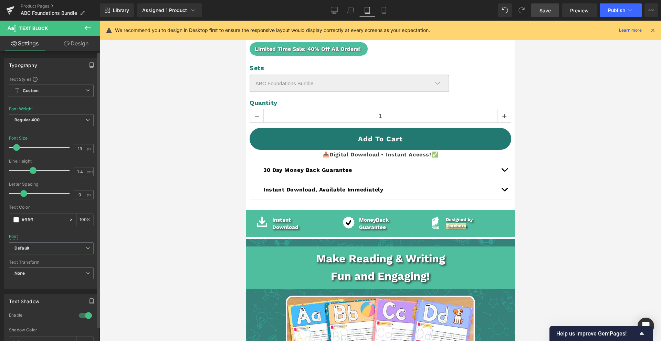
type input "14"
click at [18, 147] on span at bounding box center [17, 147] width 7 height 7
click at [376, 221] on span "Text Block" at bounding box center [386, 222] width 23 height 8
type input "14"
click at [20, 149] on div at bounding box center [40, 148] width 57 height 14
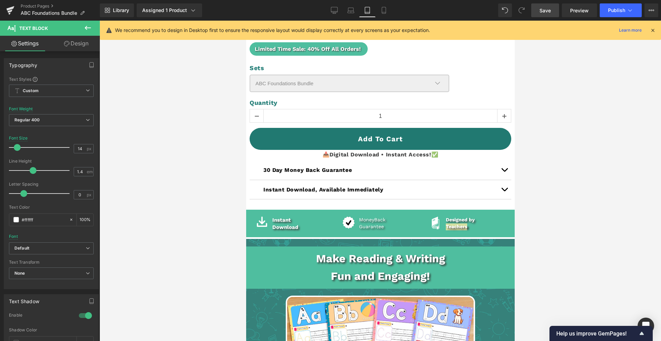
click at [193, 169] on div at bounding box center [379, 181] width 561 height 321
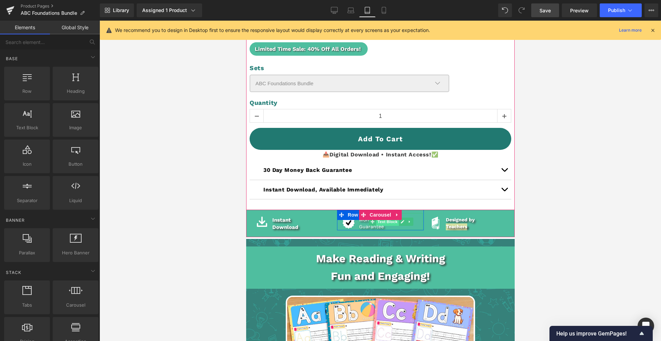
click at [379, 219] on span "Text Block" at bounding box center [386, 222] width 23 height 8
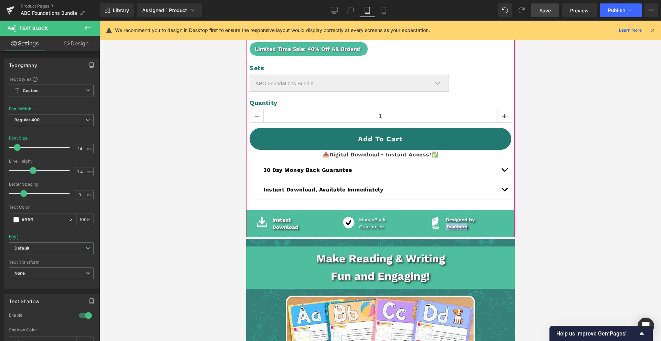
click at [473, 225] on div "Teachers" at bounding box center [476, 227] width 63 height 7
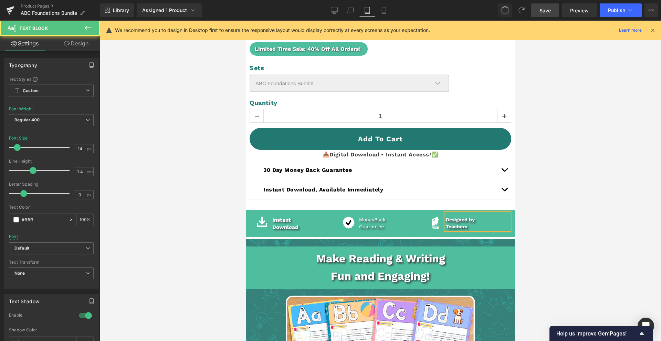
type input "15"
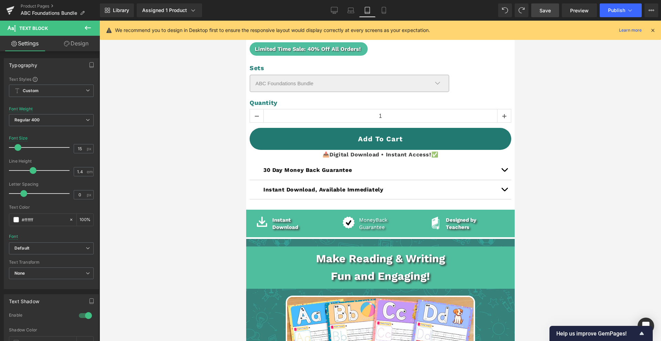
type input "13"
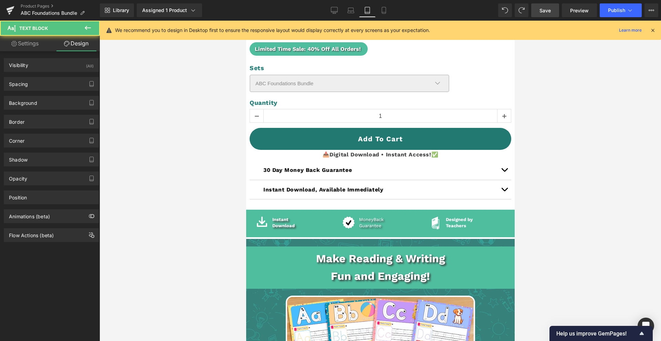
type input "100"
click at [519, 11] on span at bounding box center [521, 10] width 8 height 8
type input "100"
type input "15"
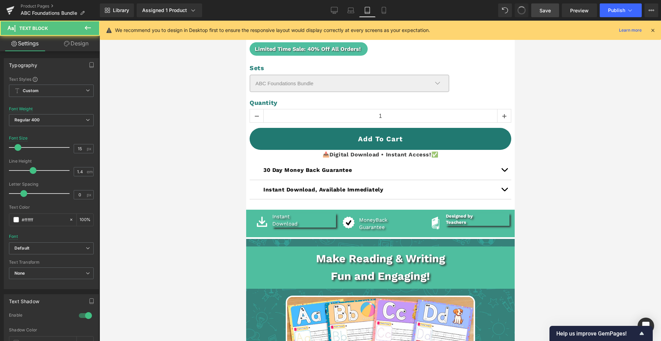
click at [519, 11] on span at bounding box center [521, 10] width 8 height 8
type input "14"
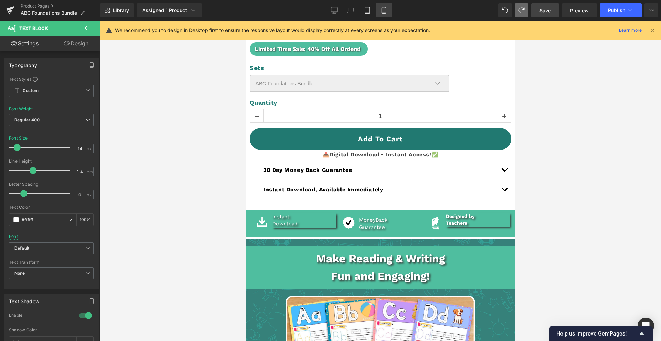
click at [382, 7] on icon at bounding box center [383, 10] width 7 height 7
type input "100"
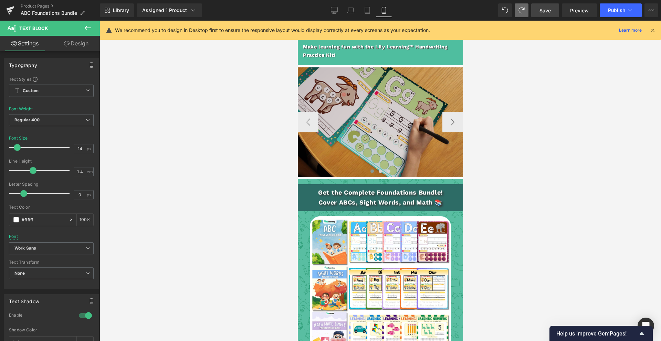
scroll to position [1380, 0]
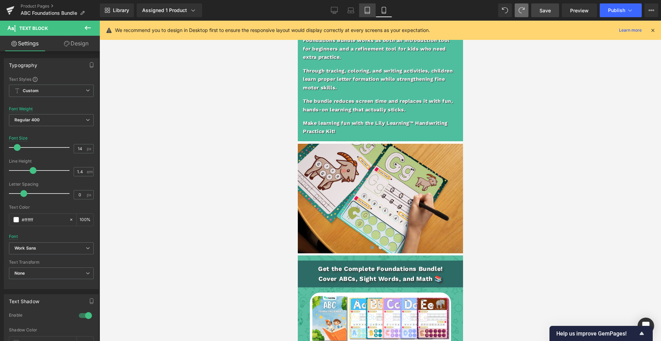
click at [361, 11] on link "Tablet" at bounding box center [367, 10] width 17 height 14
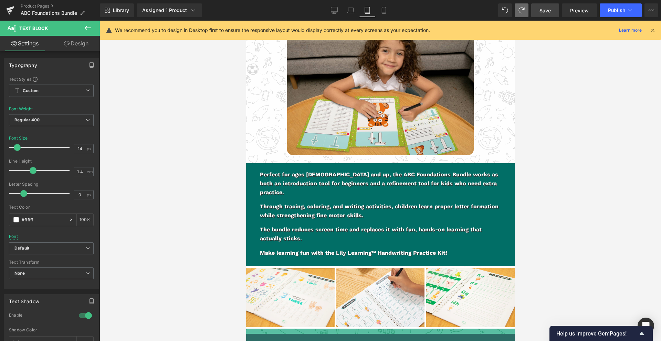
type input "100"
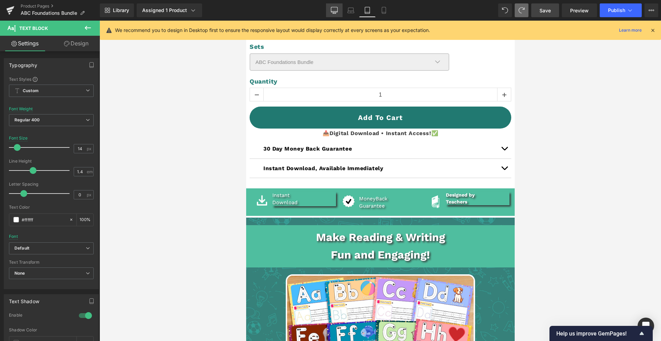
scroll to position [452, 0]
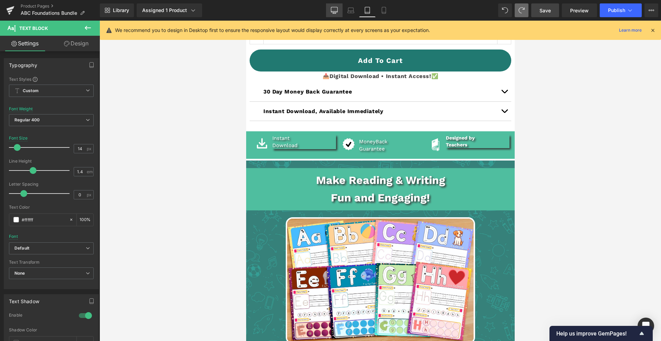
click at [336, 15] on link "Desktop" at bounding box center [334, 10] width 17 height 14
type input "15"
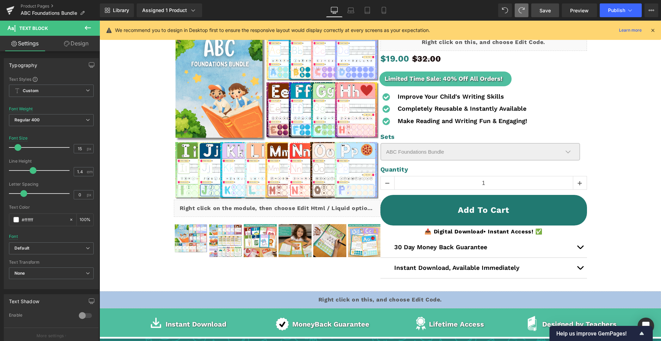
scroll to position [0, 0]
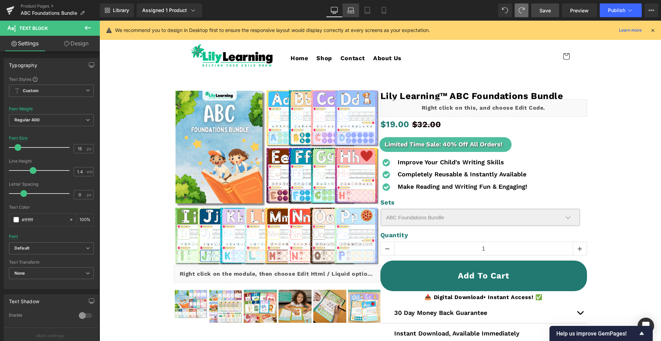
click at [358, 3] on link "Laptop" at bounding box center [350, 10] width 17 height 14
type input "100"
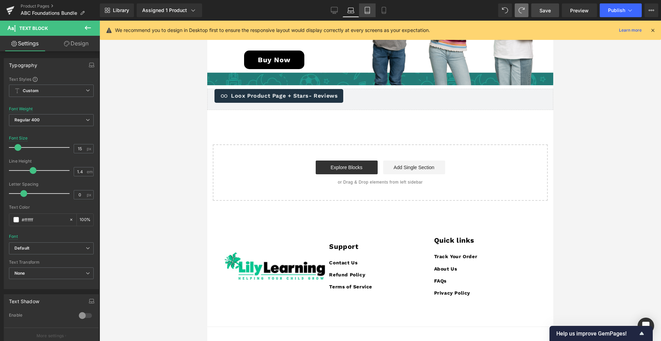
click at [372, 12] on link "Tablet" at bounding box center [367, 10] width 17 height 14
type input "14"
type input "100"
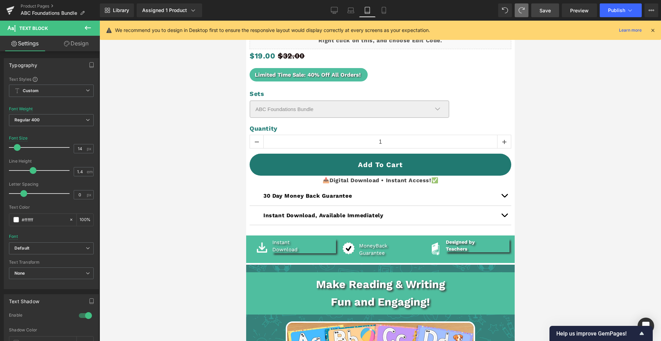
scroll to position [380, 0]
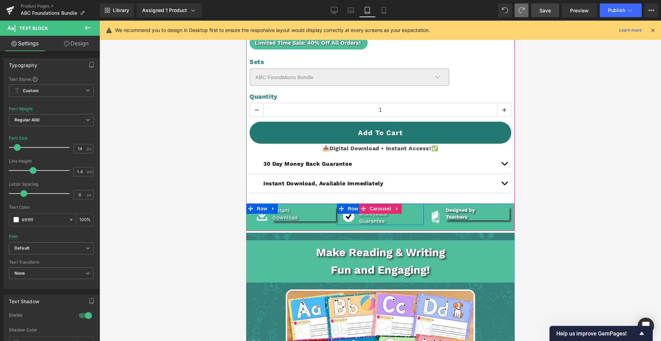
click at [412, 224] on div "Image Money Back Guarantee Text Block Row" at bounding box center [379, 215] width 87 height 22
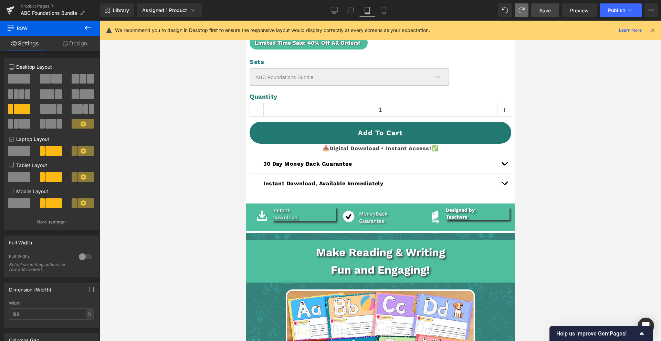
drag, startPoint x: 546, startPoint y: 11, endPoint x: 538, endPoint y: 25, distance: 15.6
click at [546, 11] on span "Save" at bounding box center [544, 10] width 11 height 7
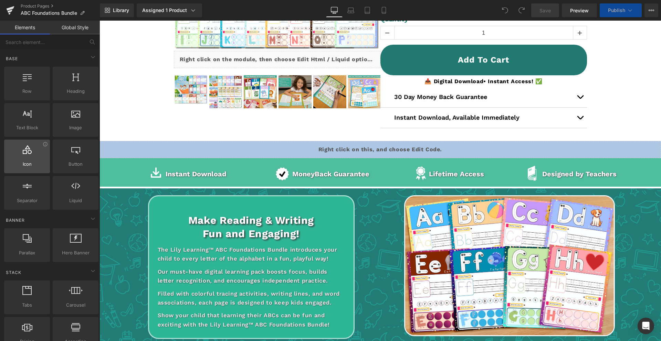
scroll to position [225, 0]
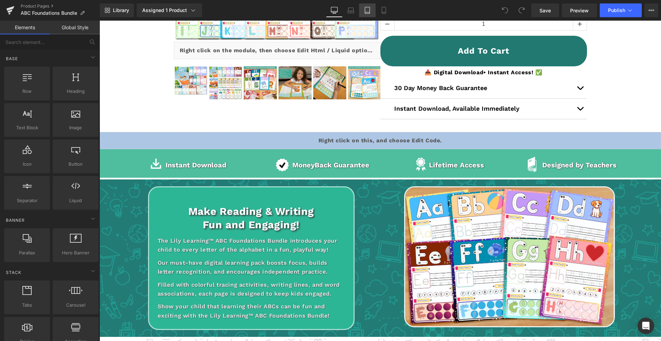
click at [368, 10] on icon at bounding box center [367, 10] width 7 height 7
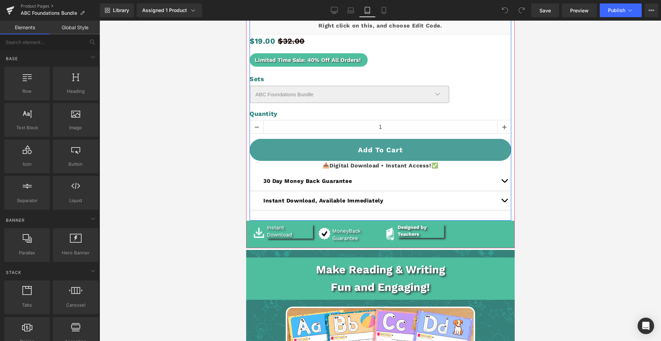
scroll to position [403, 0]
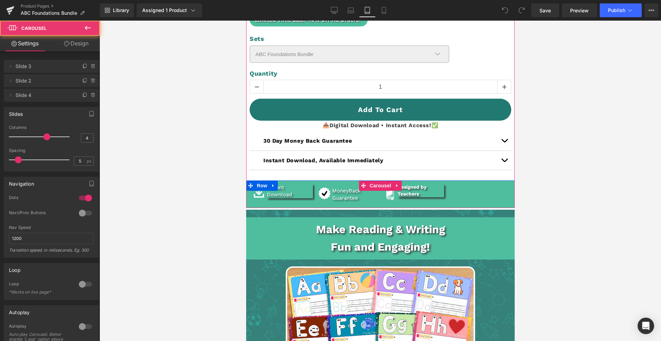
click at [492, 201] on div "Image Instant Download Text Block Row Image Money Back Guarantee Text Block Row" at bounding box center [380, 192] width 260 height 22
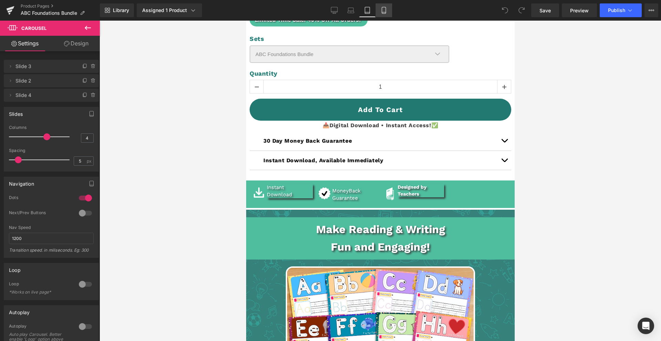
click at [382, 13] on icon at bounding box center [384, 10] width 4 height 7
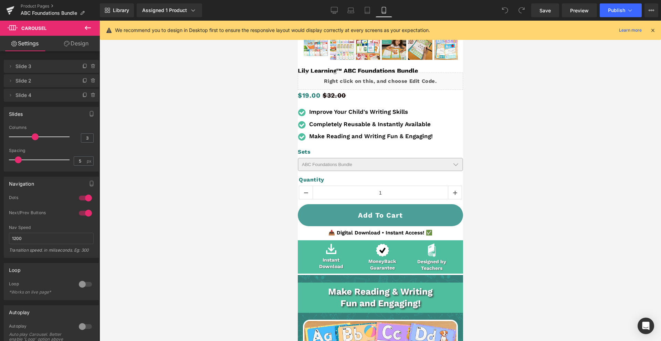
scroll to position [220, 0]
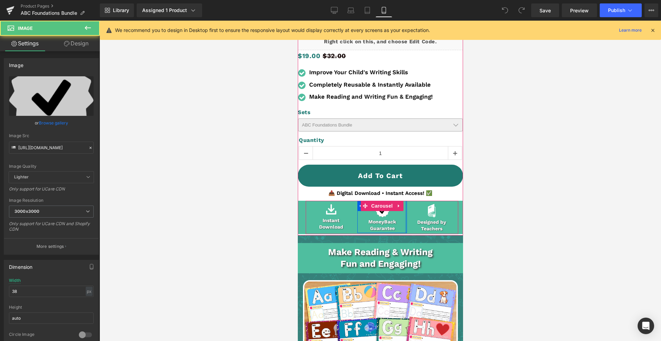
click at [404, 209] on div "Image Money Back Guarantee Text Block Row" at bounding box center [382, 217] width 50 height 32
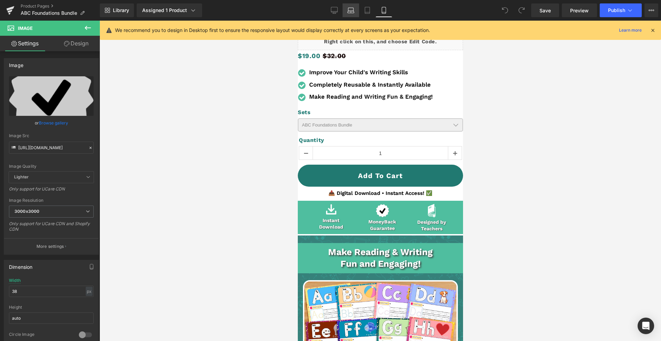
click at [351, 10] on icon at bounding box center [350, 10] width 7 height 7
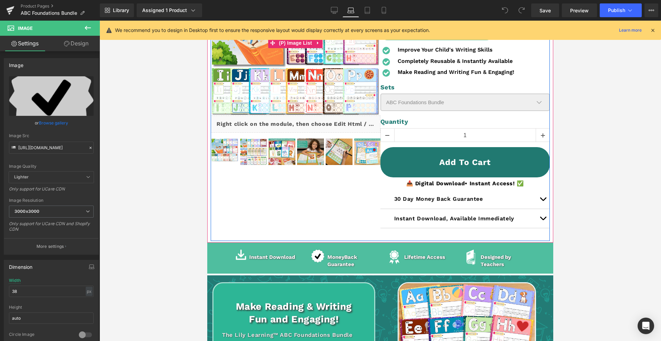
scroll to position [156, 0]
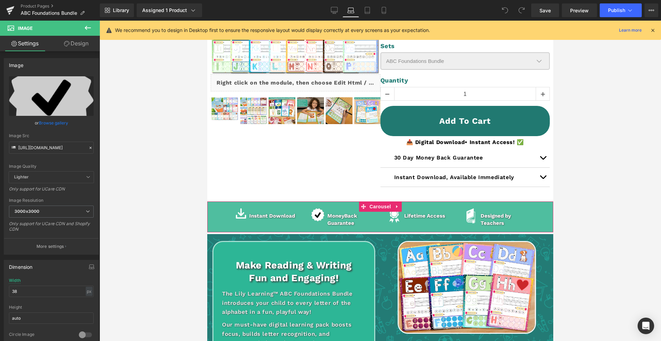
click at [396, 207] on icon at bounding box center [396, 206] width 1 height 3
click at [393, 209] on icon at bounding box center [392, 206] width 5 height 5
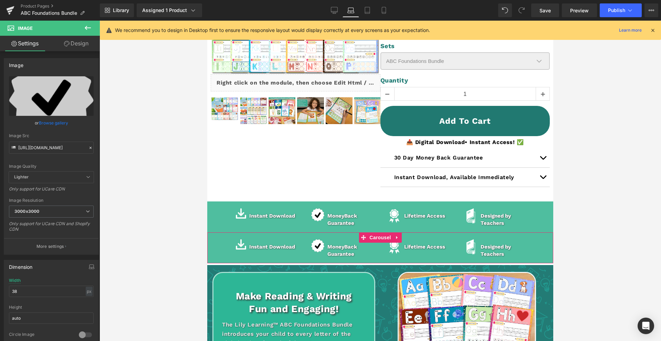
drag, startPoint x: 375, startPoint y: 239, endPoint x: 286, endPoint y: 215, distance: 92.1
click at [375, 239] on span "Carousel" at bounding box center [379, 238] width 25 height 10
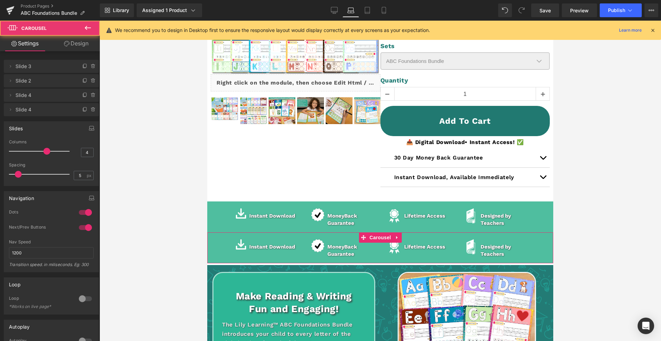
click at [74, 43] on link "Design" at bounding box center [76, 43] width 50 height 15
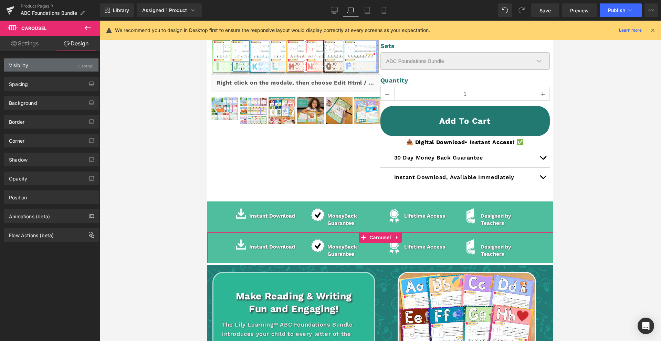
click at [66, 63] on div "Visibility (Laptop)" at bounding box center [51, 64] width 94 height 13
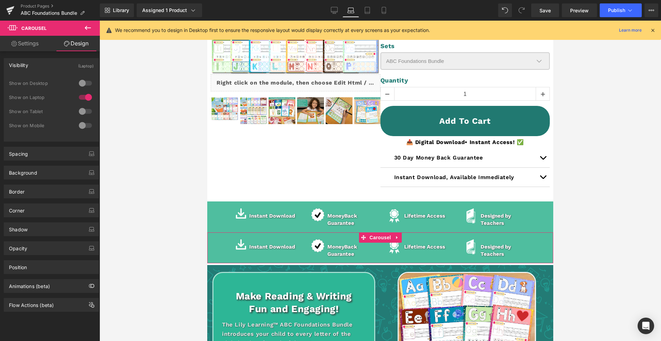
click at [81, 111] on div at bounding box center [85, 111] width 17 height 11
click at [88, 100] on div at bounding box center [85, 97] width 17 height 11
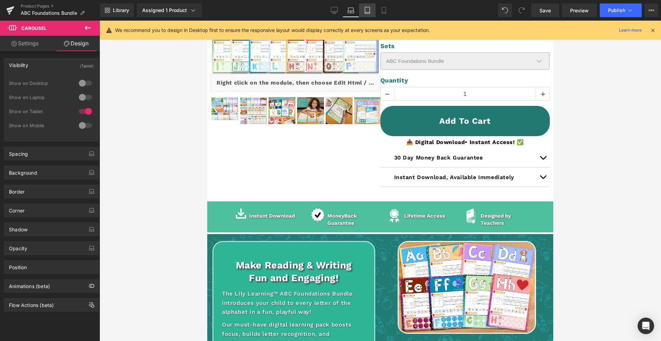
click at [372, 6] on link "Tablet" at bounding box center [367, 10] width 17 height 14
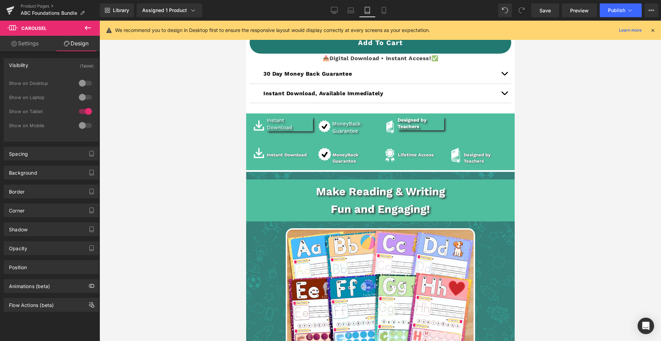
scroll to position [483, 0]
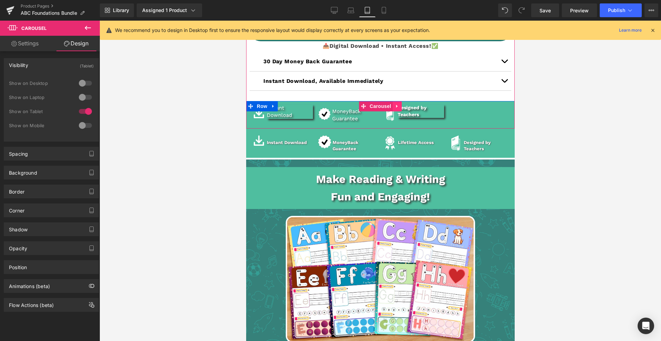
click at [397, 107] on icon at bounding box center [396, 106] width 5 height 5
click at [400, 107] on icon at bounding box center [401, 106] width 5 height 5
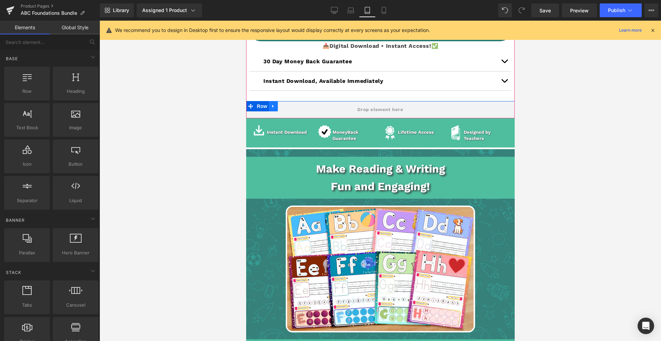
click at [275, 108] on icon at bounding box center [272, 106] width 5 height 5
click at [290, 105] on icon at bounding box center [290, 106] width 5 height 5
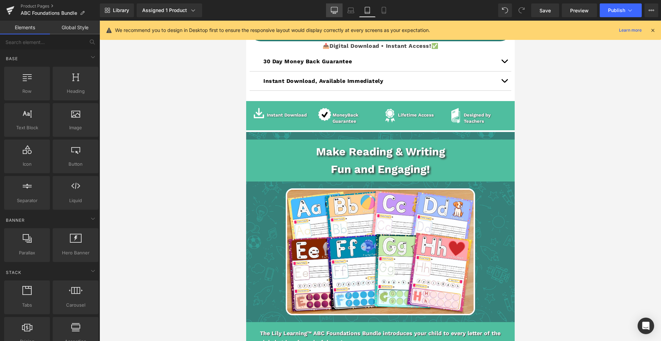
click at [334, 11] on icon at bounding box center [334, 10] width 7 height 7
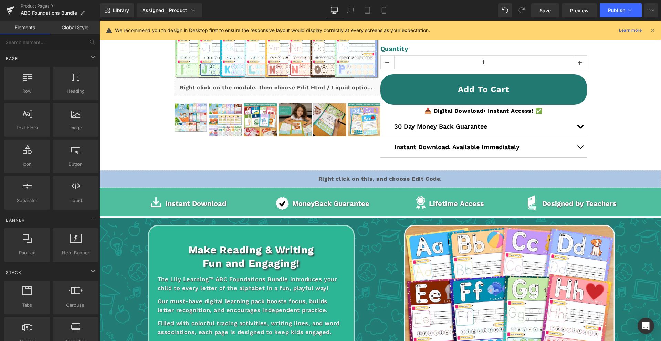
scroll to position [183, 0]
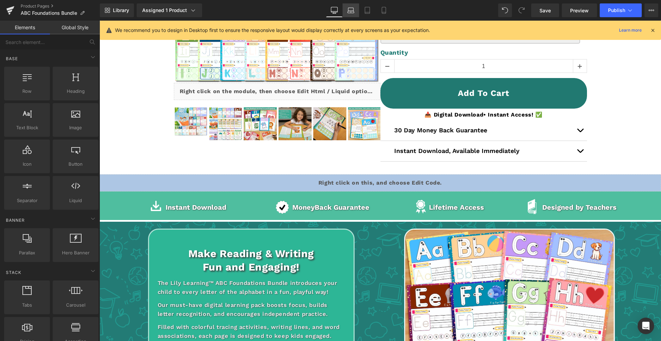
click at [353, 8] on icon at bounding box center [350, 9] width 5 height 3
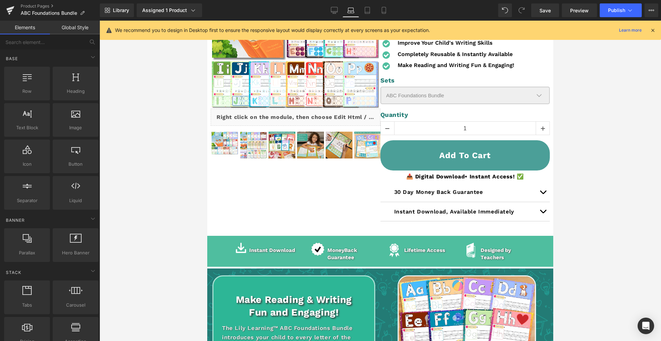
scroll to position [122, 0]
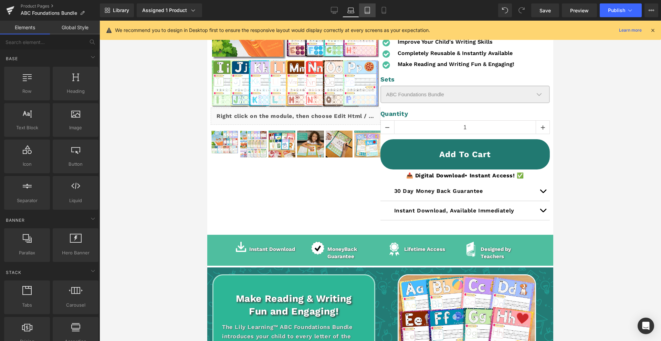
click at [372, 12] on link "Tablet" at bounding box center [367, 10] width 17 height 14
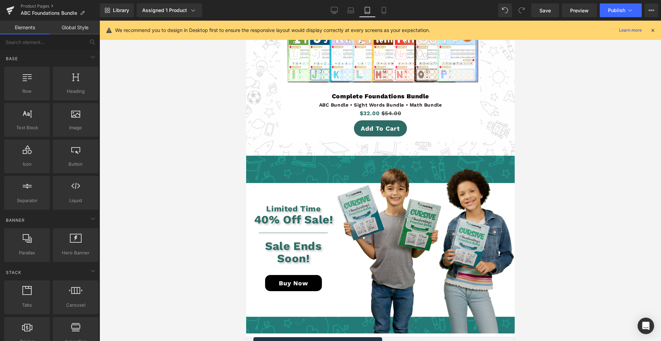
scroll to position [2645, 0]
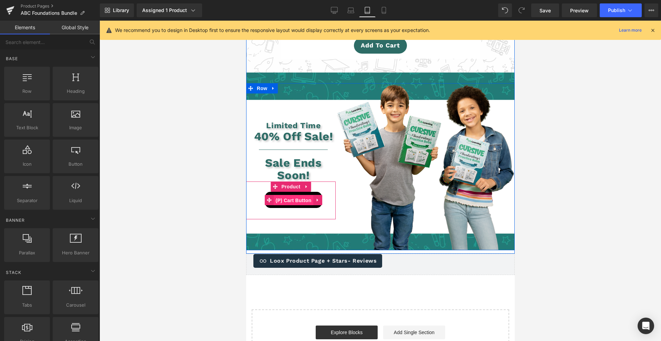
click at [291, 195] on span "(P) Cart Button" at bounding box center [292, 200] width 39 height 10
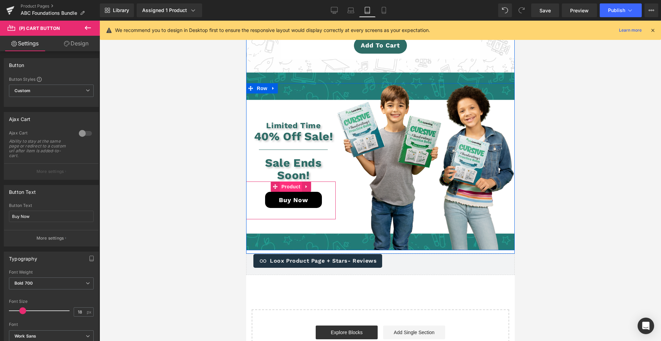
click at [294, 182] on span "Product" at bounding box center [290, 187] width 22 height 10
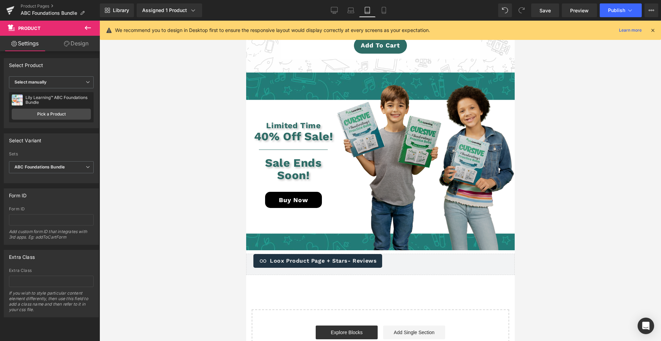
click at [407, 175] on img at bounding box center [424, 166] width 179 height 167
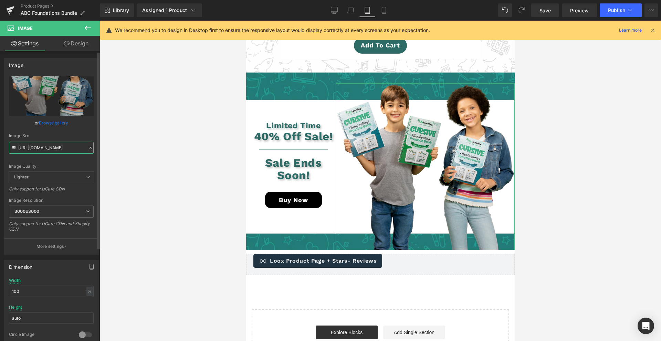
click at [37, 148] on input "https://cdn.shopify.com/s/files/1/0712/3661/6481/files/01_copy_1_3000x3000.png?…" at bounding box center [51, 148] width 85 height 12
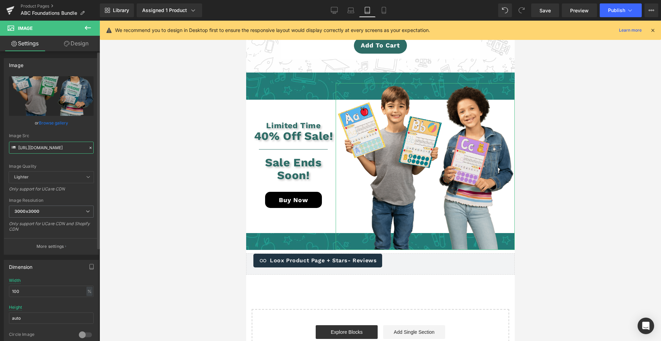
type input "https://cdn.shopify.com/s/files/1/0712/3661/6481/files/Image_11_2_copy_3.png?v=…"
click at [66, 159] on div "Image Quality Lighter Lightest Lighter Lighter Lightest Only support for UCare …" at bounding box center [51, 123] width 85 height 95
drag, startPoint x: 541, startPoint y: 11, endPoint x: 538, endPoint y: 48, distance: 37.3
click at [541, 11] on span "Save" at bounding box center [544, 10] width 11 height 7
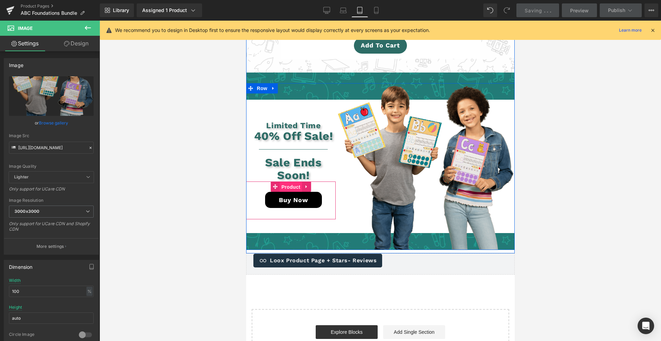
click at [294, 182] on span "Product" at bounding box center [290, 187] width 22 height 10
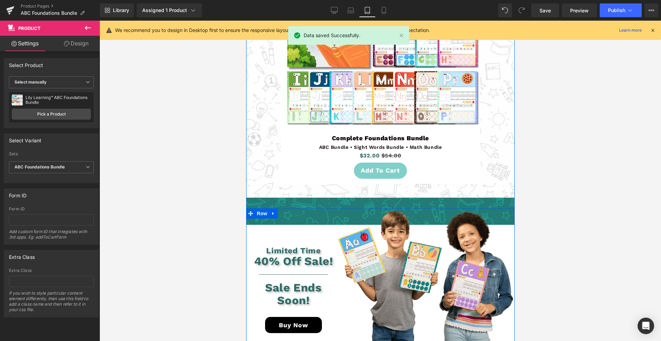
scroll to position [2514, 0]
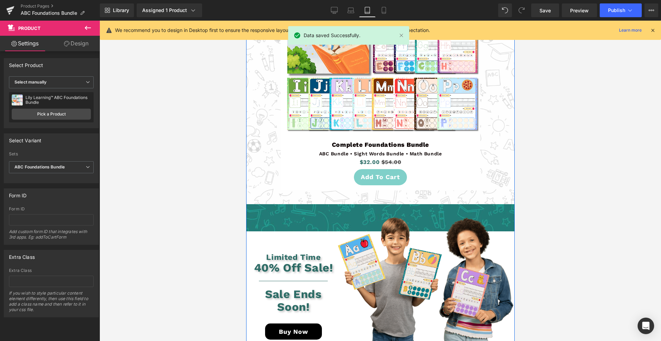
click at [380, 169] on div "Add To Cart (P) Cart Button" at bounding box center [380, 177] width 200 height 16
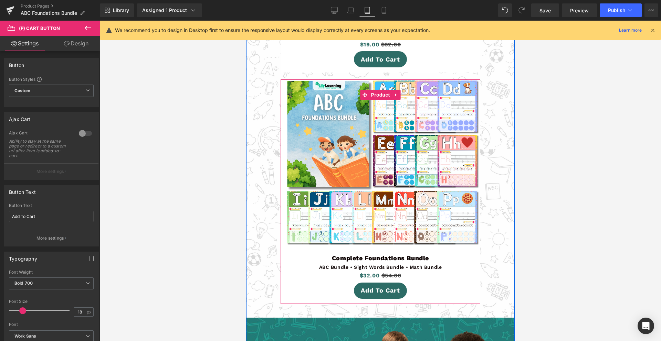
scroll to position [2396, 0]
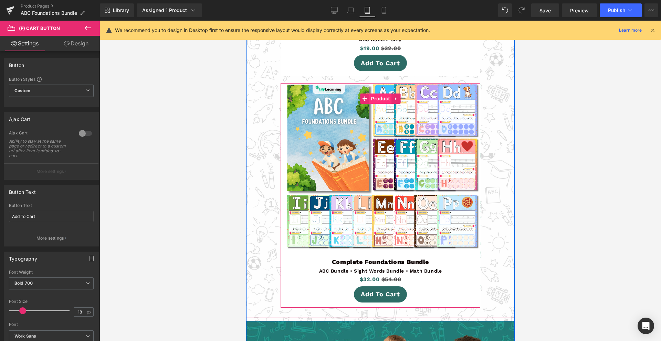
click at [382, 94] on span "Product" at bounding box center [380, 99] width 22 height 10
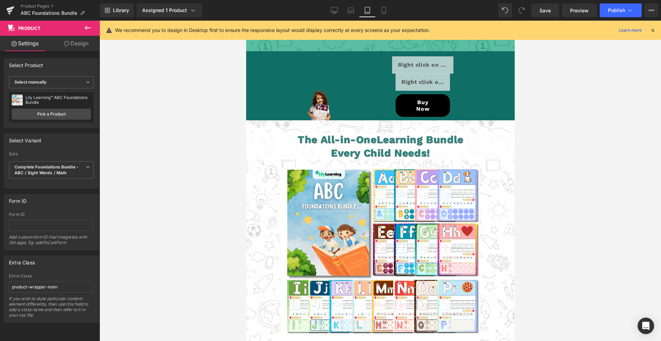
scroll to position [2078, 0]
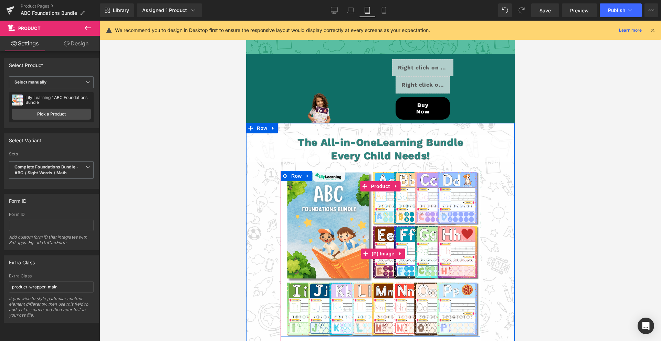
click at [378, 185] on img at bounding box center [382, 254] width 194 height 166
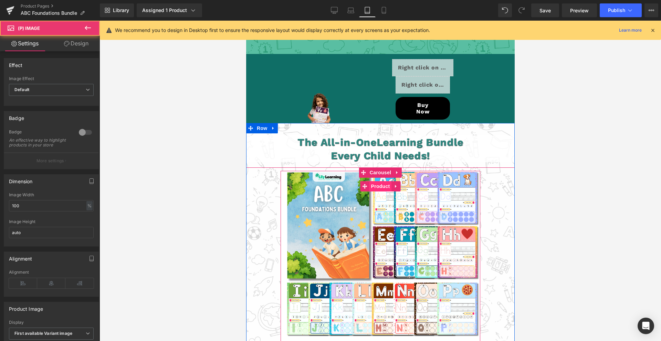
click at [377, 181] on span "Product" at bounding box center [380, 186] width 22 height 10
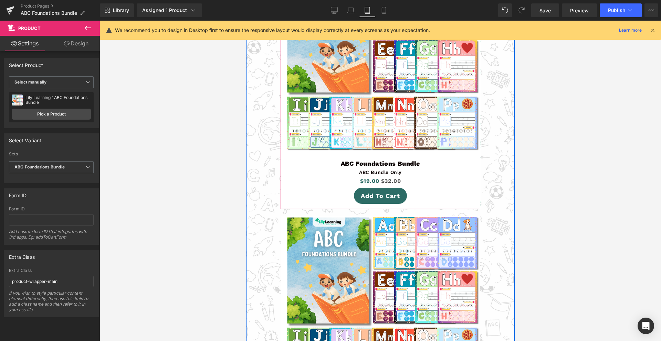
scroll to position [2267, 0]
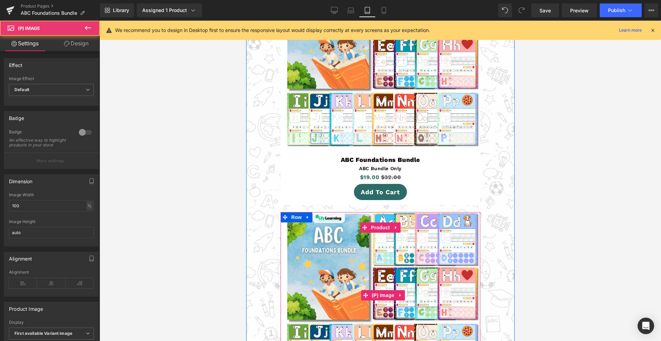
click at [386, 229] on img at bounding box center [382, 295] width 194 height 166
click at [382, 223] on span "Product" at bounding box center [380, 228] width 22 height 10
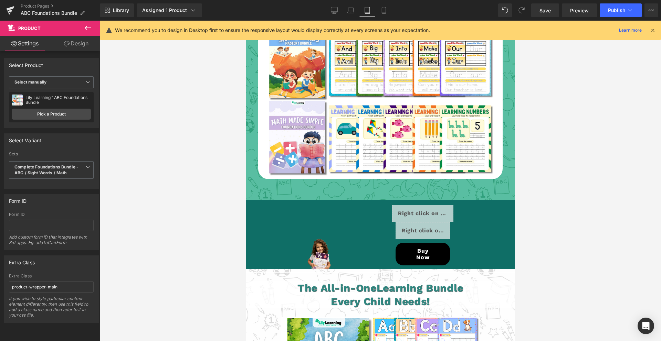
scroll to position [1937, 0]
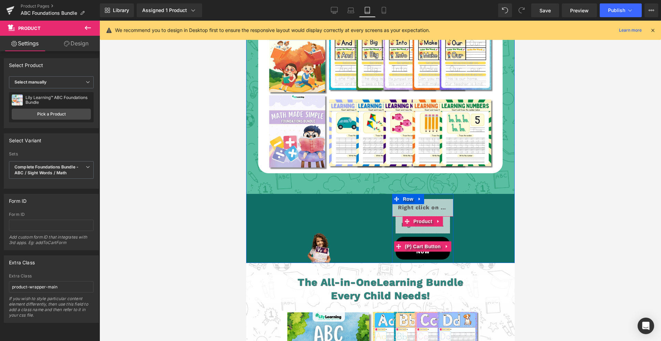
click at [423, 240] on div "Buy Now (P) Cart Button" at bounding box center [422, 247] width 54 height 26
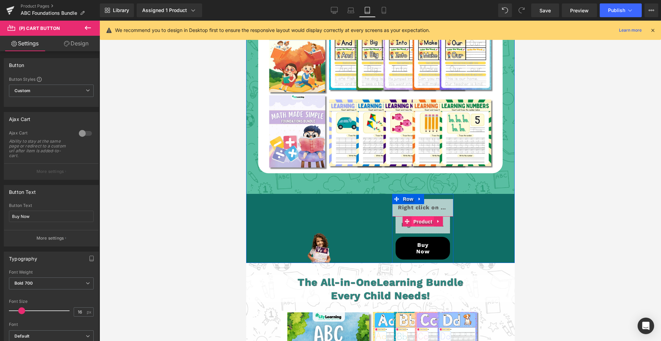
click at [423, 217] on span "Product" at bounding box center [422, 222] width 22 height 10
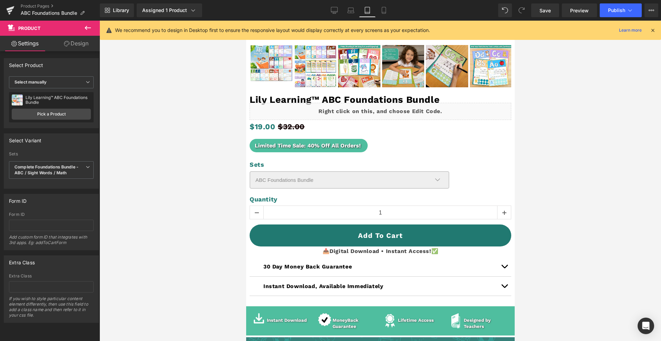
scroll to position [267, 0]
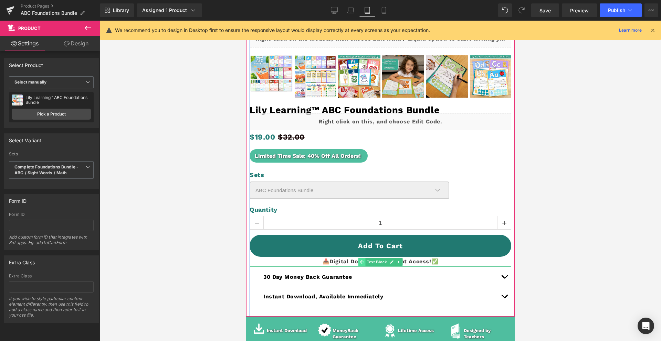
click at [358, 261] on span at bounding box center [361, 262] width 7 height 8
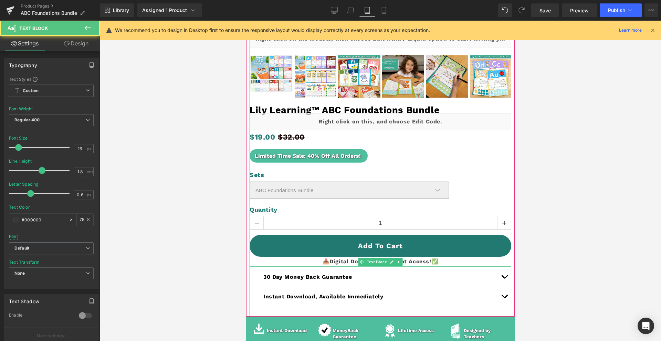
scroll to position [267, 0]
click at [343, 264] on span "Digital Download • Instant Access!" at bounding box center [379, 262] width 101 height 7
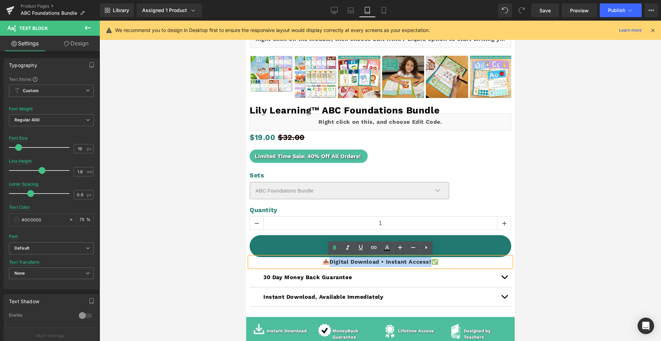
drag, startPoint x: 336, startPoint y: 262, endPoint x: 430, endPoint y: 264, distance: 94.3
click at [430, 264] on p "📥 Digital Download • Instant Access! ✅" at bounding box center [379, 262] width 261 height 10
click at [384, 250] on icon at bounding box center [387, 250] width 6 height 1
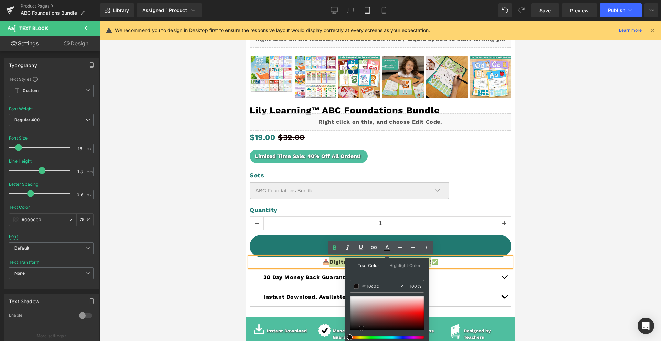
click at [361, 329] on div at bounding box center [387, 313] width 74 height 34
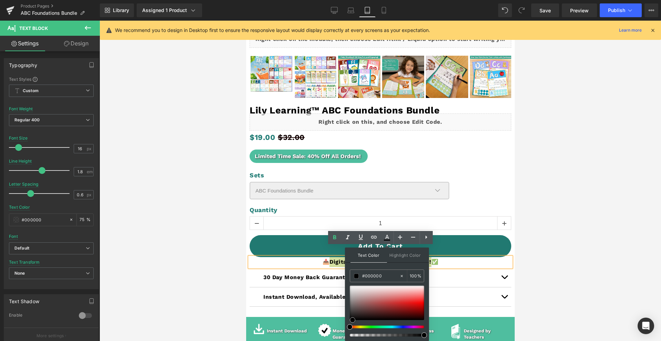
drag, startPoint x: 359, startPoint y: 332, endPoint x: 351, endPoint y: 341, distance: 12.2
click at [351, 341] on div "#333333 100 %" at bounding box center [387, 306] width 74 height 72
click at [493, 199] on div "Sets ABC Foundations Bundle Complete Foundations Bundle - ABC / Sight Words / M…" at bounding box center [379, 187] width 261 height 31
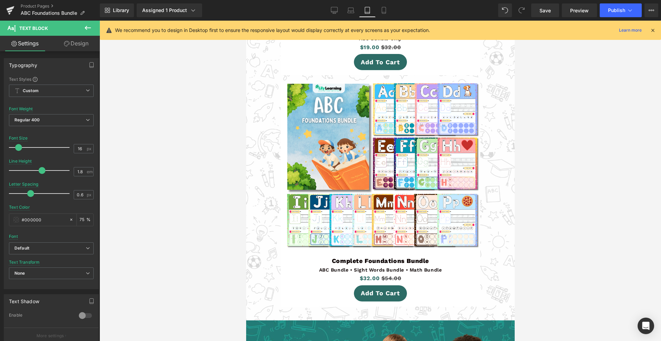
scroll to position [2444, 0]
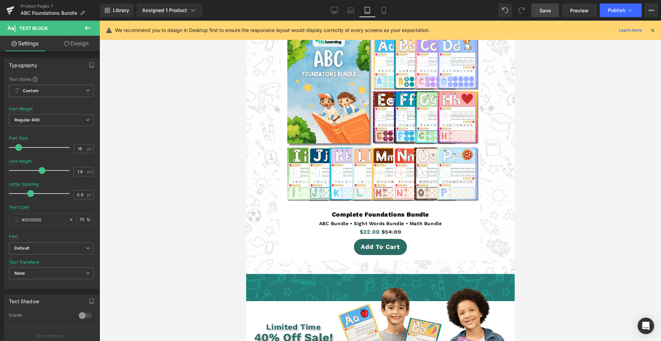
click at [544, 5] on link "Save" at bounding box center [545, 10] width 28 height 14
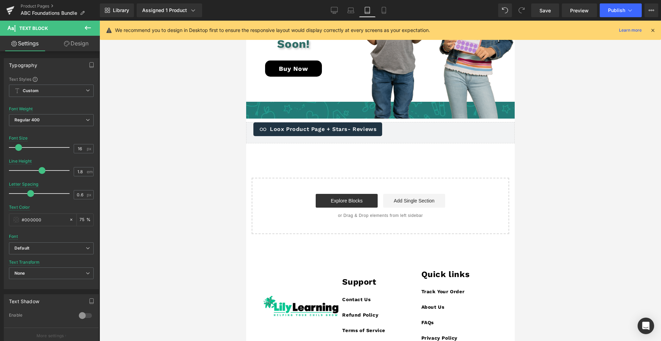
scroll to position [2849, 0]
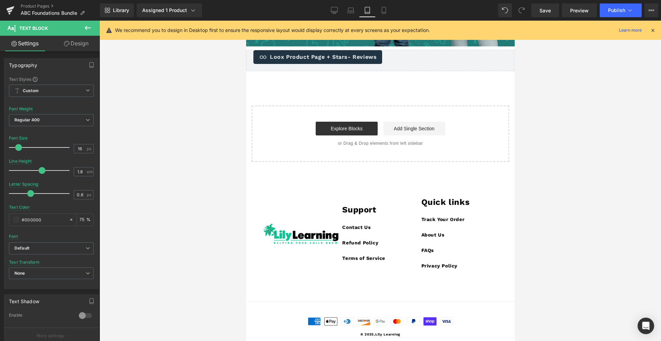
click at [607, 17] on div "Library Assigned 1 Product Product Preview Lily Learning™ ABC Foundations Bundl…" at bounding box center [380, 10] width 561 height 21
click at [607, 15] on button "Publish" at bounding box center [620, 10] width 42 height 14
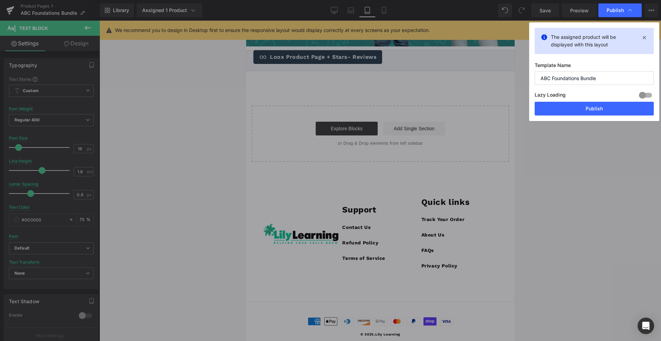
drag, startPoint x: 589, startPoint y: 110, endPoint x: 572, endPoint y: 148, distance: 41.1
click at [589, 110] on button "Publish" at bounding box center [593, 109] width 119 height 14
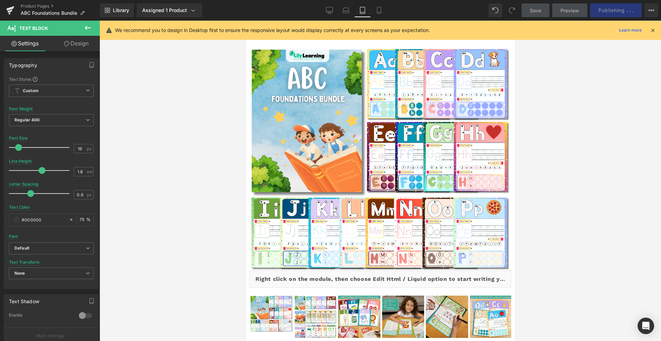
scroll to position [0, 0]
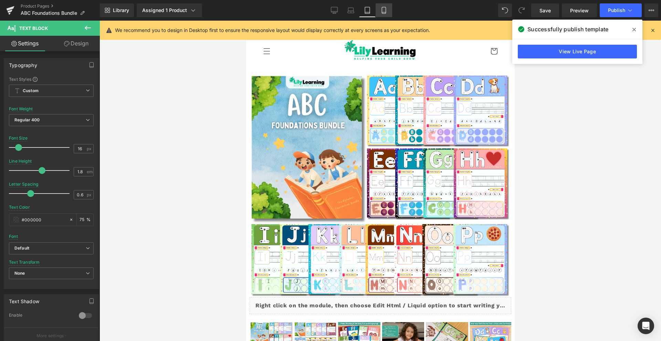
click at [383, 13] on icon at bounding box center [383, 10] width 7 height 7
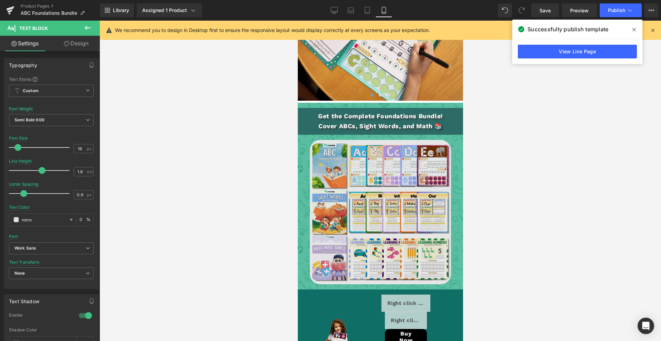
scroll to position [1663, 0]
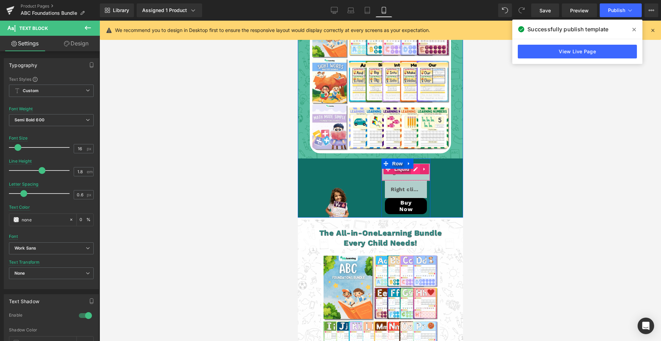
click at [414, 164] on div "Liquid" at bounding box center [405, 172] width 49 height 17
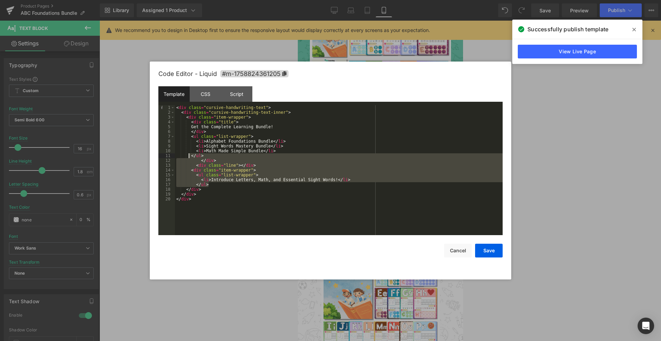
drag, startPoint x: 222, startPoint y: 187, endPoint x: 189, endPoint y: 157, distance: 44.8
click at [189, 157] on div "< div class = "cursive-handwriting-text" > < div class = "cursive-handwriting-t…" at bounding box center [339, 175] width 328 height 140
drag, startPoint x: 461, startPoint y: 252, endPoint x: 454, endPoint y: 243, distance: 10.8
click at [460, 251] on button "Cancel" at bounding box center [458, 251] width 28 height 14
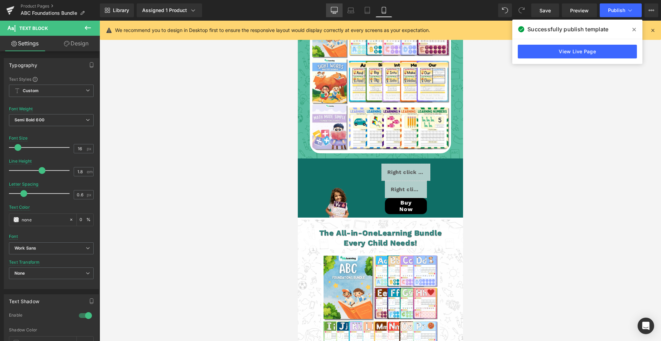
click at [336, 11] on icon at bounding box center [334, 10] width 7 height 7
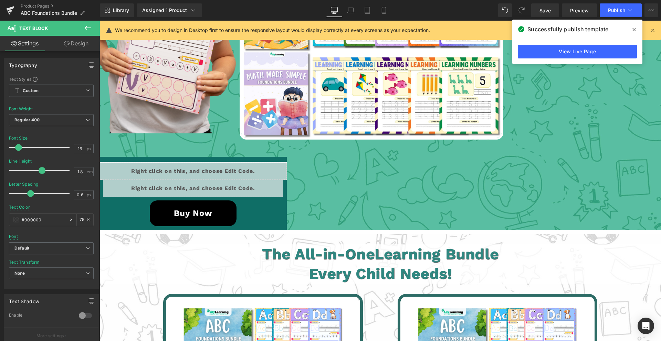
scroll to position [1378, 0]
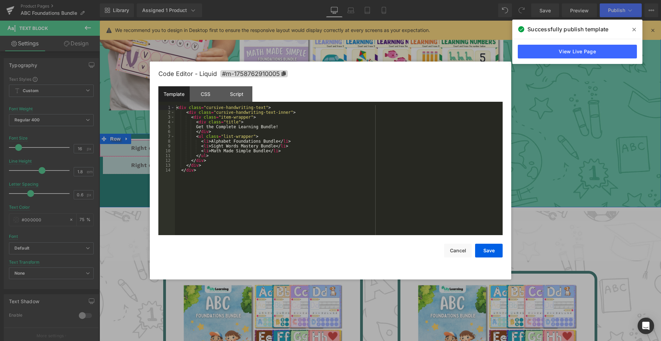
click at [204, 146] on div "Liquid" at bounding box center [192, 148] width 187 height 17
click at [234, 157] on div "< div class = "cursive-handwriting-text" > < div class = "cursive-handwriting-t…" at bounding box center [339, 175] width 328 height 140
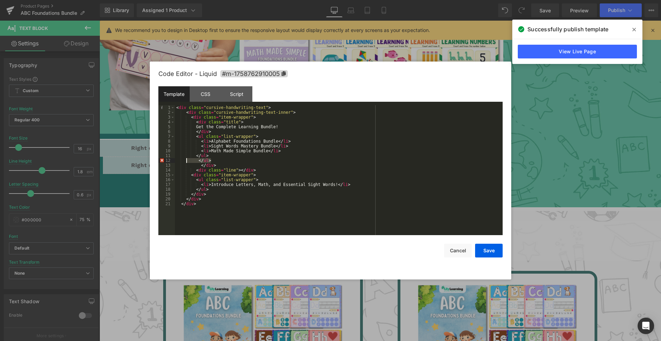
drag, startPoint x: 221, startPoint y: 159, endPoint x: 188, endPoint y: 160, distance: 32.7
click at [188, 160] on div "< div class = "cursive-handwriting-text" > < div class = "cursive-handwriting-t…" at bounding box center [339, 175] width 328 height 140
click at [211, 160] on div "< div class = "cursive-handwriting-text" > < div class = "cursive-handwriting-t…" at bounding box center [339, 175] width 328 height 140
click at [494, 252] on button "Save" at bounding box center [489, 251] width 28 height 14
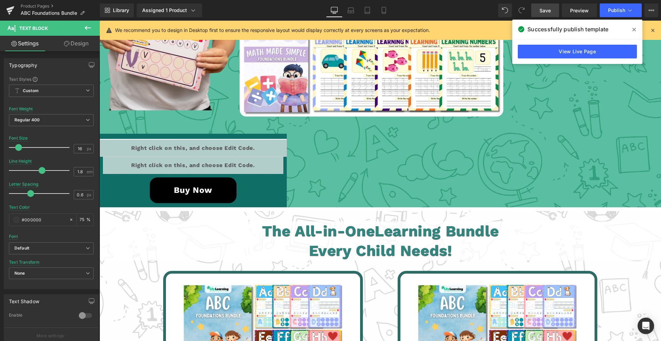
click at [544, 7] on span "Save" at bounding box center [544, 10] width 11 height 7
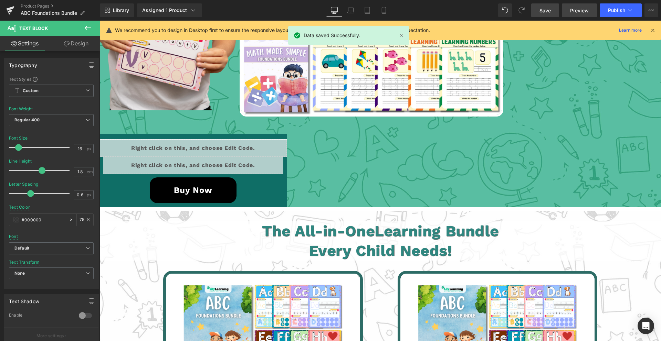
click at [576, 12] on span "Preview" at bounding box center [579, 10] width 19 height 7
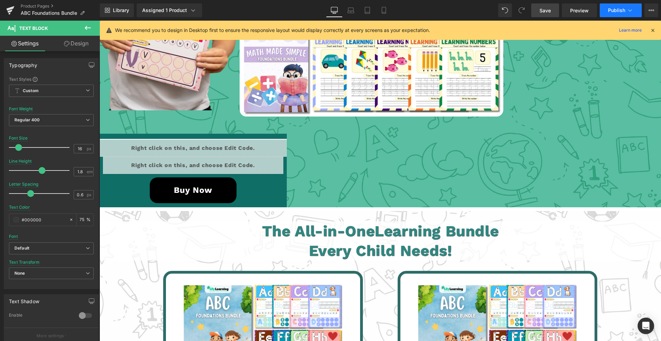
click at [615, 14] on button "Publish" at bounding box center [620, 10] width 42 height 14
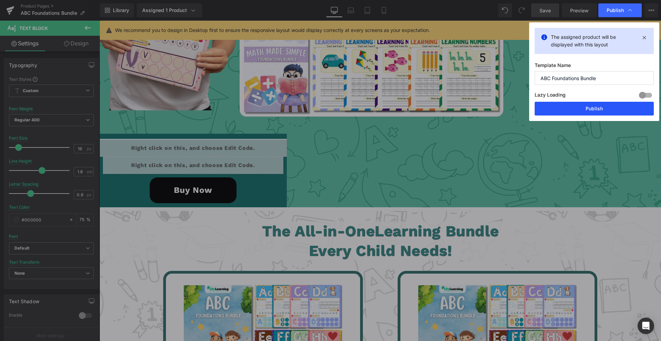
click at [584, 106] on button "Publish" at bounding box center [593, 109] width 119 height 14
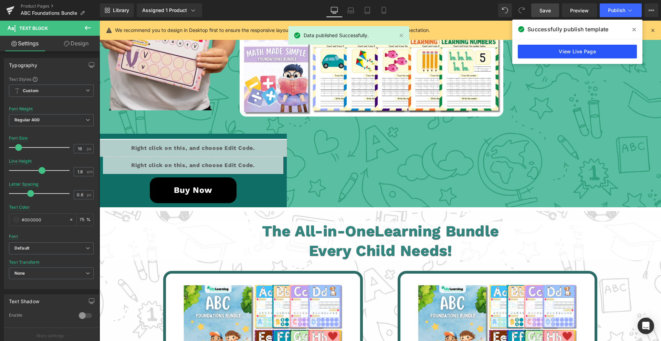
click at [600, 57] on link "View Live Page" at bounding box center [576, 52] width 119 height 14
